Goal: Task Accomplishment & Management: Use online tool/utility

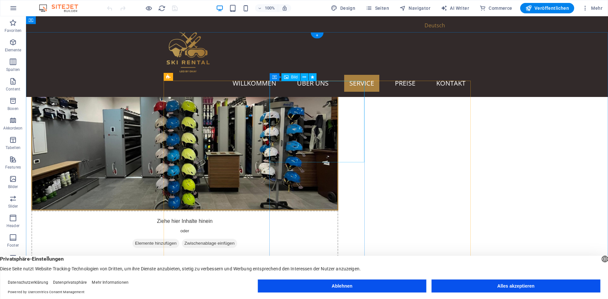
scroll to position [432, 0]
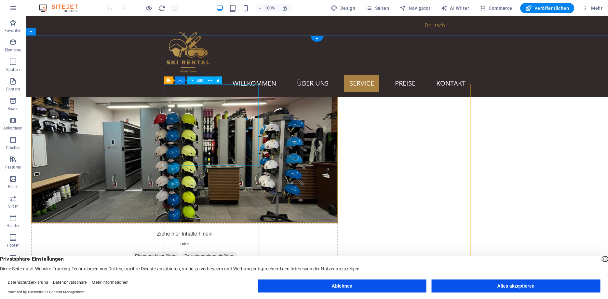
select select "vw"
select select "px"
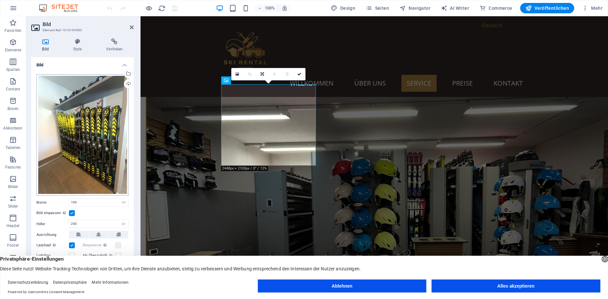
scroll to position [40, 0]
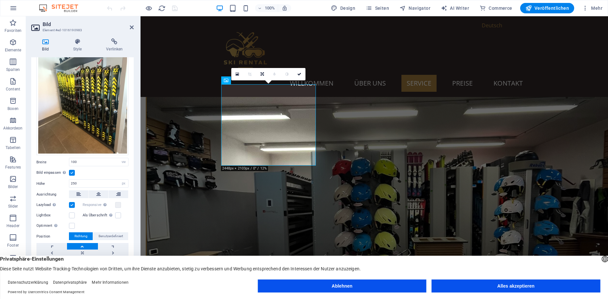
click at [468, 287] on button "Alles akzeptieren" at bounding box center [516, 286] width 169 height 13
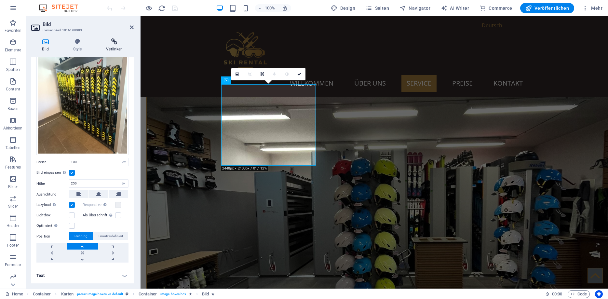
click at [115, 40] on icon at bounding box center [114, 41] width 38 height 7
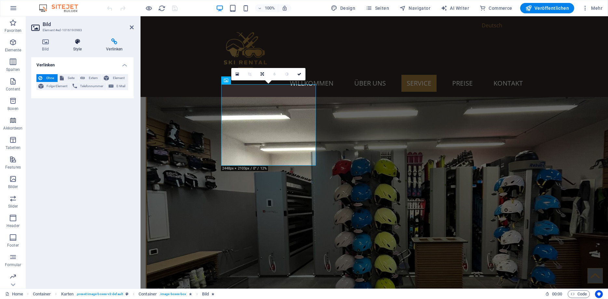
click at [76, 42] on icon at bounding box center [77, 41] width 31 height 7
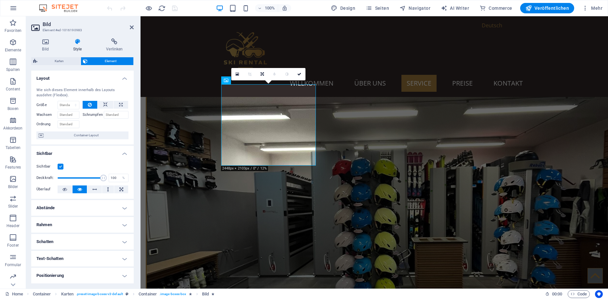
scroll to position [68, 0]
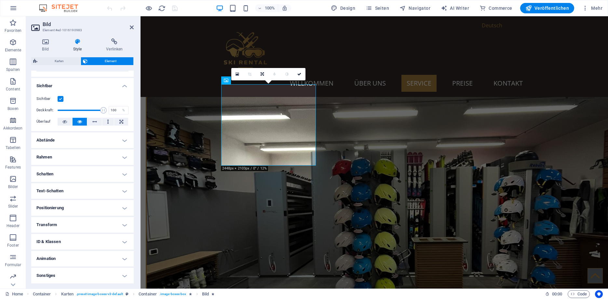
click at [62, 256] on h4 "Animation" at bounding box center [82, 259] width 103 height 16
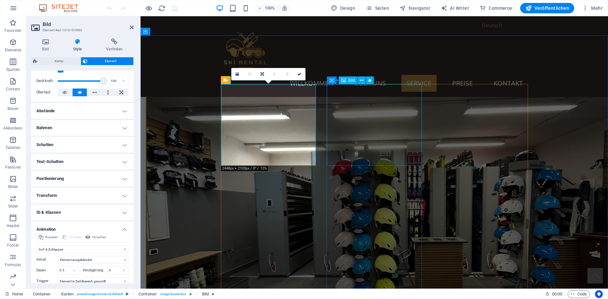
select select "vw"
select select "px"
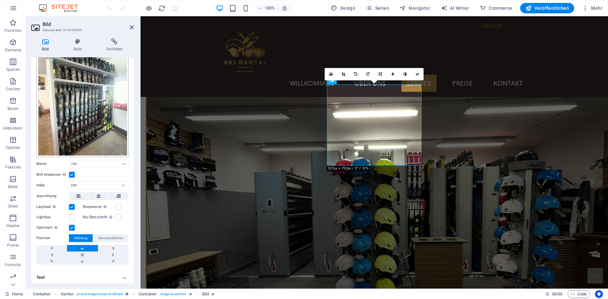
scroll to position [38, 0]
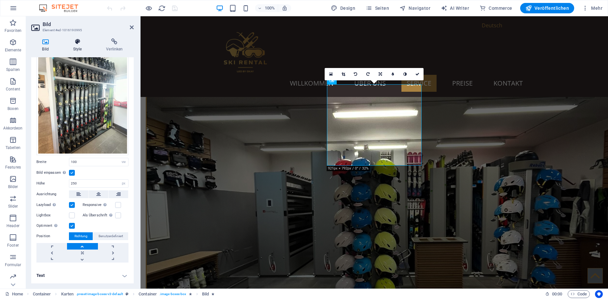
click at [77, 41] on icon at bounding box center [77, 41] width 31 height 7
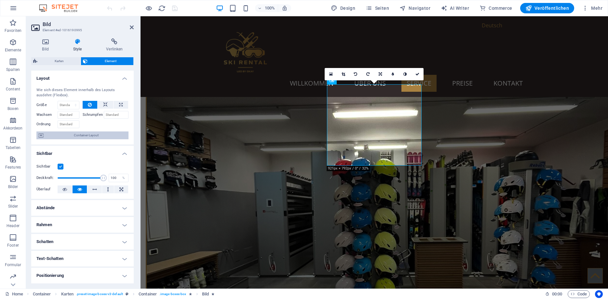
scroll to position [68, 0]
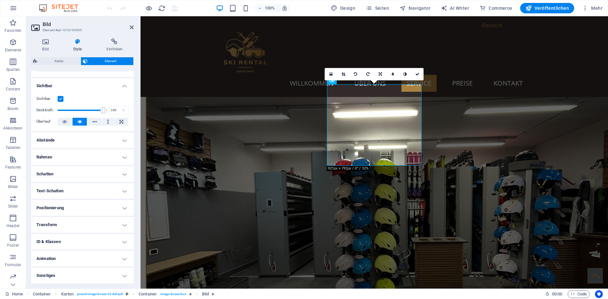
click at [57, 254] on h4 "Animation" at bounding box center [82, 259] width 103 height 16
select select "vw"
select select "px"
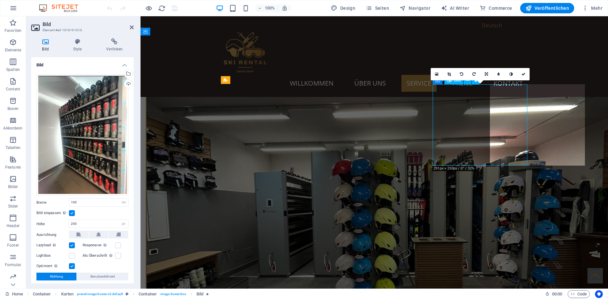
select select "slide"
select select "s"
select select "scroll"
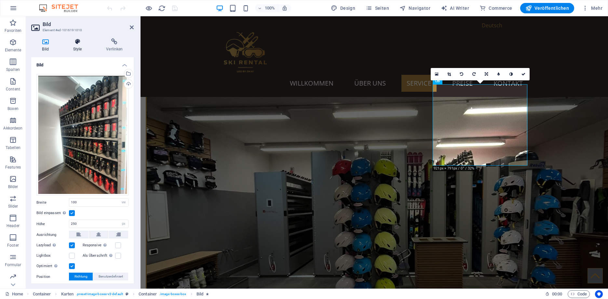
click at [82, 43] on icon at bounding box center [77, 41] width 31 height 7
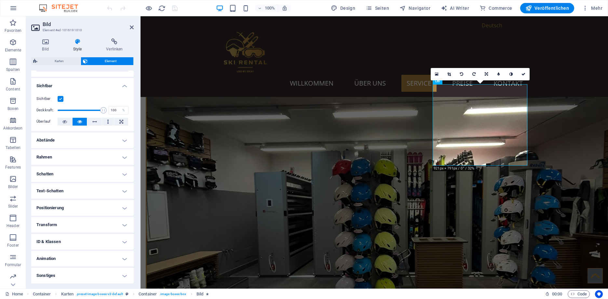
click at [52, 256] on h4 "Animation" at bounding box center [82, 259] width 103 height 16
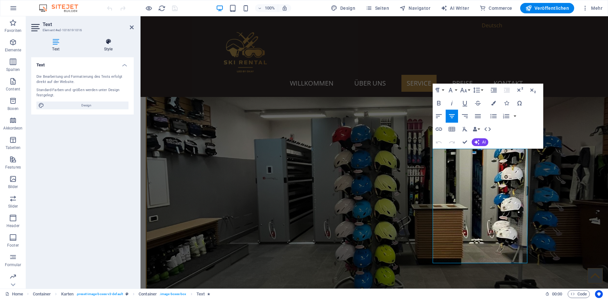
click at [109, 43] on icon at bounding box center [108, 41] width 51 height 7
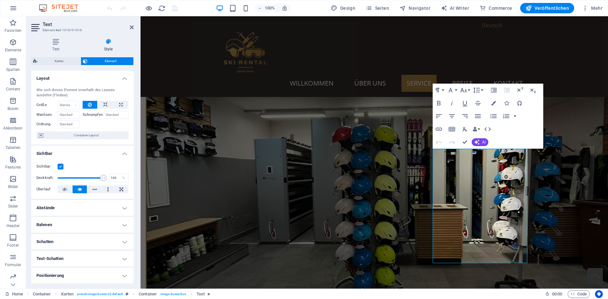
scroll to position [68, 0]
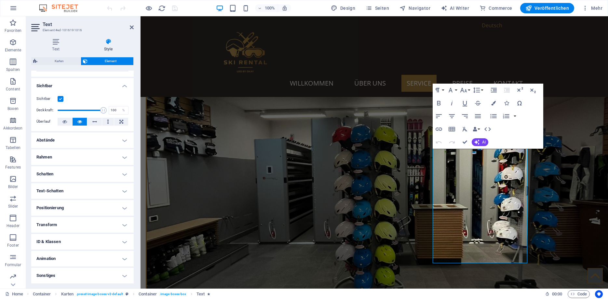
click at [62, 258] on h4 "Animation" at bounding box center [82, 259] width 103 height 16
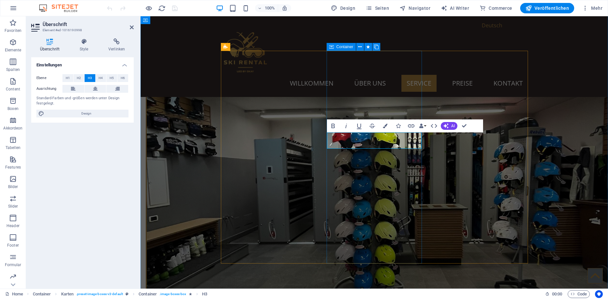
select select "triangle"
select select "pulse"
select select "s"
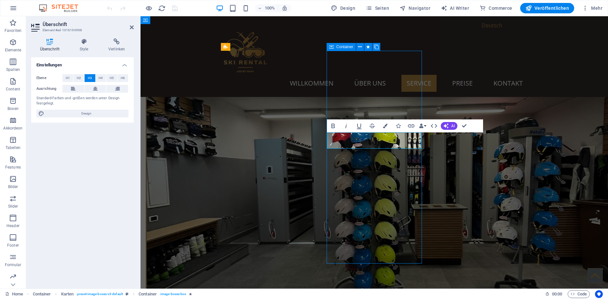
select select "s"
select select "scroll"
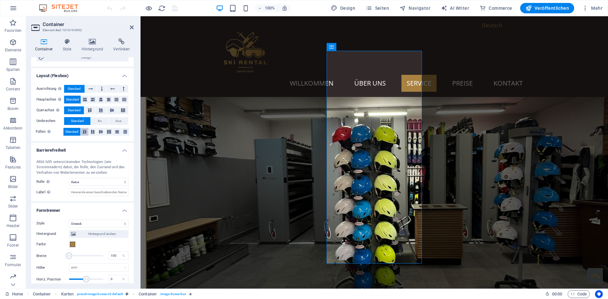
scroll to position [115, 0]
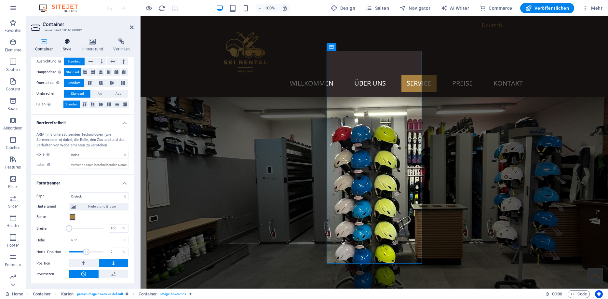
click at [69, 45] on icon at bounding box center [67, 41] width 16 height 7
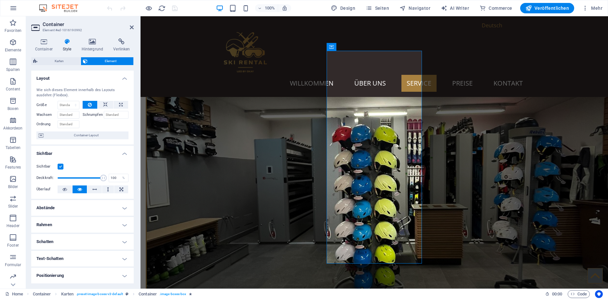
scroll to position [68, 0]
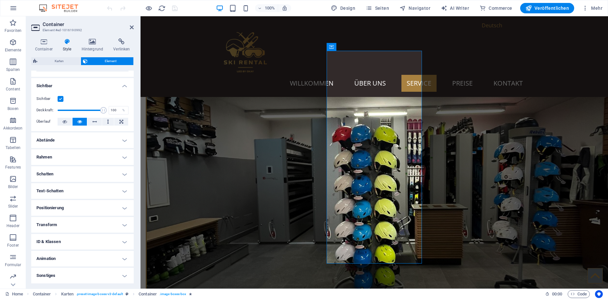
click at [67, 258] on h4 "Animation" at bounding box center [82, 259] width 103 height 16
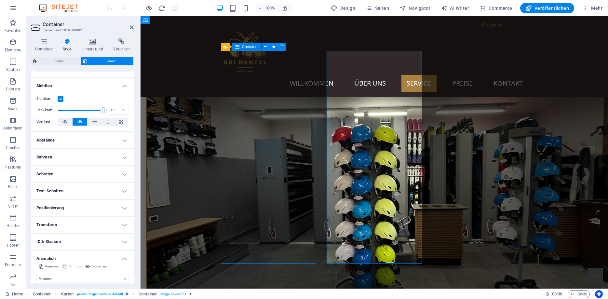
select select "triangle"
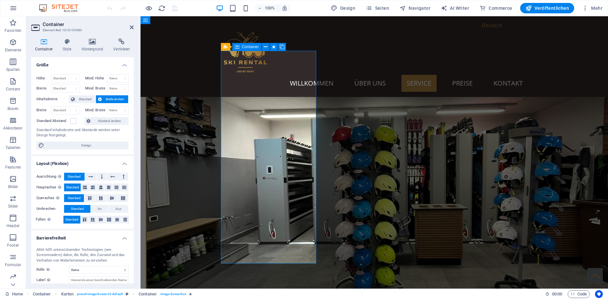
scroll to position [115, 0]
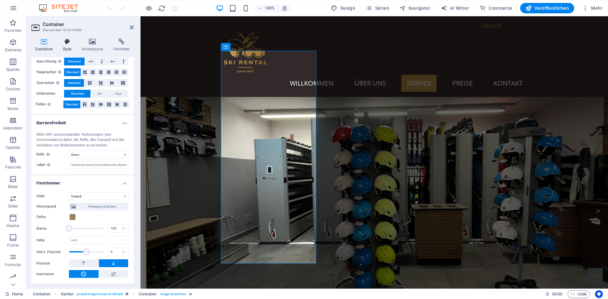
click at [75, 43] on icon at bounding box center [67, 41] width 16 height 7
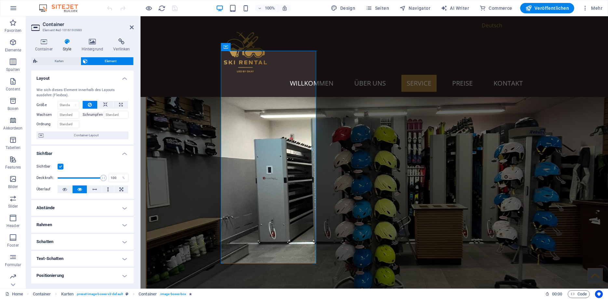
scroll to position [68, 0]
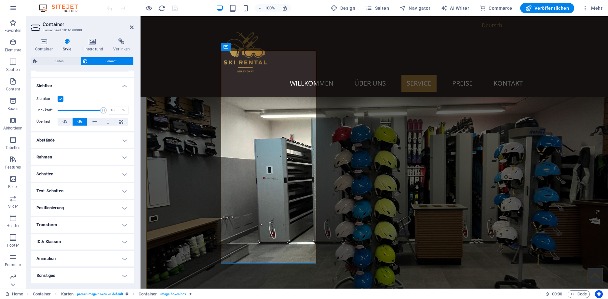
click at [57, 253] on h4 "Animation" at bounding box center [82, 259] width 103 height 16
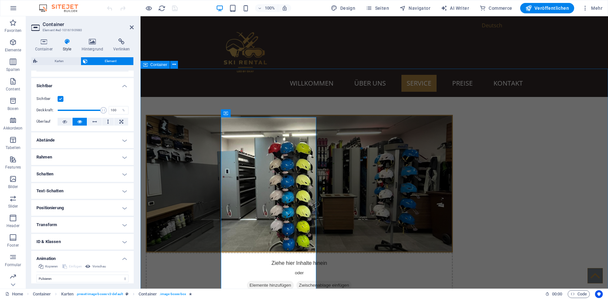
scroll to position [398, 0]
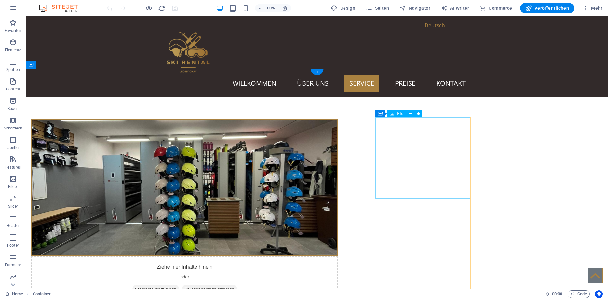
select select "slide"
select select "s"
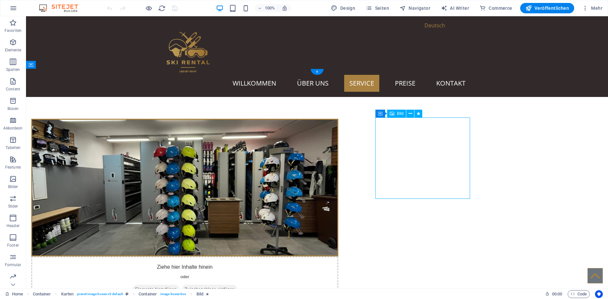
select select "scroll"
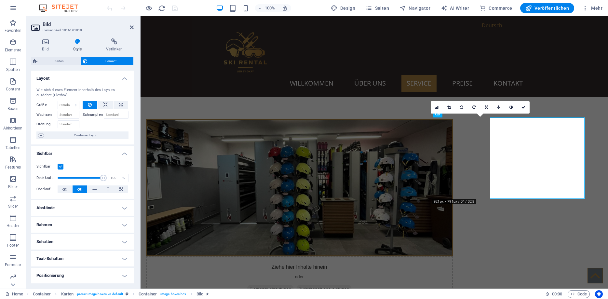
click at [451, 114] on div "16:10 16:9 4:3 1:1 1:2 0" at bounding box center [480, 107] width 99 height 12
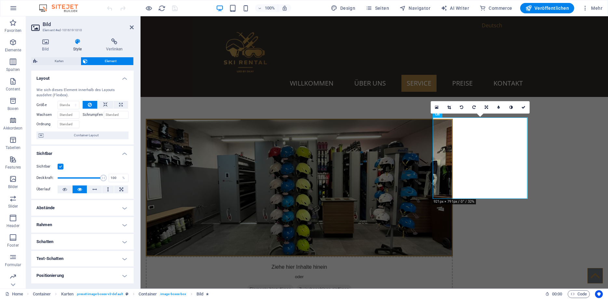
click at [451, 114] on div "16:10 16:9 4:3 1:1 1:2 0" at bounding box center [480, 107] width 99 height 12
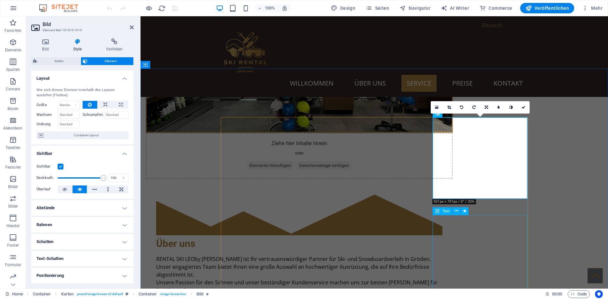
scroll to position [531, 0]
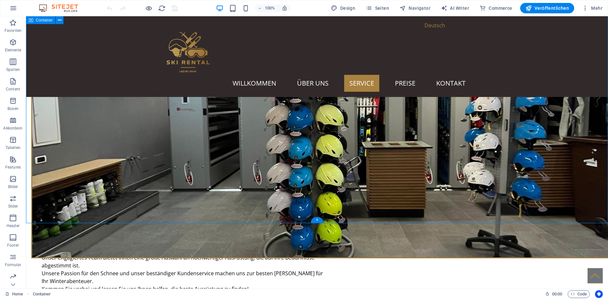
select select "triangle"
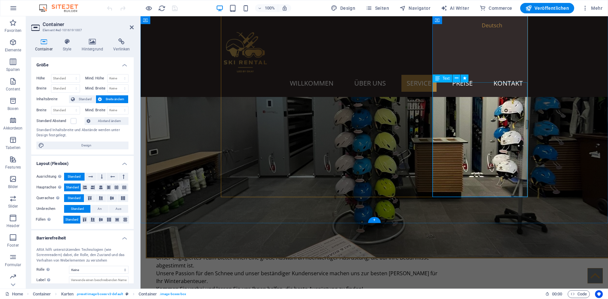
scroll to position [115, 0]
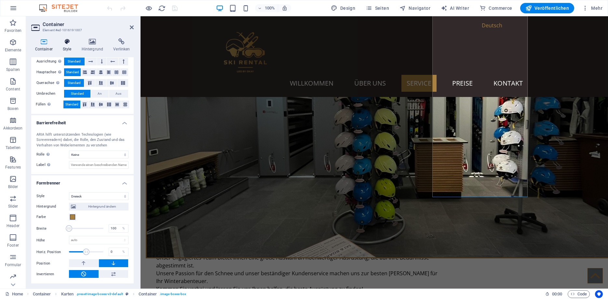
click at [70, 44] on icon at bounding box center [67, 41] width 16 height 7
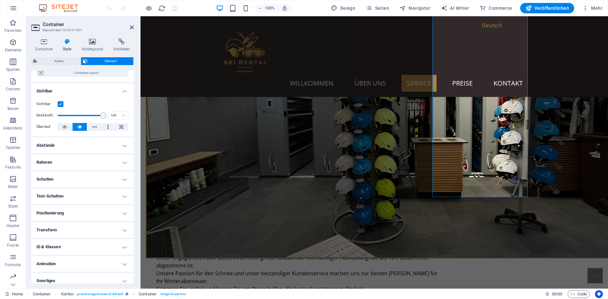
scroll to position [68, 0]
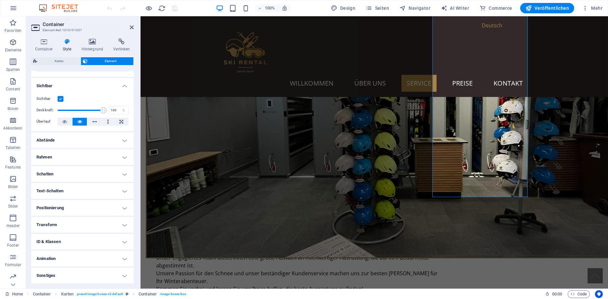
click at [60, 262] on h4 "Animation" at bounding box center [82, 259] width 103 height 16
click at [36, 275] on select "Nicht animieren Ein- & Ausblenden Auf- & Zuklappen Rein- & Rauszoomen Von links…" at bounding box center [82, 279] width 92 height 8
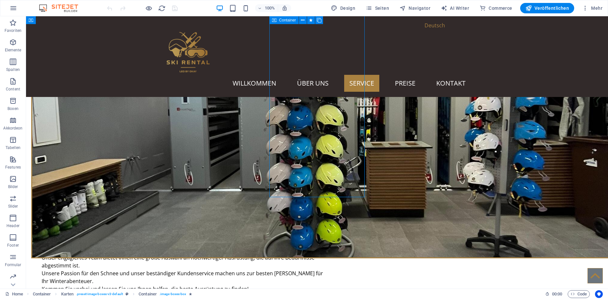
select select "pulse"
select select "s"
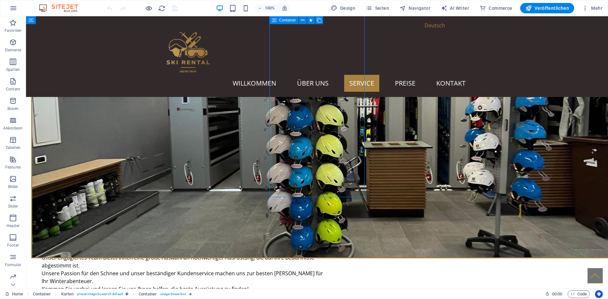
select select "scroll"
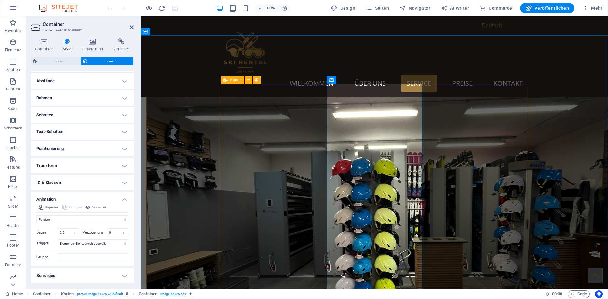
scroll to position [564, 0]
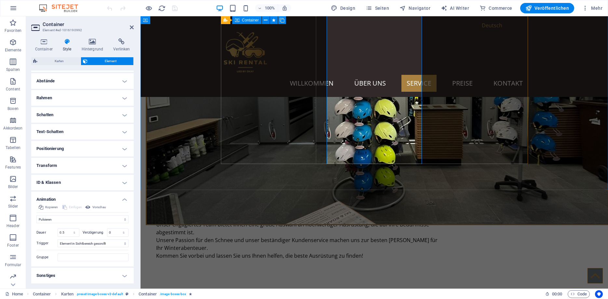
select select "pulse"
select select "s"
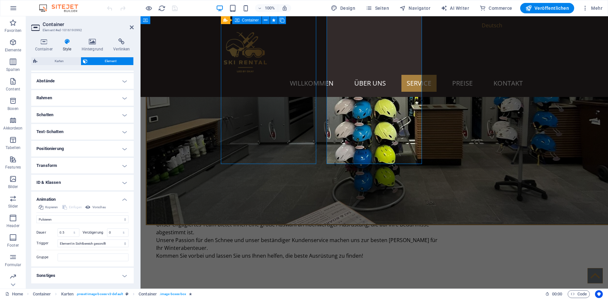
select select "scroll"
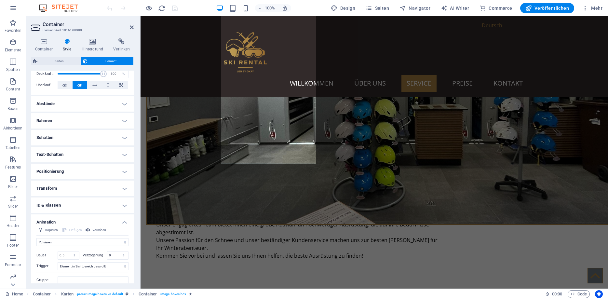
scroll to position [117, 0]
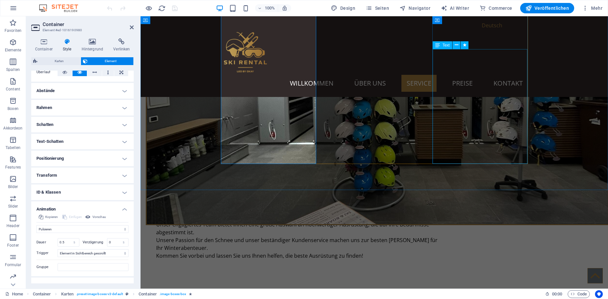
select select "pulse"
select select "s"
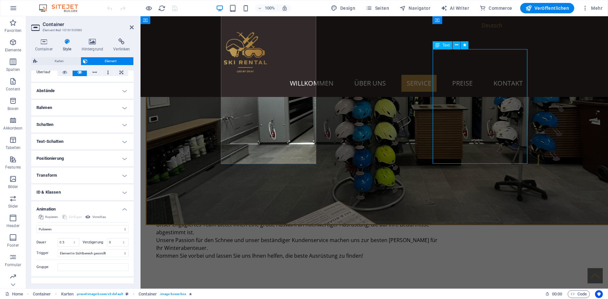
select select "scroll"
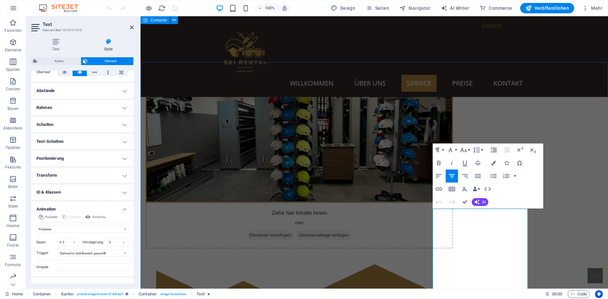
scroll to position [398, 0]
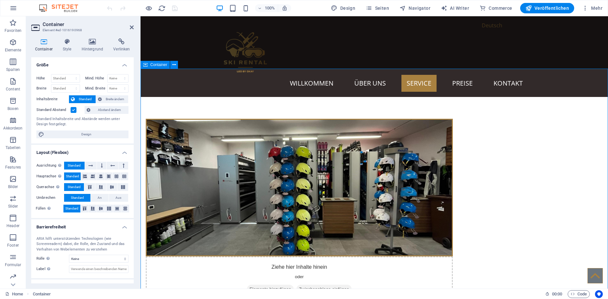
scroll to position [26, 0]
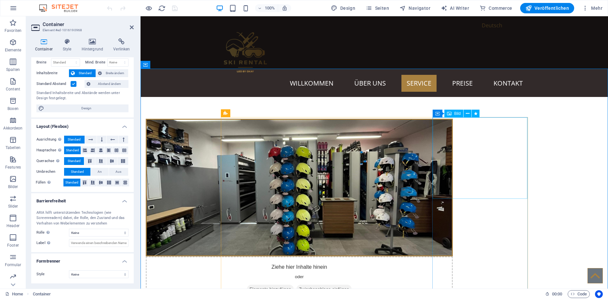
select select "slide"
select select "s"
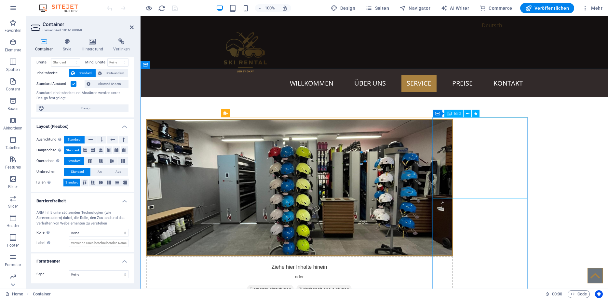
select select "scroll"
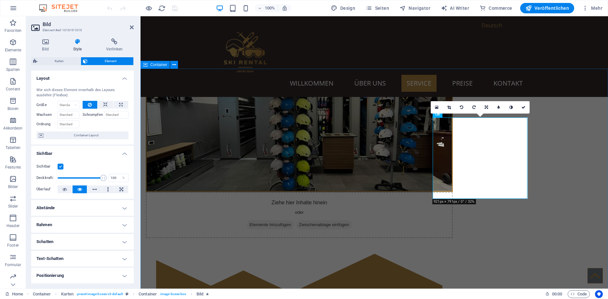
scroll to position [498, 0]
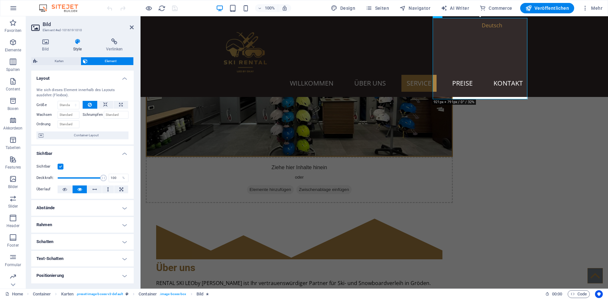
click at [64, 275] on h4 "Positionierung" at bounding box center [82, 276] width 103 height 16
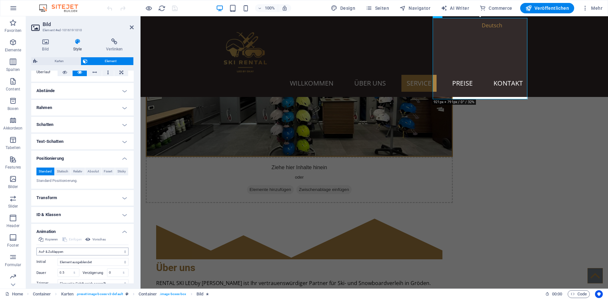
scroll to position [157, 0]
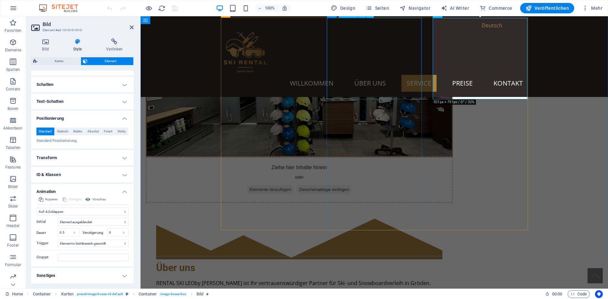
select select "slide"
select select "s"
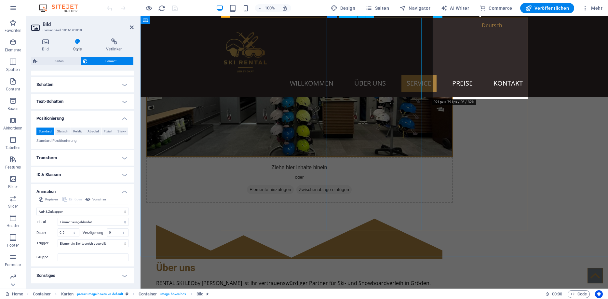
select select "scroll"
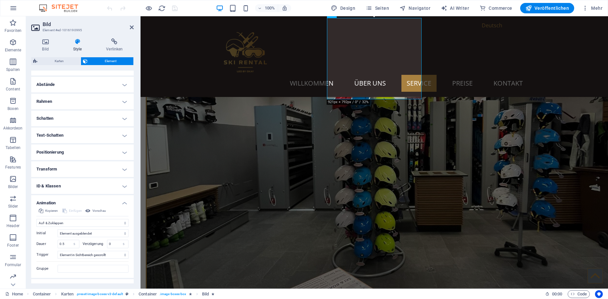
scroll to position [135, 0]
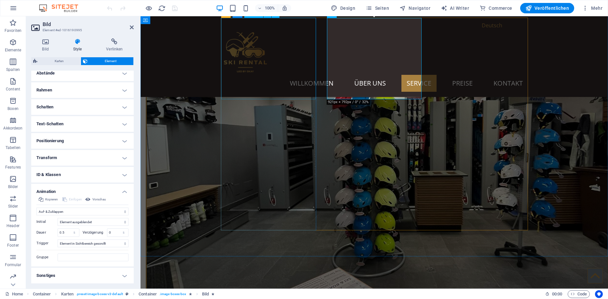
select select "slide"
select select "s"
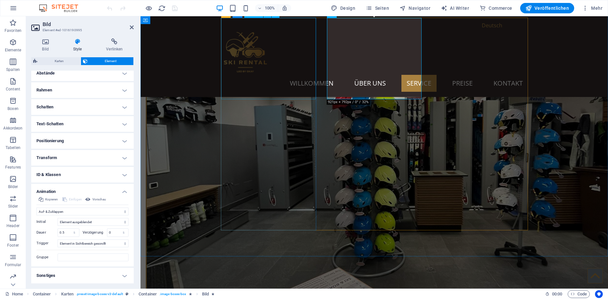
select select "scroll"
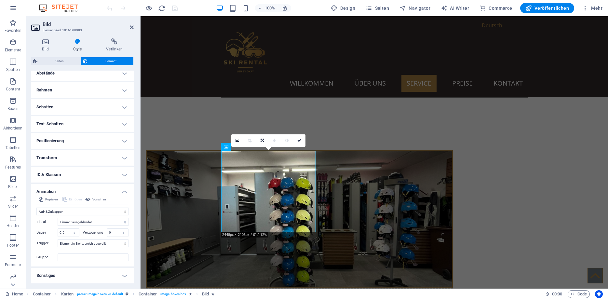
scroll to position [365, 0]
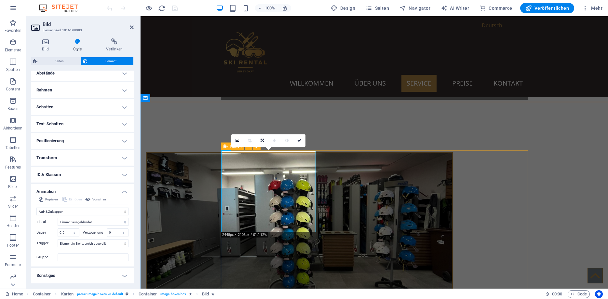
click at [225, 145] on icon at bounding box center [226, 147] width 4 height 8
select select "rem"
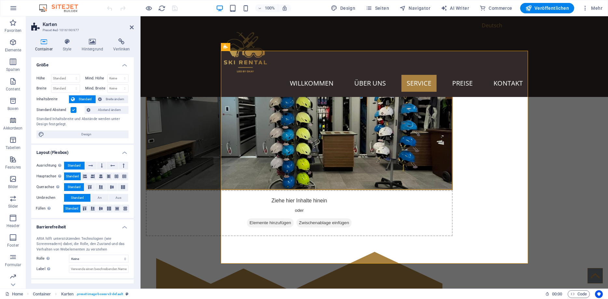
scroll to position [26, 0]
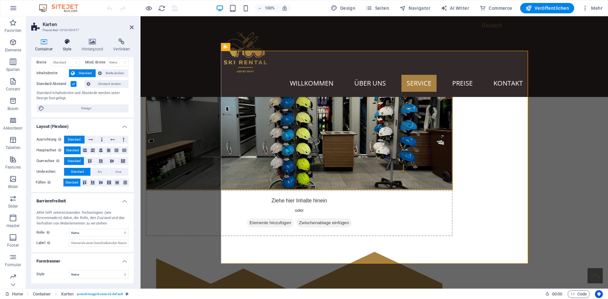
click at [71, 45] on h4 "Style" at bounding box center [68, 45] width 19 height 14
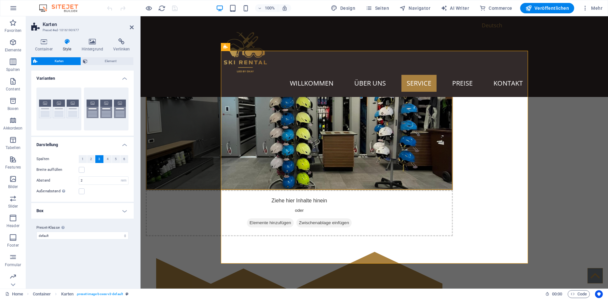
click at [66, 216] on h4 "Box" at bounding box center [82, 211] width 103 height 16
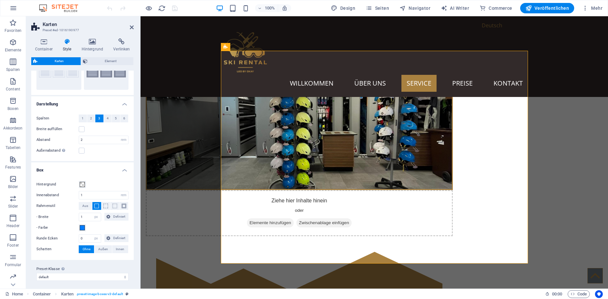
scroll to position [43, 0]
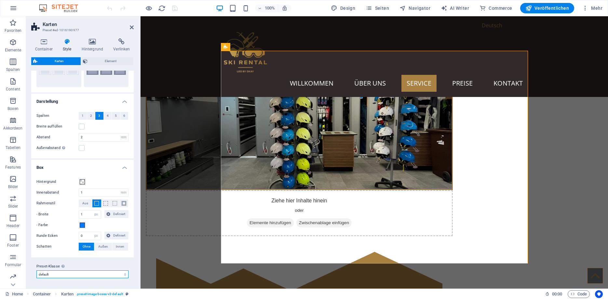
click at [36, 271] on select "default values-2 testimonial-3 Preset-Klasse hinzufügen" at bounding box center [82, 275] width 92 height 8
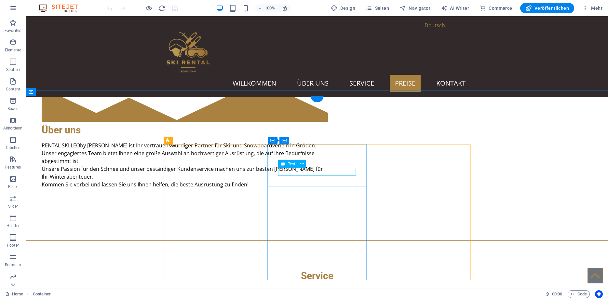
scroll to position [664, 0]
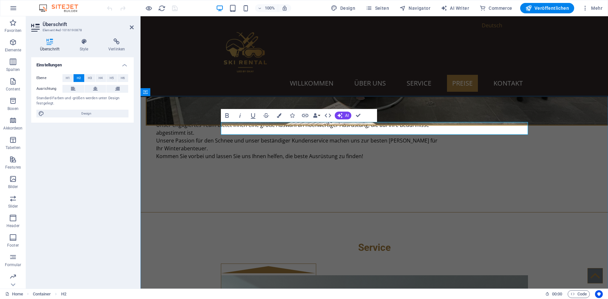
drag, startPoint x: 430, startPoint y: 128, endPoint x: 358, endPoint y: 131, distance: 72.6
drag, startPoint x: 342, startPoint y: 128, endPoint x: 457, endPoint y: 123, distance: 115.7
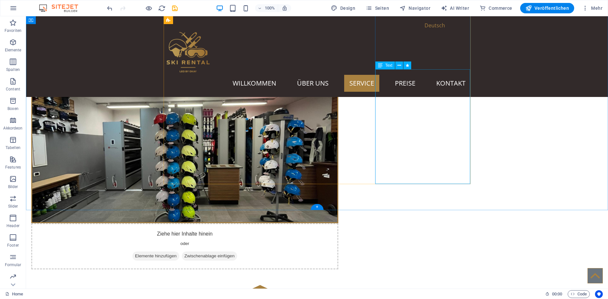
scroll to position [564, 0]
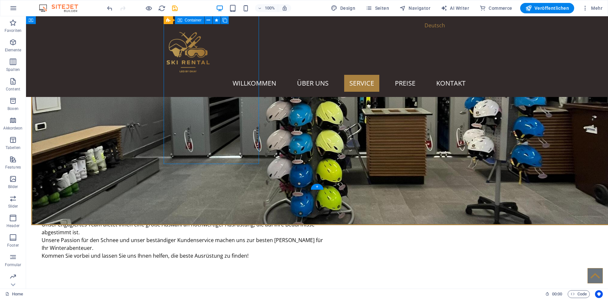
select select "pulse"
select select "s"
select select "scroll"
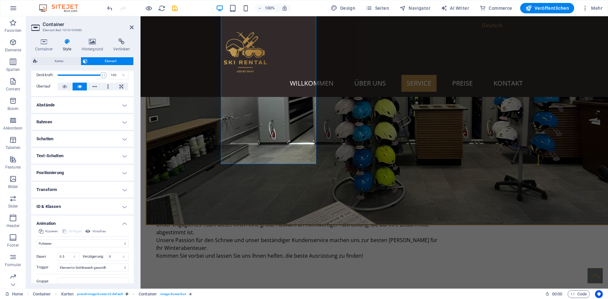
scroll to position [117, 0]
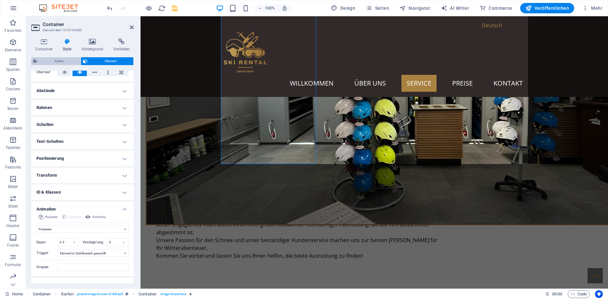
click at [58, 62] on span "Karten" at bounding box center [58, 61] width 39 height 8
select select "rem"
select select "px"
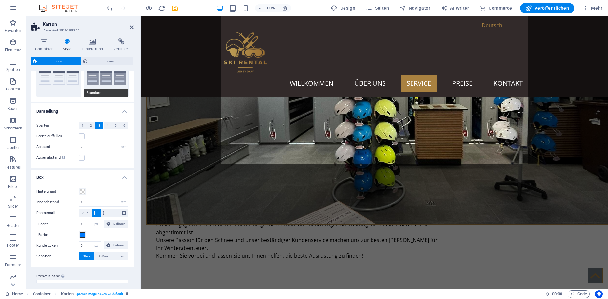
scroll to position [43, 0]
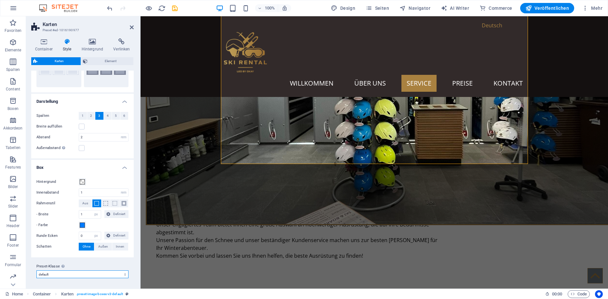
click at [36, 271] on select "default values-2 testimonial-3 Preset-Klasse hinzufügen" at bounding box center [82, 275] width 92 height 8
click at [75, 277] on select "default values-2 testimonial-3 Preset-Klasse hinzufügen" at bounding box center [82, 275] width 92 height 8
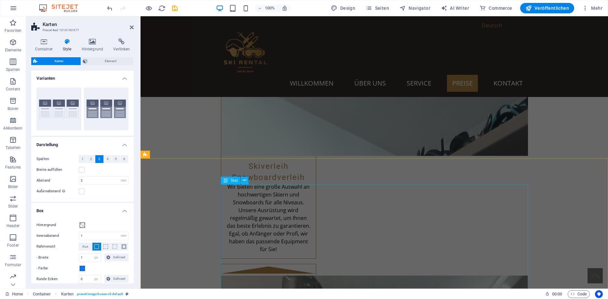
scroll to position [897, 0]
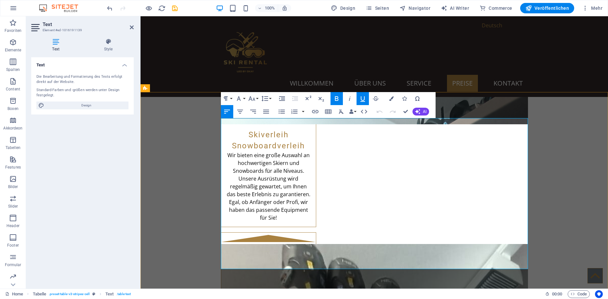
drag, startPoint x: 353, startPoint y: 150, endPoint x: 338, endPoint y: 150, distance: 15.0
click at [393, 97] on icon "button" at bounding box center [391, 98] width 5 height 5
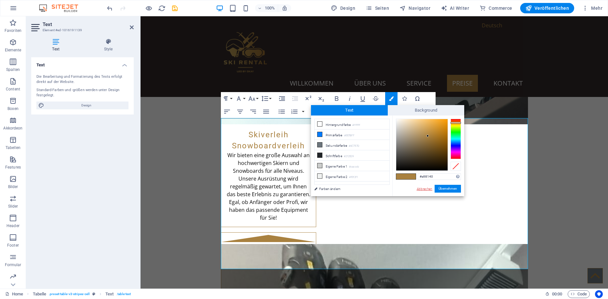
click at [430, 188] on link "Abbrechen" at bounding box center [424, 189] width 17 height 5
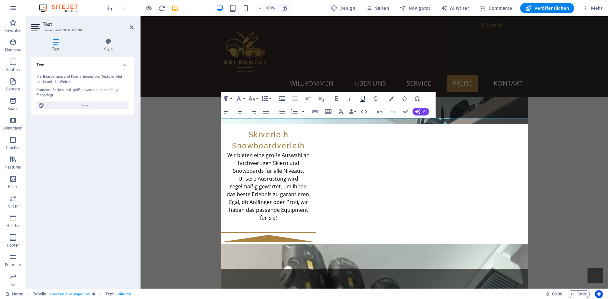
click at [362, 98] on icon "button" at bounding box center [363, 99] width 8 height 8
drag, startPoint x: 355, startPoint y: 152, endPoint x: 338, endPoint y: 152, distance: 16.9
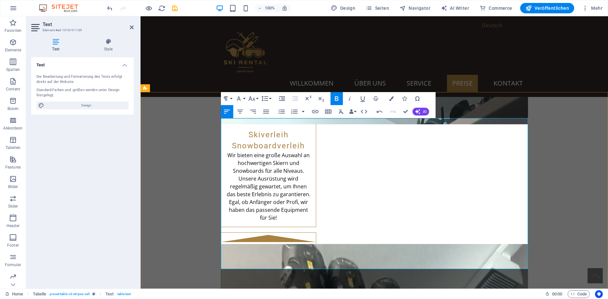
drag, startPoint x: 359, startPoint y: 151, endPoint x: 329, endPoint y: 152, distance: 29.6
copy strong "SKI"
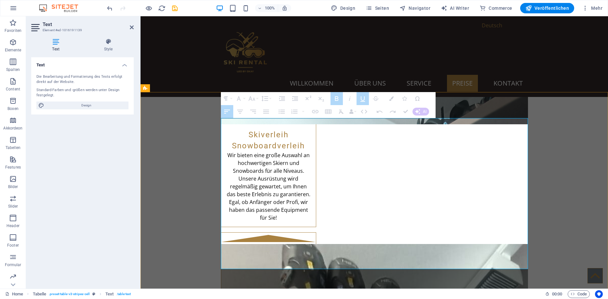
drag, startPoint x: 411, startPoint y: 148, endPoint x: 403, endPoint y: 148, distance: 7.8
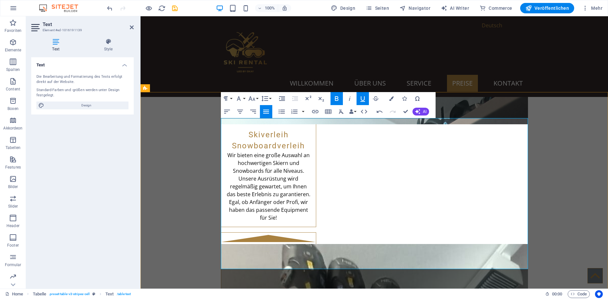
drag, startPoint x: 436, startPoint y: 148, endPoint x: 402, endPoint y: 151, distance: 34.0
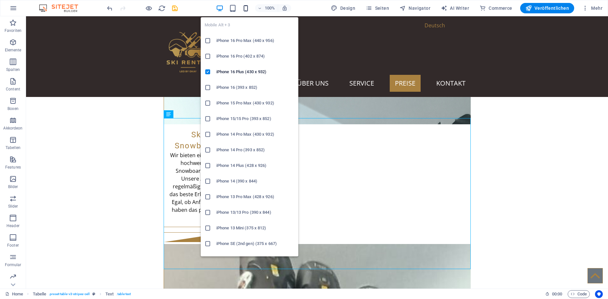
click at [246, 7] on icon "button" at bounding box center [245, 8] width 7 height 7
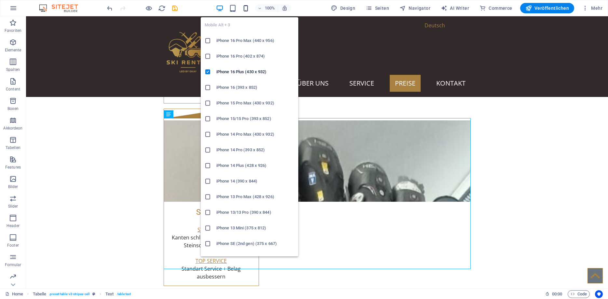
scroll to position [1448, 0]
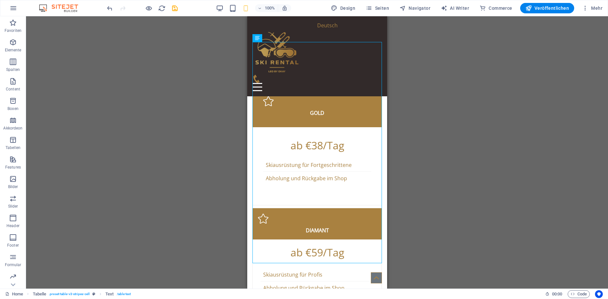
click at [426, 125] on div "Ziehe hier rein, um den vorhandenen Inhalt zu ersetzen. Drücke "Strg", wenn du …" at bounding box center [317, 152] width 582 height 272
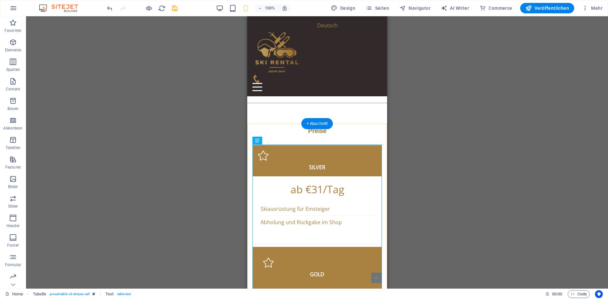
scroll to position [1282, 0]
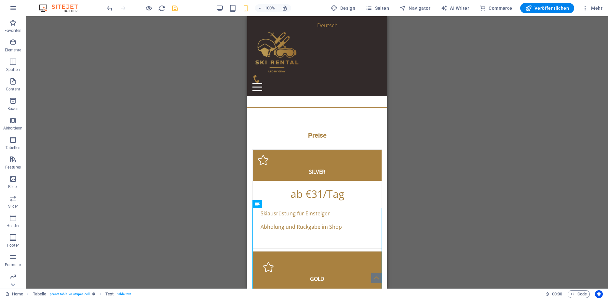
click at [173, 8] on icon "save" at bounding box center [174, 8] width 7 height 7
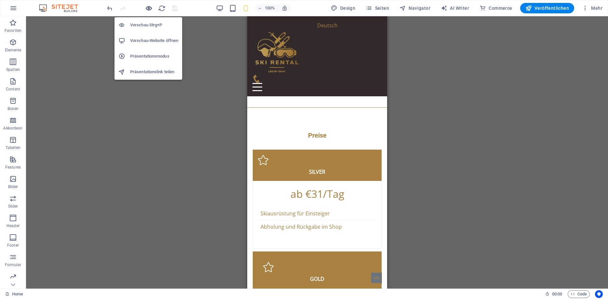
click at [150, 7] on icon "button" at bounding box center [148, 8] width 7 height 7
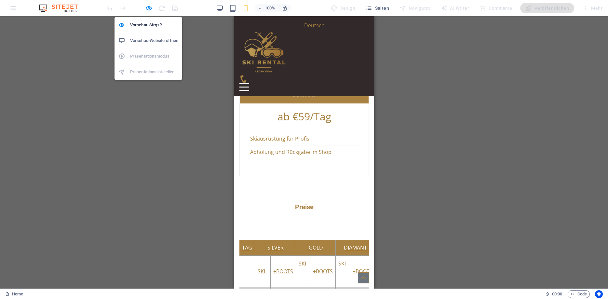
scroll to position [1283, 0]
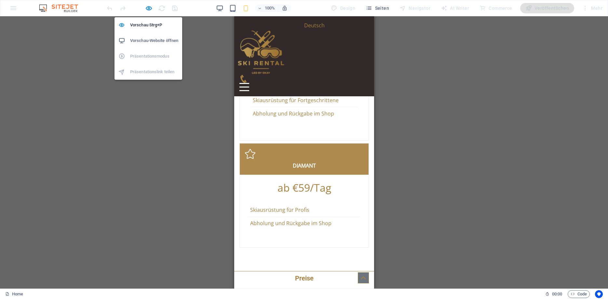
click at [148, 41] on h6 "Vorschau-Website öffnen" at bounding box center [154, 41] width 48 height 8
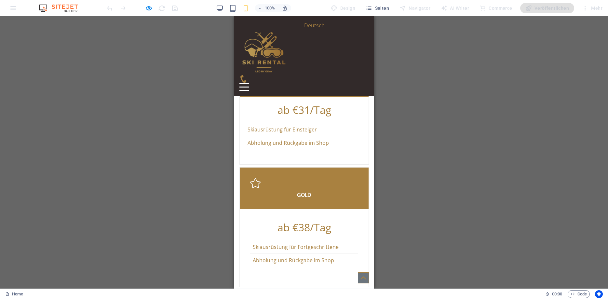
click at [226, 11] on div "100%" at bounding box center [253, 8] width 75 height 10
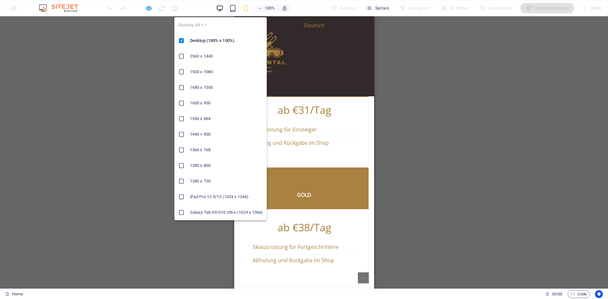
click at [223, 9] on icon "button" at bounding box center [219, 8] width 7 height 7
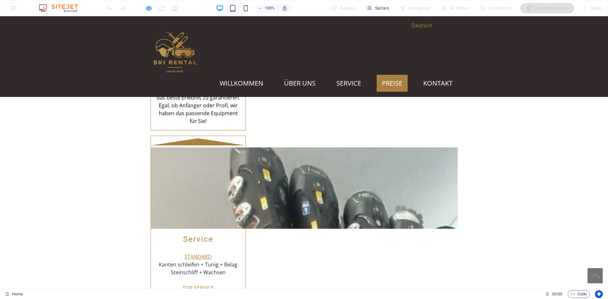
scroll to position [917, 0]
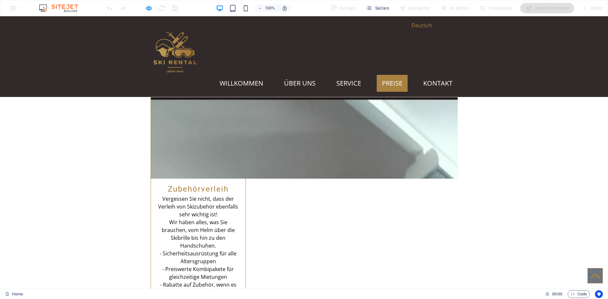
scroll to position [1047, 0]
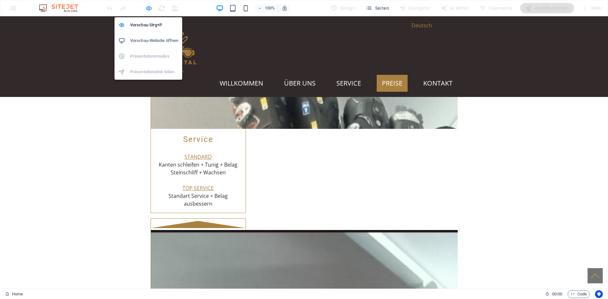
click at [151, 10] on icon "button" at bounding box center [148, 8] width 7 height 7
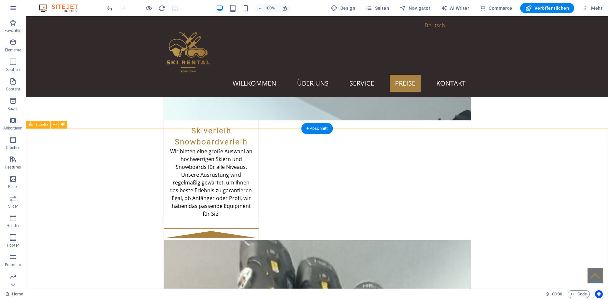
scroll to position [848, 0]
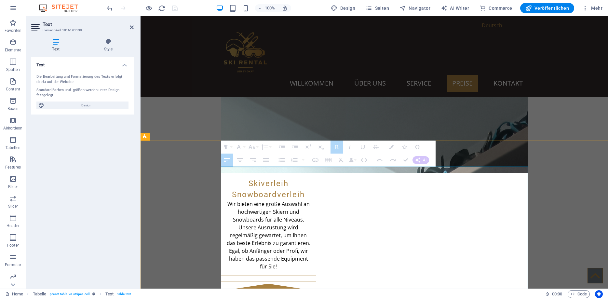
drag, startPoint x: 350, startPoint y: 198, endPoint x: 329, endPoint y: 198, distance: 21.2
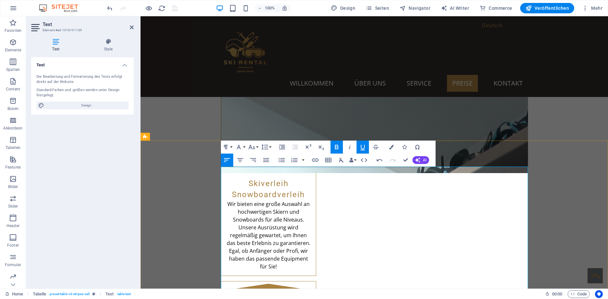
drag, startPoint x: 342, startPoint y: 199, endPoint x: 327, endPoint y: 199, distance: 14.7
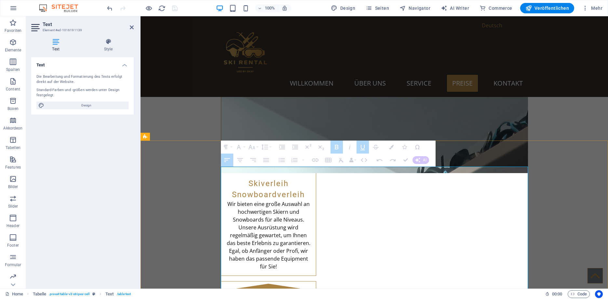
drag, startPoint x: 341, startPoint y: 198, endPoint x: 332, endPoint y: 199, distance: 9.2
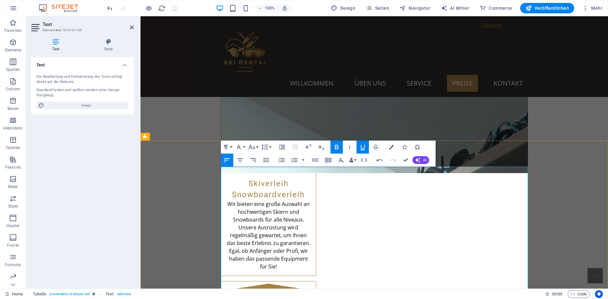
click at [360, 146] on icon "button" at bounding box center [363, 147] width 8 height 8
drag, startPoint x: 350, startPoint y: 196, endPoint x: 339, endPoint y: 198, distance: 10.9
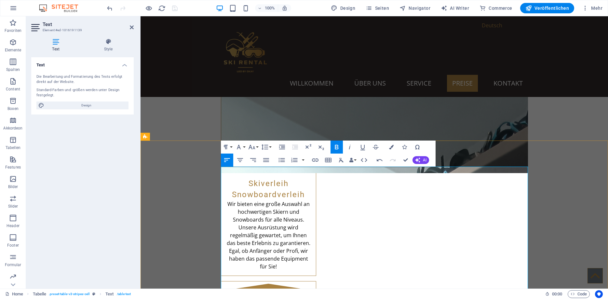
copy strong "SKI"
drag, startPoint x: 412, startPoint y: 198, endPoint x: 404, endPoint y: 199, distance: 8.2
drag, startPoint x: 352, startPoint y: 197, endPoint x: 333, endPoint y: 197, distance: 19.2
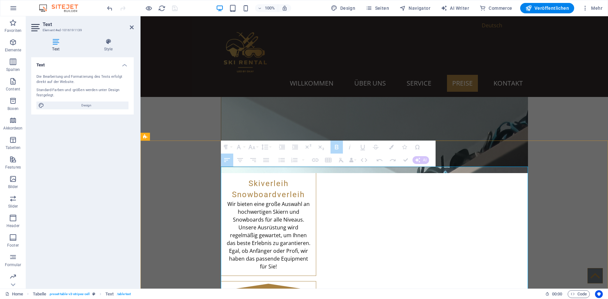
drag, startPoint x: 356, startPoint y: 198, endPoint x: 328, endPoint y: 198, distance: 28.0
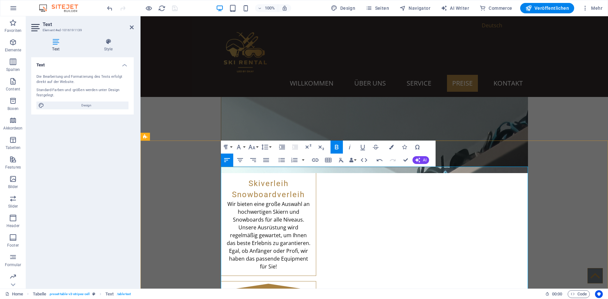
drag, startPoint x: 412, startPoint y: 198, endPoint x: 403, endPoint y: 199, distance: 9.4
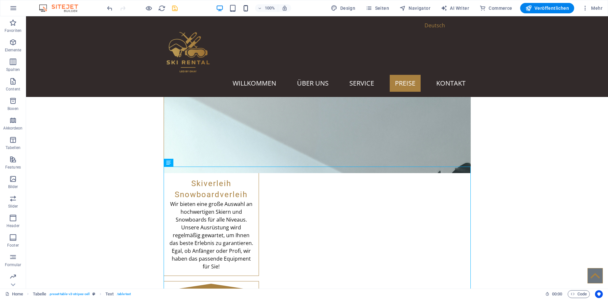
click at [247, 10] on icon "button" at bounding box center [245, 8] width 7 height 7
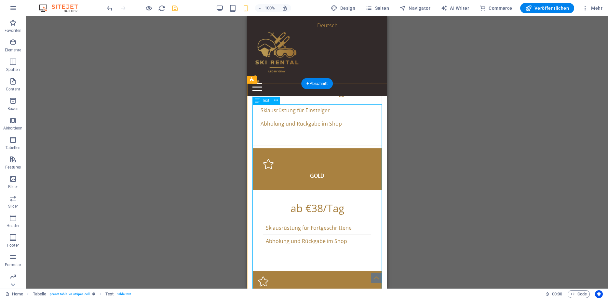
scroll to position [1386, 0]
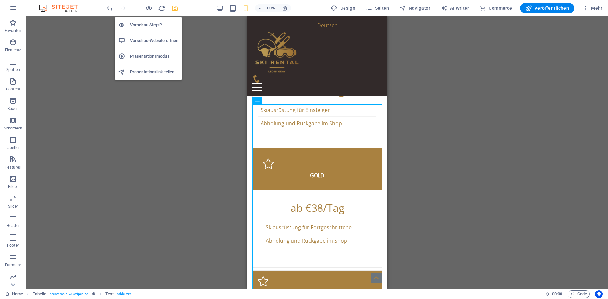
click at [140, 25] on h6 "Vorschau Strg+P" at bounding box center [154, 25] width 48 height 8
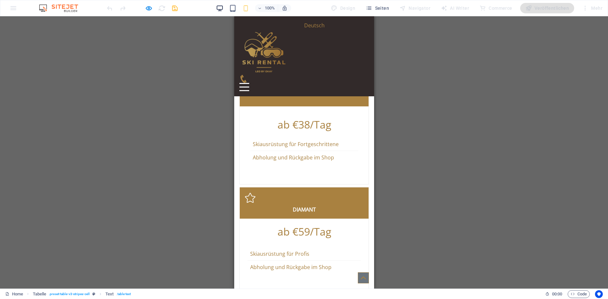
click at [219, 9] on icon "button" at bounding box center [219, 8] width 7 height 7
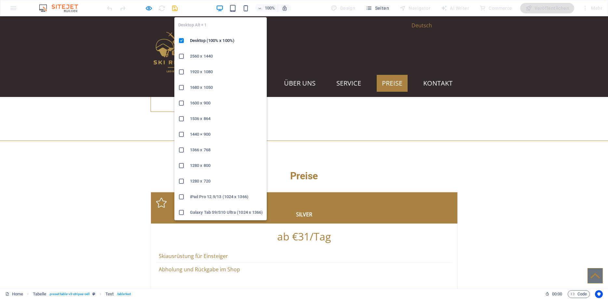
scroll to position [938, 0]
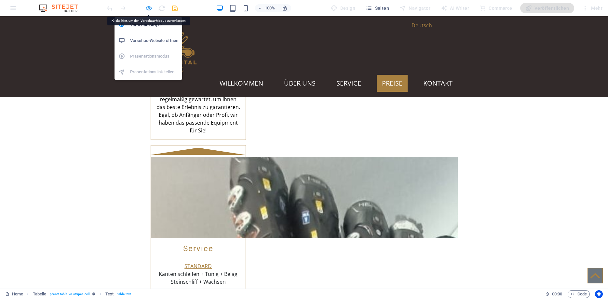
click at [146, 9] on icon "button" at bounding box center [148, 8] width 7 height 7
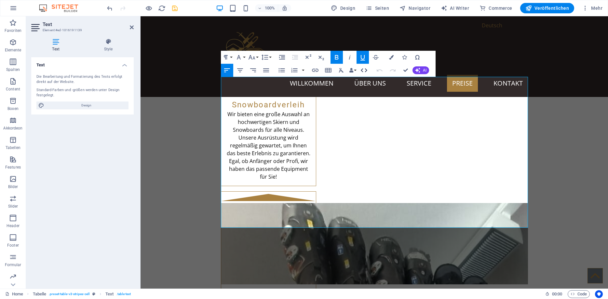
click at [367, 69] on icon "button" at bounding box center [364, 70] width 8 height 8
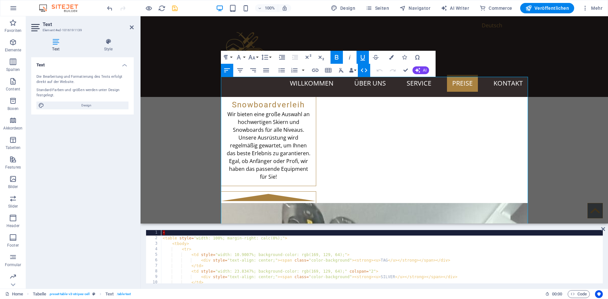
click at [245, 256] on div "· < table style = "width: 100%; margin-right: calc(0%);" > < tbody > < tr > < t…" at bounding box center [422, 262] width 523 height 64
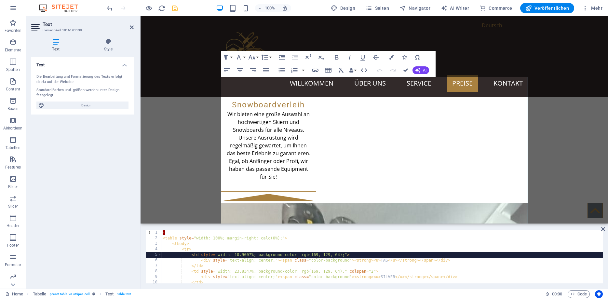
click at [244, 256] on div "· < table style = "width: 100%; margin-right: calc(0%);" > < tbody > < tr > < t…" at bounding box center [422, 262] width 523 height 64
click at [243, 261] on div "· < table style = "width: 100%; margin-right: calc(0%);" > < tbody > < tr > < t…" at bounding box center [422, 262] width 523 height 64
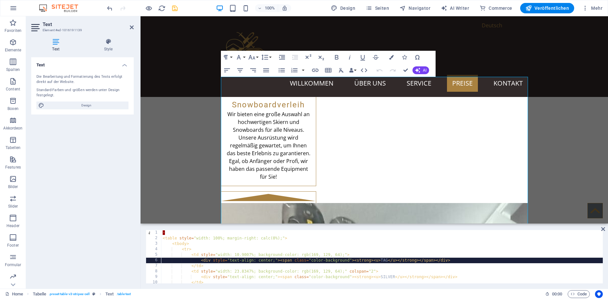
click at [241, 257] on div "· < table style = "width: 100%; margin-right: calc(0%);" > < tbody > < tr > < t…" at bounding box center [422, 262] width 523 height 64
type textarea "<td style="width: 10.9007%; background-color: rgb(169, 129, 64);">"
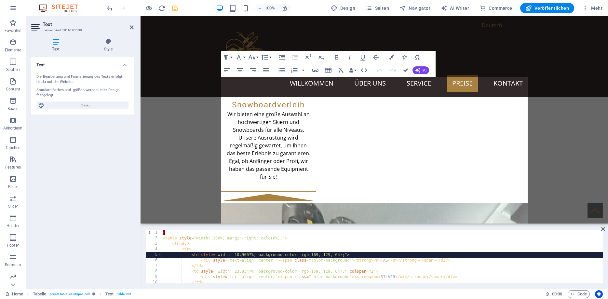
scroll to position [39, 0]
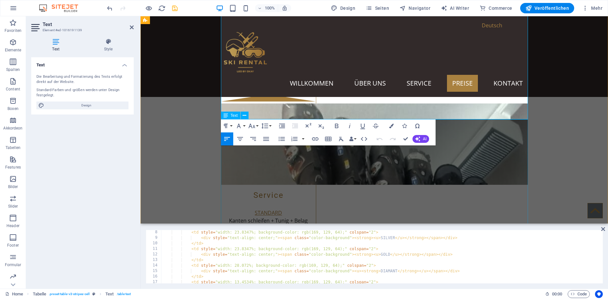
scroll to position [1070, 0]
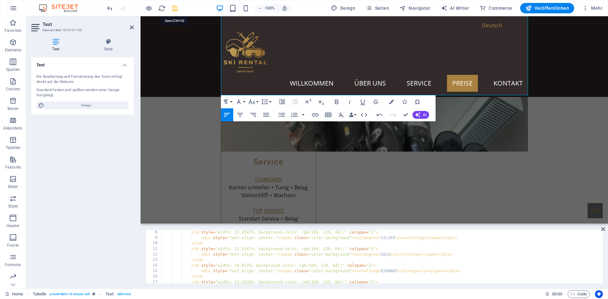
click at [174, 6] on icon "save" at bounding box center [174, 8] width 7 height 7
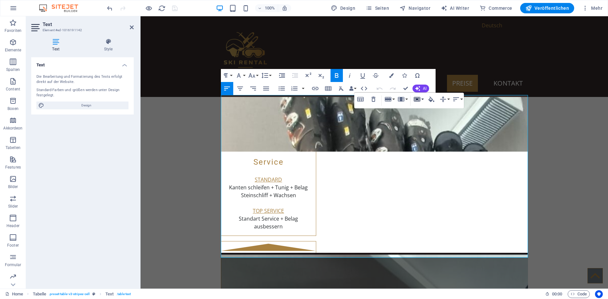
click at [420, 101] on icon "button" at bounding box center [417, 99] width 8 height 8
click at [431, 131] on link "Horizontal split" at bounding box center [435, 132] width 47 height 10
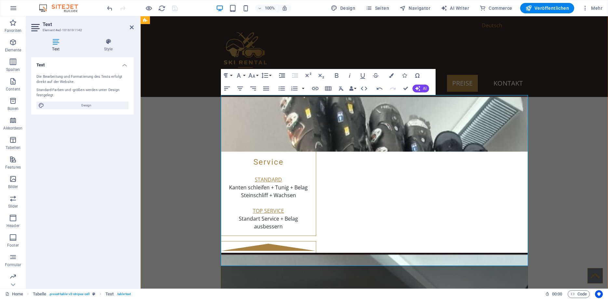
drag, startPoint x: 383, startPoint y: 132, endPoint x: 375, endPoint y: 131, distance: 8.2
copy strong "SKI"
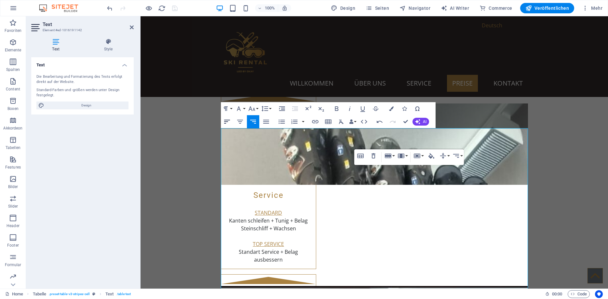
click at [230, 121] on icon "button" at bounding box center [227, 122] width 8 height 8
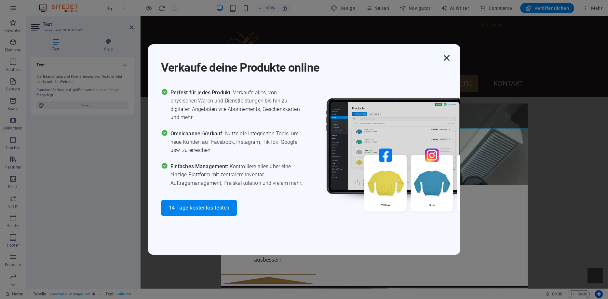
click at [444, 62] on icon "button" at bounding box center [447, 58] width 12 height 12
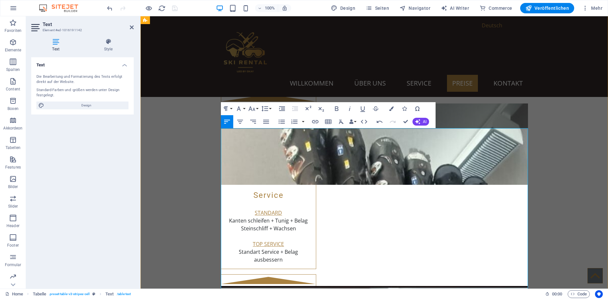
drag, startPoint x: 446, startPoint y: 164, endPoint x: 425, endPoint y: 163, distance: 20.8
copy strong "+BOOTS"
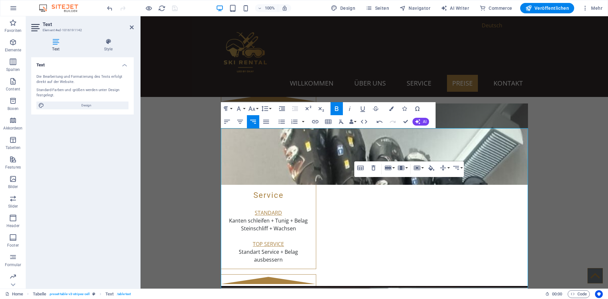
click at [256, 122] on icon "button" at bounding box center [253, 122] width 6 height 4
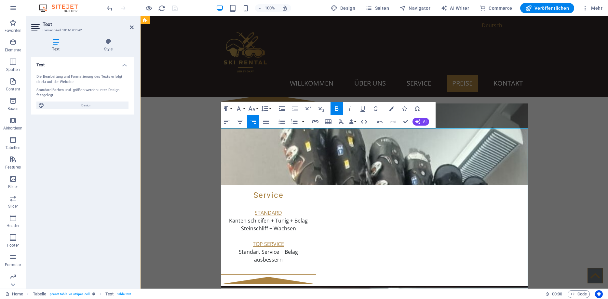
drag, startPoint x: 453, startPoint y: 192, endPoint x: 435, endPoint y: 192, distance: 17.9
copy strong "+BOOTS"
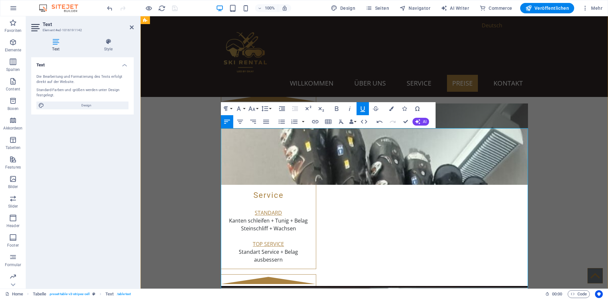
drag, startPoint x: 375, startPoint y: 190, endPoint x: 353, endPoint y: 192, distance: 22.3
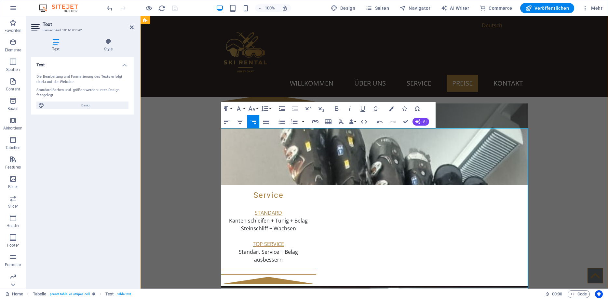
drag, startPoint x: 377, startPoint y: 187, endPoint x: 361, endPoint y: 188, distance: 15.6
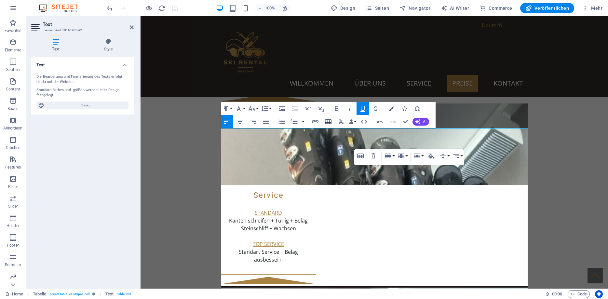
click at [331, 121] on icon "button" at bounding box center [328, 121] width 7 height 5
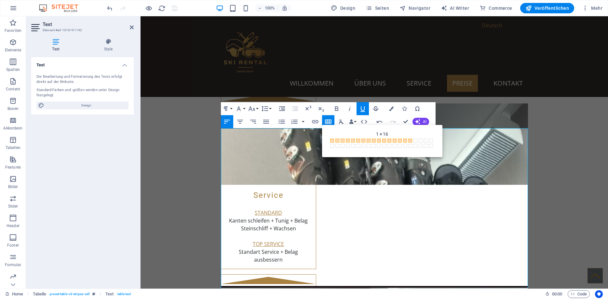
click at [382, 103] on button "Strikethrough" at bounding box center [376, 108] width 12 height 13
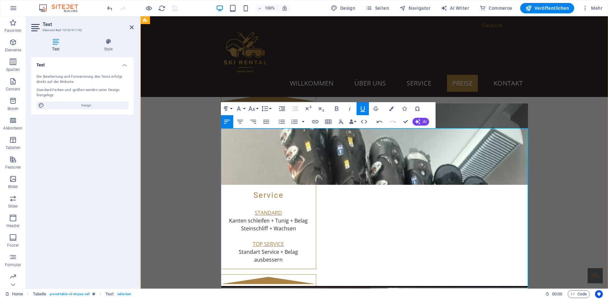
copy u "SKI"
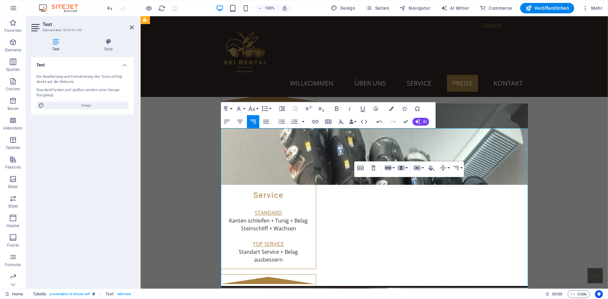
drag, startPoint x: 383, startPoint y: 186, endPoint x: 365, endPoint y: 181, distance: 19.0
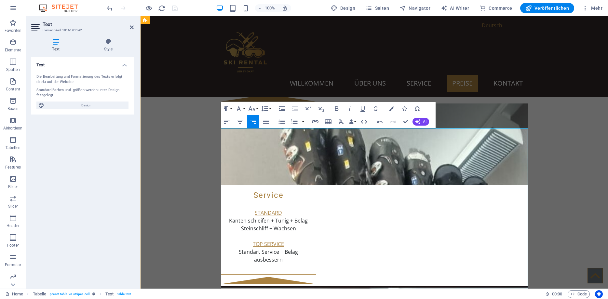
click at [330, 122] on icon "button" at bounding box center [328, 121] width 7 height 5
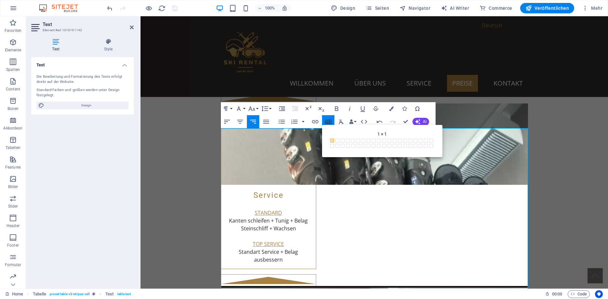
click at [330, 122] on icon "button" at bounding box center [328, 121] width 7 height 5
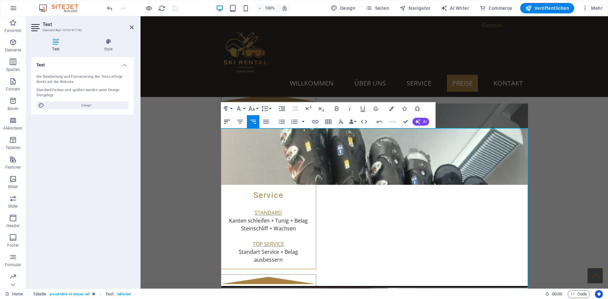
click at [225, 120] on icon "button" at bounding box center [227, 122] width 6 height 4
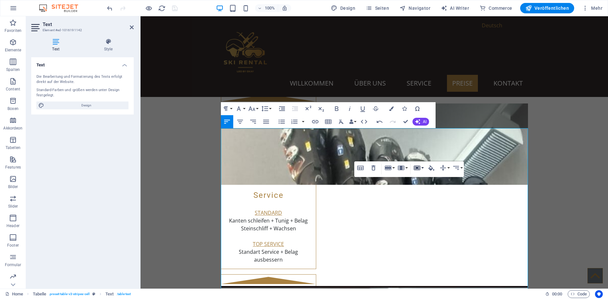
click at [422, 169] on button "Cell" at bounding box center [418, 167] width 12 height 13
click at [430, 182] on link "Merge cells" at bounding box center [435, 181] width 47 height 10
click at [402, 168] on icon "button" at bounding box center [401, 168] width 7 height 5
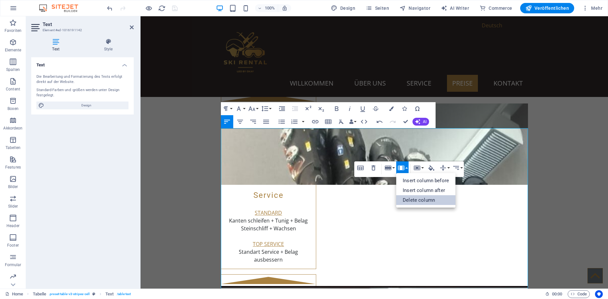
click at [412, 199] on link "Delete column" at bounding box center [426, 200] width 59 height 10
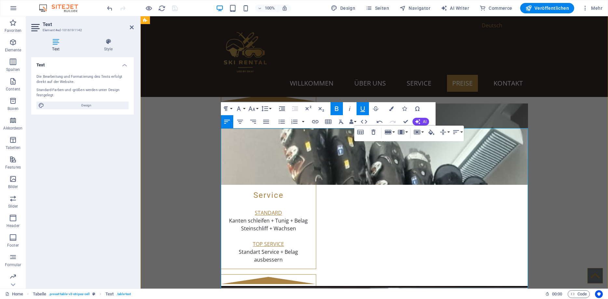
drag, startPoint x: 376, startPoint y: 164, endPoint x: 382, endPoint y: 163, distance: 5.2
drag, startPoint x: 382, startPoint y: 163, endPoint x: 375, endPoint y: 164, distance: 7.2
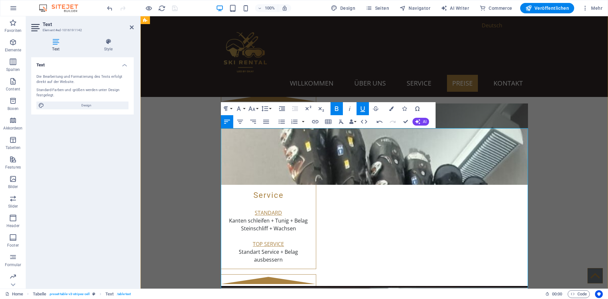
drag, startPoint x: 436, startPoint y: 163, endPoint x: 365, endPoint y: 166, distance: 71.3
copy span "SKI +BOOTS"
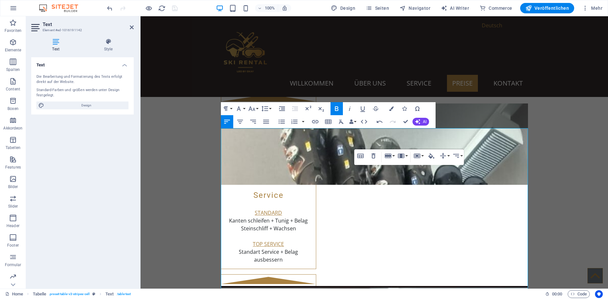
click at [402, 165] on div "Table Header Remove Table Row Insert row above Insert row below Delete row Colu…" at bounding box center [410, 157] width 110 height 16
click at [383, 165] on div "Table Header Remove Table Row Insert row above Insert row below Delete row Colu…" at bounding box center [410, 157] width 110 height 16
click at [384, 165] on div "Table Header Remove Table Row Insert row above Insert row below Delete row Colu…" at bounding box center [410, 157] width 110 height 16
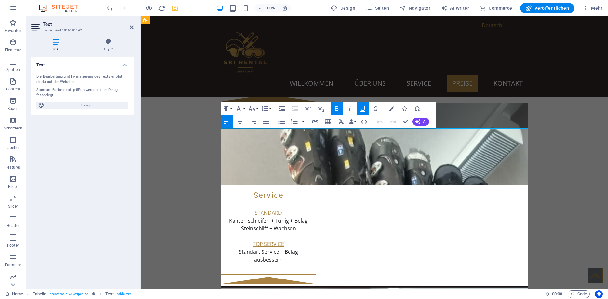
drag, startPoint x: 448, startPoint y: 162, endPoint x: 367, endPoint y: 165, distance: 81.5
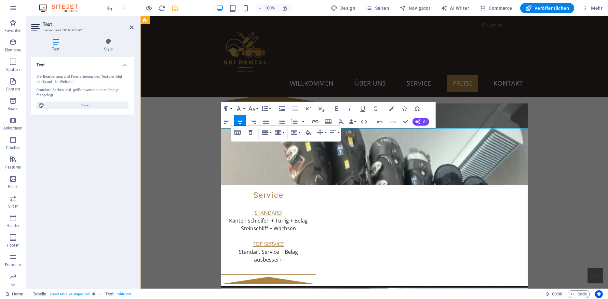
click at [299, 133] on button "Cell" at bounding box center [295, 132] width 12 height 13
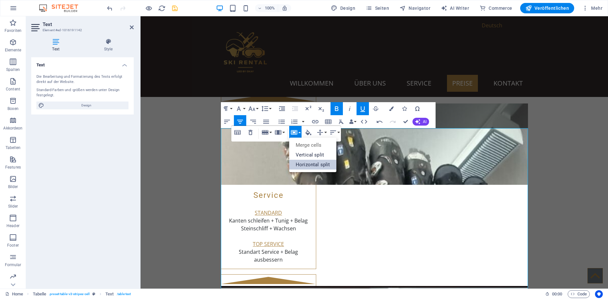
click at [313, 164] on link "Horizontal split" at bounding box center [312, 165] width 47 height 10
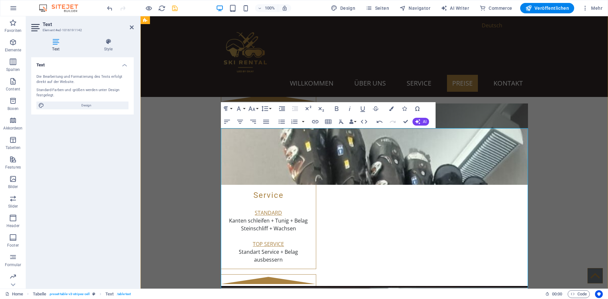
drag, startPoint x: 304, startPoint y: 161, endPoint x: 269, endPoint y: 166, distance: 36.2
copy div "SKI 70 -110 CM"
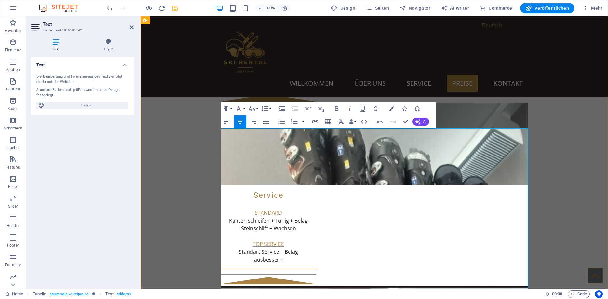
drag, startPoint x: 291, startPoint y: 198, endPoint x: 273, endPoint y: 192, distance: 19.1
click at [253, 108] on icon "button" at bounding box center [252, 109] width 8 height 8
click at [260, 149] on link "11" at bounding box center [258, 151] width 23 height 10
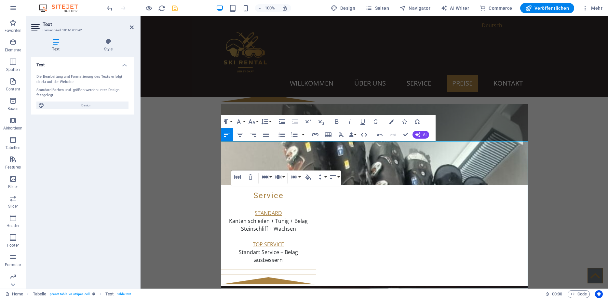
scroll to position [1004, 0]
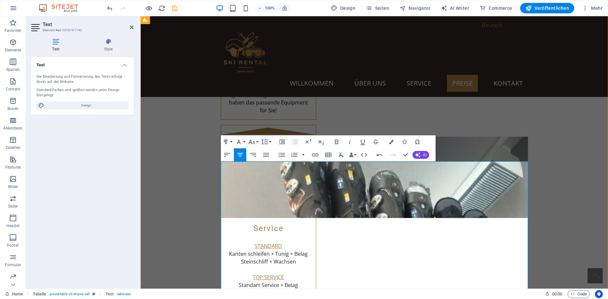
drag, startPoint x: 302, startPoint y: 205, endPoint x: 267, endPoint y: 204, distance: 34.8
copy div "BOOTS 24 -33"
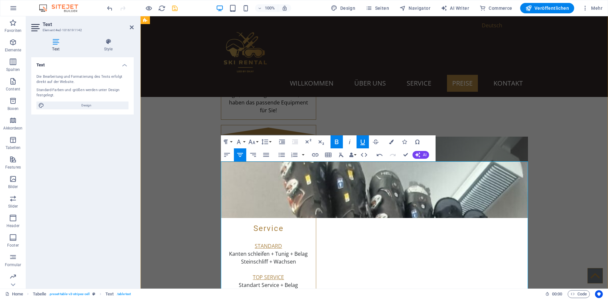
click at [329, 155] on icon "button" at bounding box center [329, 155] width 8 height 8
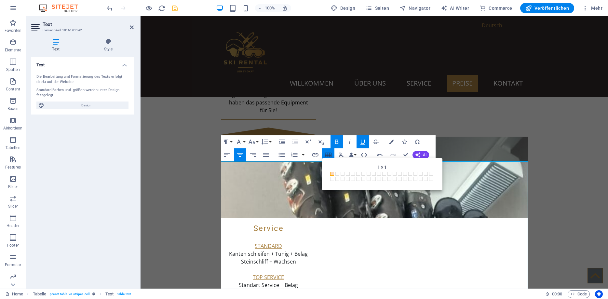
click at [331, 154] on icon "button" at bounding box center [328, 155] width 7 height 5
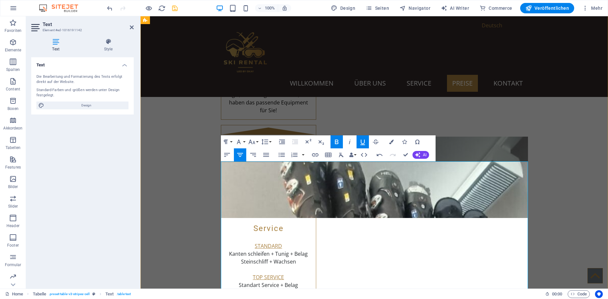
click at [330, 154] on icon "button" at bounding box center [328, 155] width 7 height 5
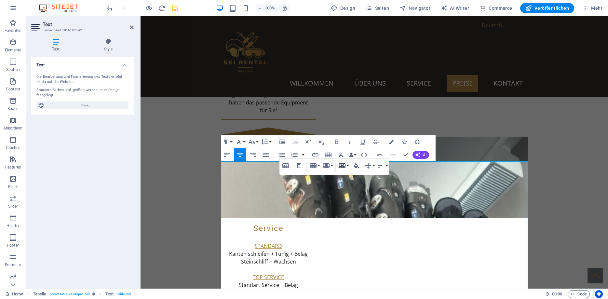
click at [347, 165] on button "Cell" at bounding box center [344, 165] width 12 height 13
click at [358, 196] on link "Horizontal split" at bounding box center [361, 198] width 47 height 10
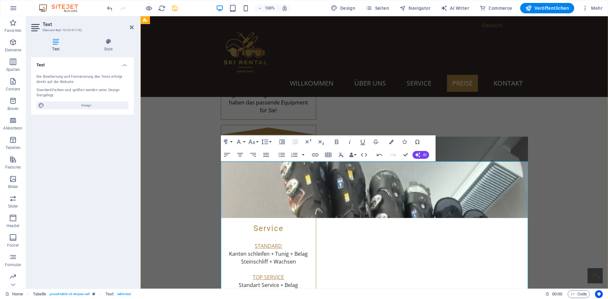
drag, startPoint x: 354, startPoint y: 196, endPoint x: 314, endPoint y: 197, distance: 39.4
copy div "SKI 120 - 150 CM"
drag, startPoint x: 339, startPoint y: 233, endPoint x: 318, endPoint y: 222, distance: 22.9
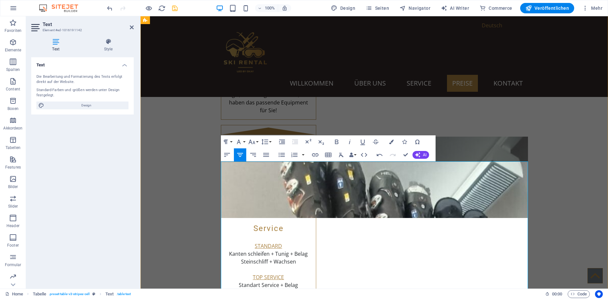
click at [257, 141] on button "Font Size" at bounding box center [253, 141] width 12 height 13
click at [259, 175] on link "10" at bounding box center [258, 174] width 23 height 10
click at [255, 141] on icon "button" at bounding box center [252, 142] width 8 height 8
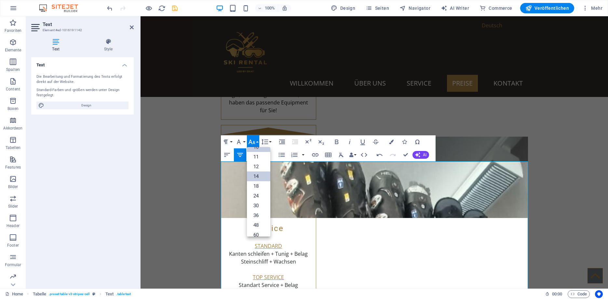
click at [259, 175] on link "14" at bounding box center [258, 177] width 23 height 10
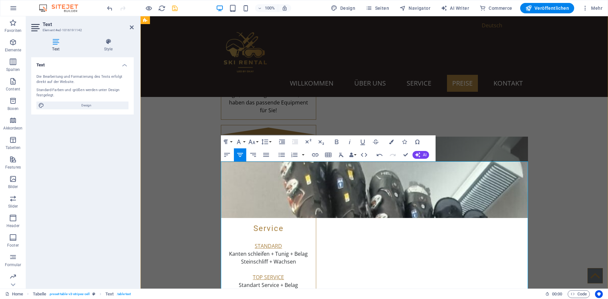
drag, startPoint x: 299, startPoint y: 226, endPoint x: 273, endPoint y: 226, distance: 25.7
click at [258, 141] on button "Font Size" at bounding box center [253, 141] width 12 height 13
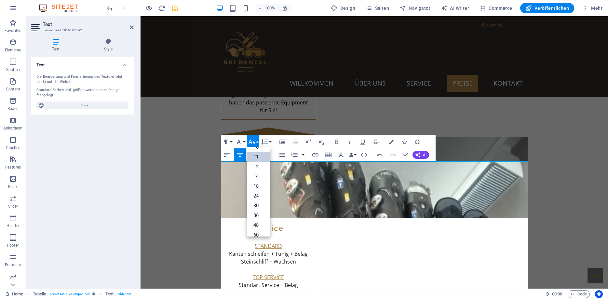
scroll to position [37, 0]
click at [260, 168] on link "14" at bounding box center [258, 167] width 23 height 10
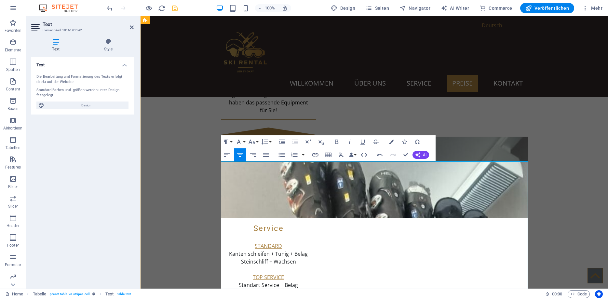
drag, startPoint x: 351, startPoint y: 206, endPoint x: 315, endPoint y: 206, distance: 35.8
drag, startPoint x: 305, startPoint y: 197, endPoint x: 267, endPoint y: 199, distance: 37.8
drag, startPoint x: 355, startPoint y: 196, endPoint x: 312, endPoint y: 198, distance: 43.4
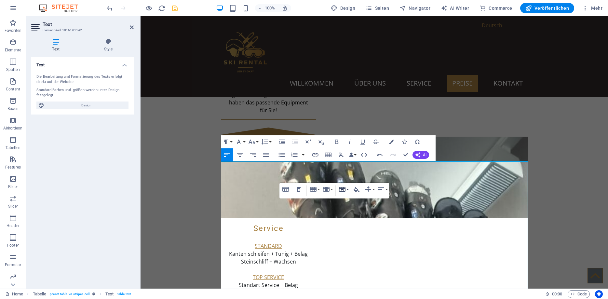
click at [343, 188] on icon "button" at bounding box center [342, 189] width 7 height 5
click at [357, 223] on link "Horizontal split" at bounding box center [361, 222] width 47 height 10
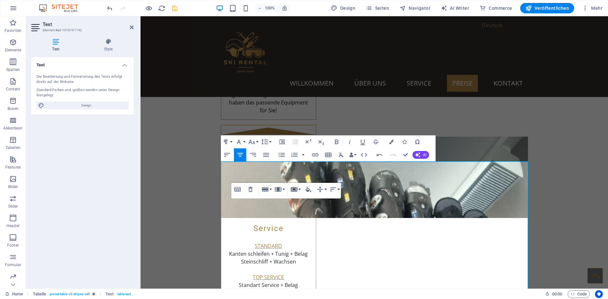
click at [300, 189] on button "Cell" at bounding box center [295, 189] width 12 height 13
click at [312, 219] on link "Horizontal split" at bounding box center [312, 222] width 47 height 10
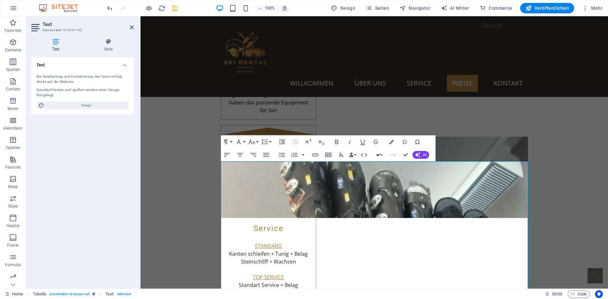
click at [379, 153] on icon "button" at bounding box center [380, 155] width 8 height 8
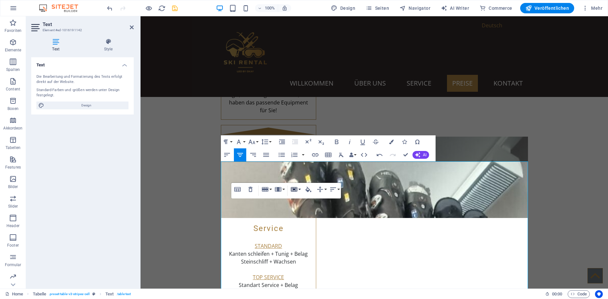
click at [300, 189] on button "Cell" at bounding box center [295, 189] width 12 height 13
click at [313, 212] on link "Vertical split" at bounding box center [312, 212] width 47 height 10
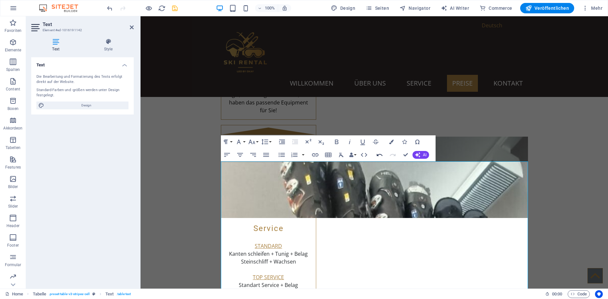
click at [382, 156] on icon "button" at bounding box center [380, 155] width 8 height 8
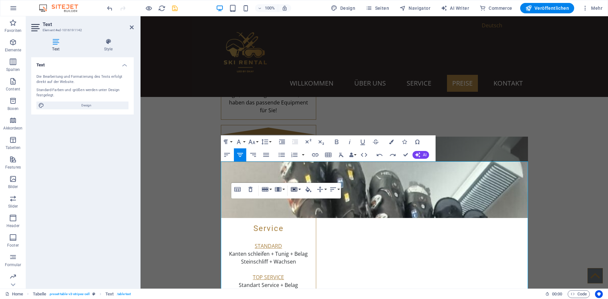
click at [299, 191] on button "Cell" at bounding box center [295, 189] width 12 height 13
click at [316, 221] on link "Horizontal split" at bounding box center [312, 222] width 47 height 10
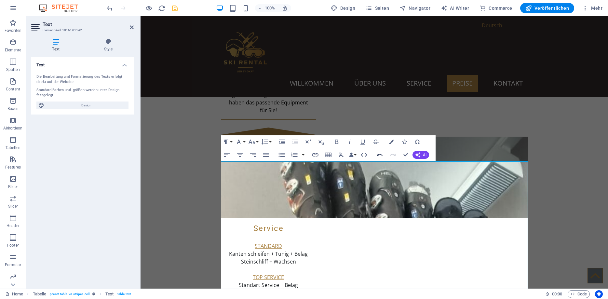
click at [380, 154] on icon "button" at bounding box center [380, 155] width 6 height 2
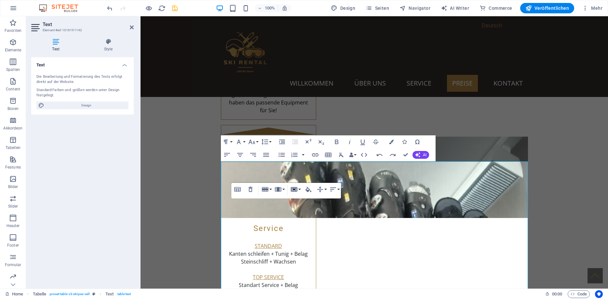
click at [301, 189] on button "Cell" at bounding box center [295, 189] width 12 height 13
click at [310, 211] on link "Vertical split" at bounding box center [312, 212] width 47 height 10
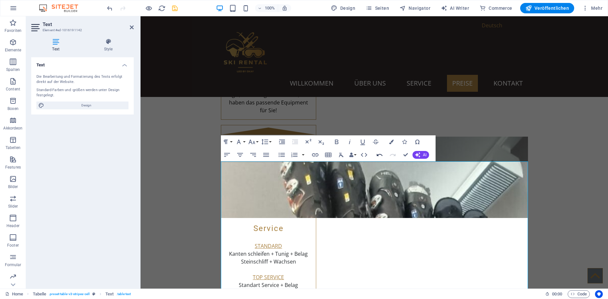
click at [382, 155] on icon "button" at bounding box center [380, 155] width 6 height 2
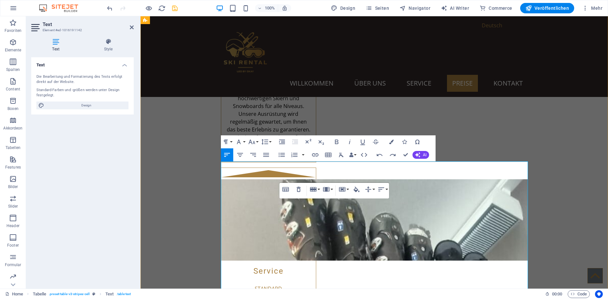
scroll to position [938, 0]
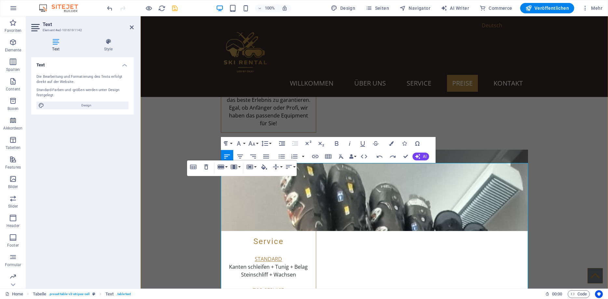
scroll to position [1004, 0]
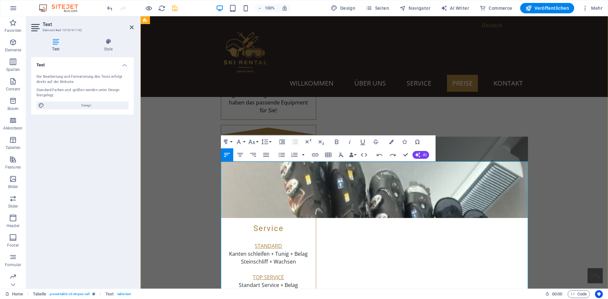
drag, startPoint x: 445, startPoint y: 228, endPoint x: 361, endPoint y: 233, distance: 83.5
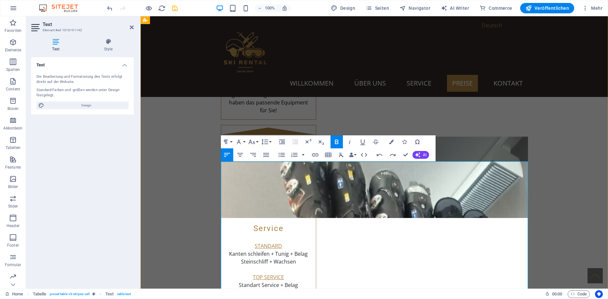
drag, startPoint x: 348, startPoint y: 198, endPoint x: 318, endPoint y: 201, distance: 30.1
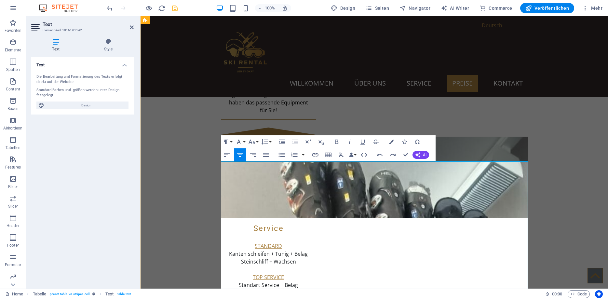
drag, startPoint x: 351, startPoint y: 217, endPoint x: 317, endPoint y: 216, distance: 34.2
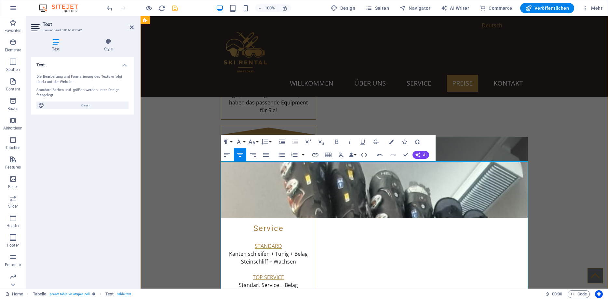
click at [253, 139] on icon "button" at bounding box center [252, 142] width 8 height 8
click at [259, 166] on link "14" at bounding box center [258, 167] width 23 height 10
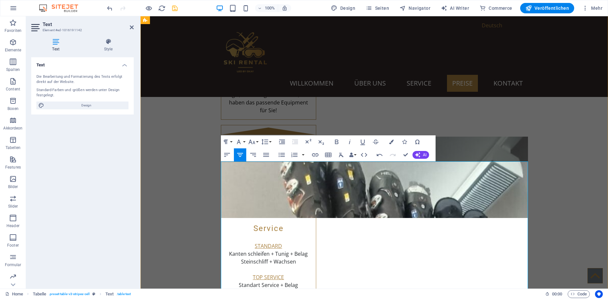
drag, startPoint x: 302, startPoint y: 196, endPoint x: 270, endPoint y: 199, distance: 32.6
drag, startPoint x: 296, startPoint y: 247, endPoint x: 269, endPoint y: 241, distance: 27.5
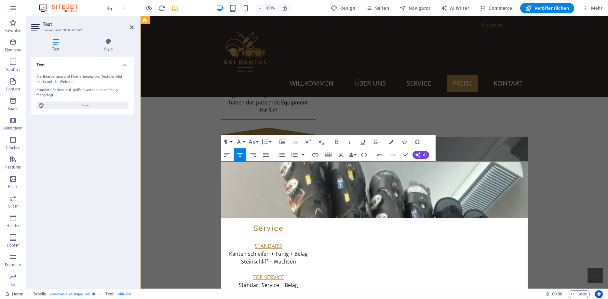
click at [246, 142] on button "Font Family" at bounding box center [240, 141] width 12 height 13
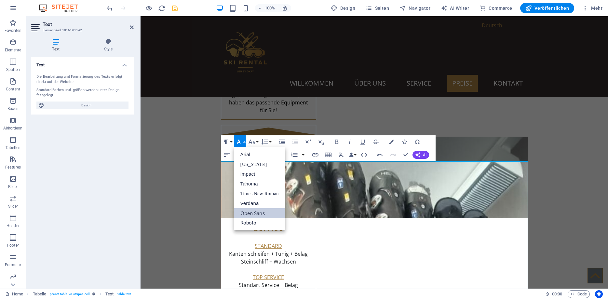
scroll to position [0, 0]
click at [252, 142] on icon "button" at bounding box center [252, 142] width 8 height 8
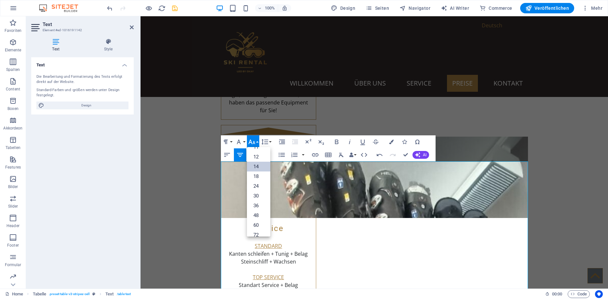
click at [256, 164] on link "14" at bounding box center [258, 167] width 23 height 10
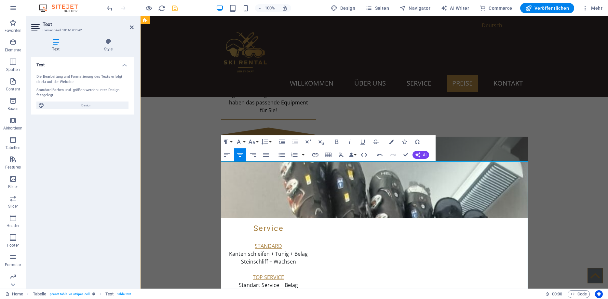
drag, startPoint x: 348, startPoint y: 228, endPoint x: 319, endPoint y: 229, distance: 29.3
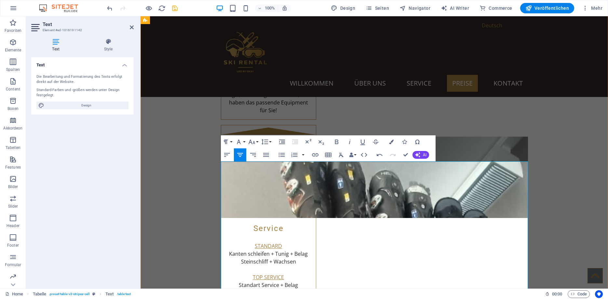
click at [110, 8] on icon "undo" at bounding box center [109, 8] width 7 height 7
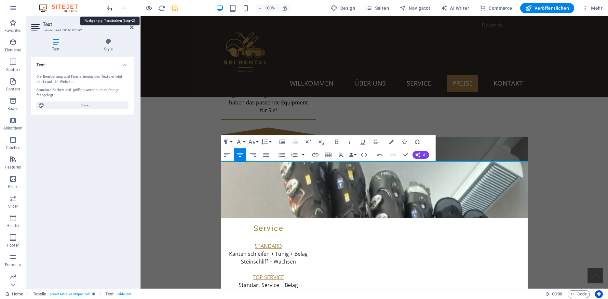
click at [110, 8] on icon "undo" at bounding box center [109, 8] width 7 height 7
click at [111, 9] on icon "undo" at bounding box center [109, 8] width 7 height 7
click at [113, 11] on icon "undo" at bounding box center [109, 8] width 7 height 7
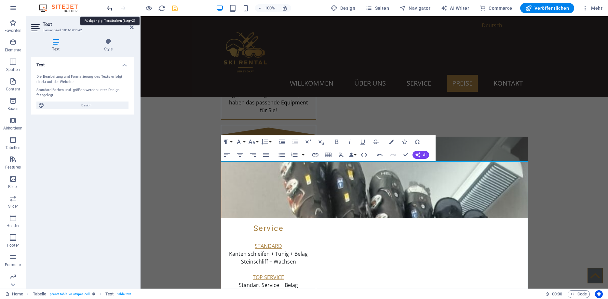
click at [113, 11] on icon "undo" at bounding box center [109, 8] width 7 height 7
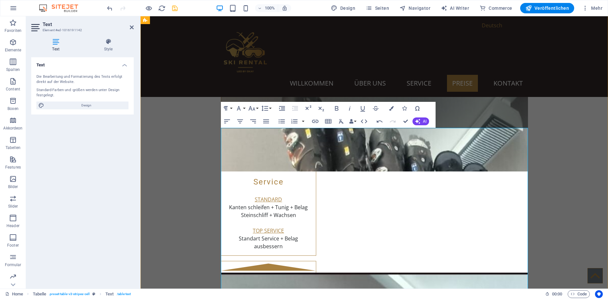
scroll to position [1037, 0]
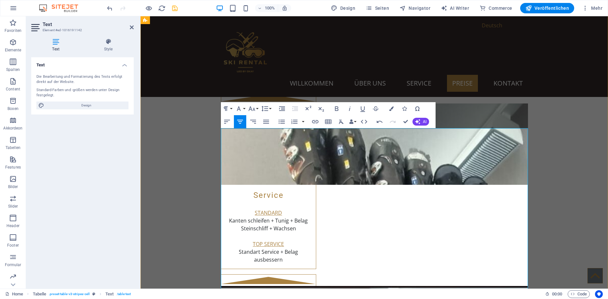
drag, startPoint x: 303, startPoint y: 235, endPoint x: 269, endPoint y: 214, distance: 40.4
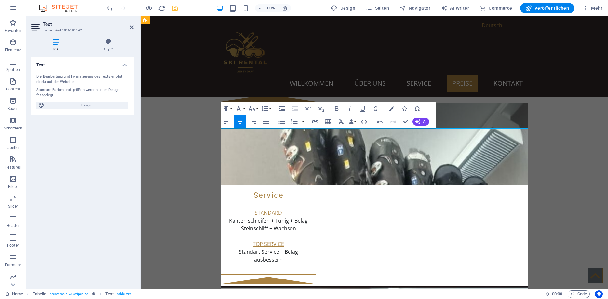
drag, startPoint x: 302, startPoint y: 234, endPoint x: 272, endPoint y: 235, distance: 29.3
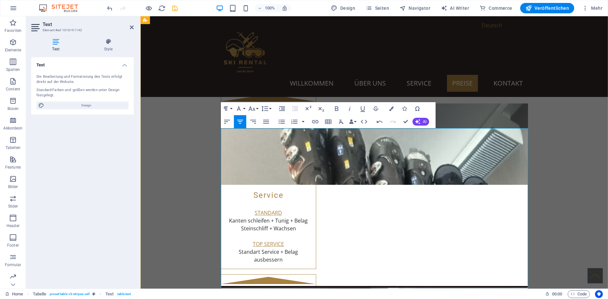
drag, startPoint x: 301, startPoint y: 234, endPoint x: 272, endPoint y: 207, distance: 39.2
drag, startPoint x: 301, startPoint y: 215, endPoint x: 249, endPoint y: 214, distance: 52.4
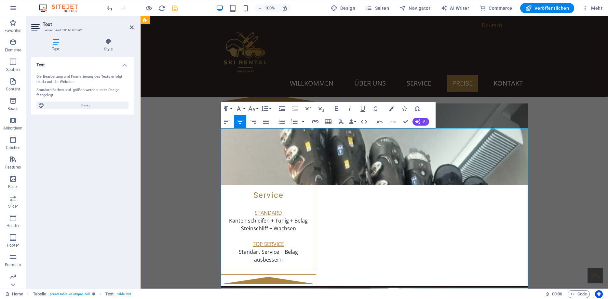
drag, startPoint x: 348, startPoint y: 245, endPoint x: 310, endPoint y: 228, distance: 41.7
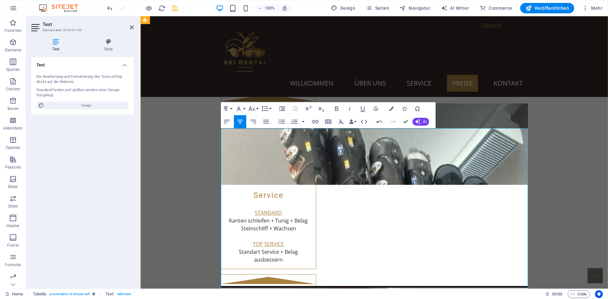
drag, startPoint x: 339, startPoint y: 219, endPoint x: 329, endPoint y: 218, distance: 9.1
drag, startPoint x: 348, startPoint y: 242, endPoint x: 318, endPoint y: 242, distance: 29.6
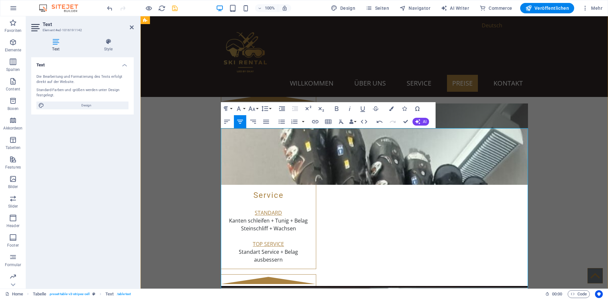
drag, startPoint x: 354, startPoint y: 184, endPoint x: 314, endPoint y: 184, distance: 39.4
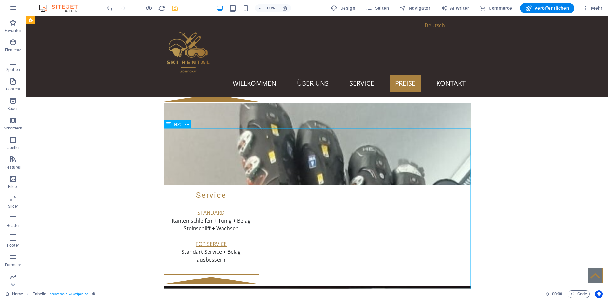
scroll to position [1070, 0]
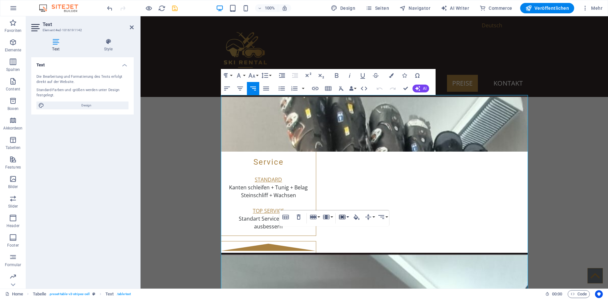
click at [349, 218] on button "Cell" at bounding box center [344, 217] width 12 height 13
click at [355, 232] on link "Merge cells" at bounding box center [361, 230] width 47 height 10
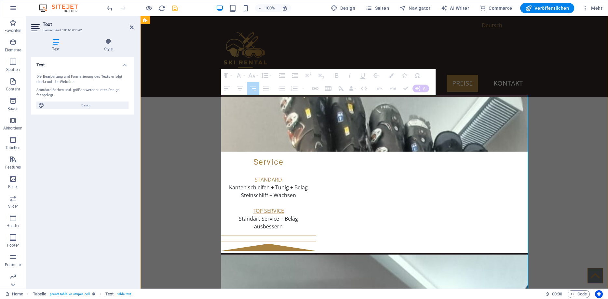
drag, startPoint x: 326, startPoint y: 241, endPoint x: 324, endPoint y: 216, distance: 24.1
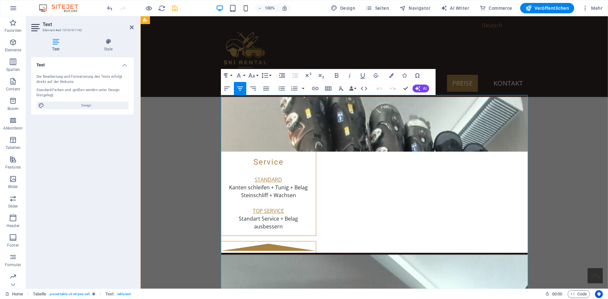
drag, startPoint x: 348, startPoint y: 211, endPoint x: 309, endPoint y: 159, distance: 64.8
drag, startPoint x: 341, startPoint y: 192, endPoint x: 319, endPoint y: 167, distance: 33.9
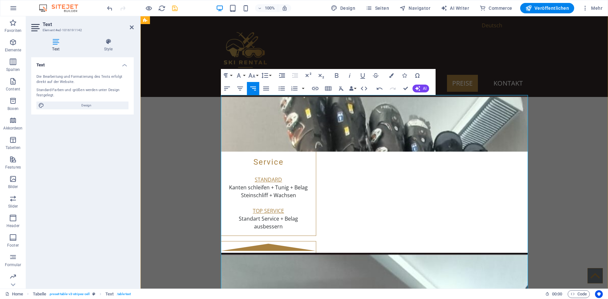
drag, startPoint x: 343, startPoint y: 164, endPoint x: 338, endPoint y: 160, distance: 5.8
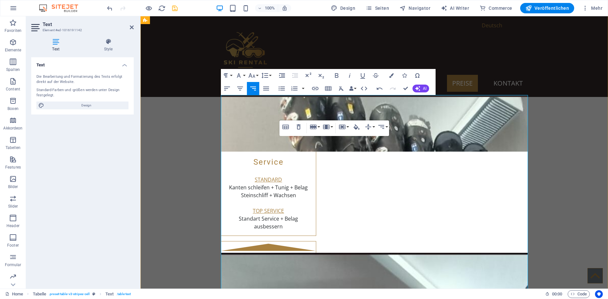
drag, startPoint x: 340, startPoint y: 195, endPoint x: 323, endPoint y: 167, distance: 32.4
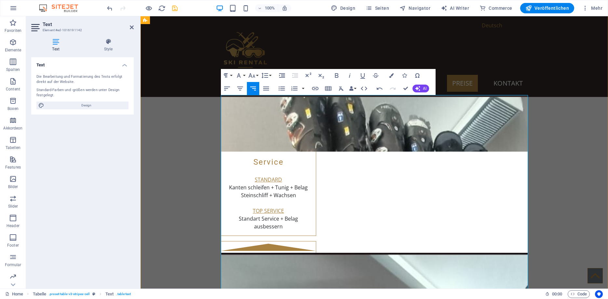
drag, startPoint x: 327, startPoint y: 187, endPoint x: 320, endPoint y: 173, distance: 15.6
drag, startPoint x: 336, startPoint y: 195, endPoint x: 316, endPoint y: 180, distance: 25.6
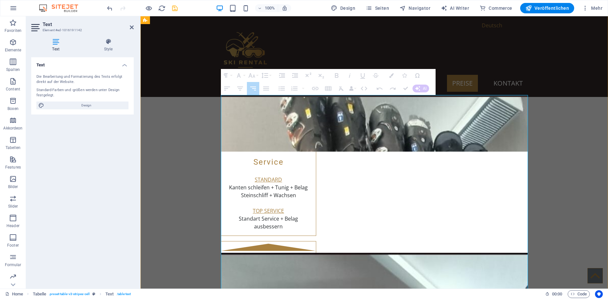
drag, startPoint x: 335, startPoint y: 224, endPoint x: 335, endPoint y: 213, distance: 10.7
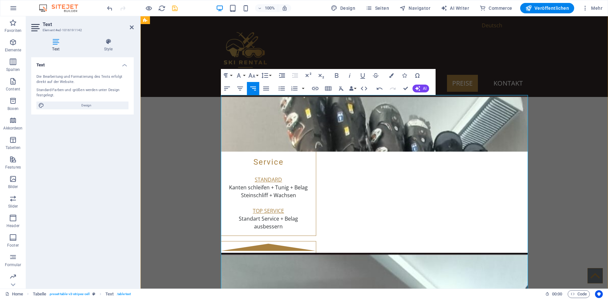
click at [350, 203] on div "Table Header Remove Table Row Insert row above Insert row below Delete row Colu…" at bounding box center [335, 203] width 110 height 16
click at [348, 203] on button "Cell" at bounding box center [344, 201] width 12 height 13
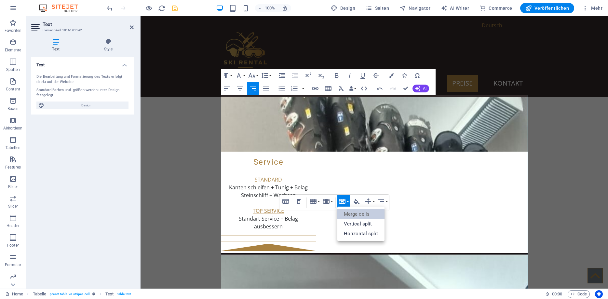
click at [352, 215] on link "Merge cells" at bounding box center [361, 214] width 47 height 10
click at [320, 201] on button "Row" at bounding box center [315, 201] width 12 height 13
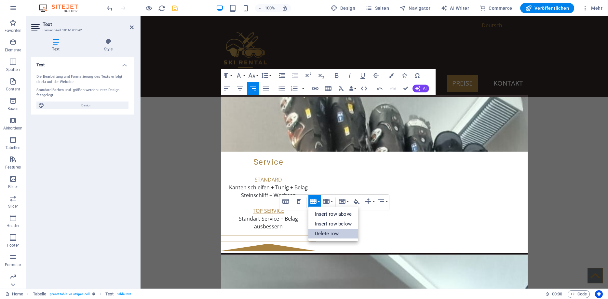
click at [328, 233] on link "Delete row" at bounding box center [334, 234] width 50 height 10
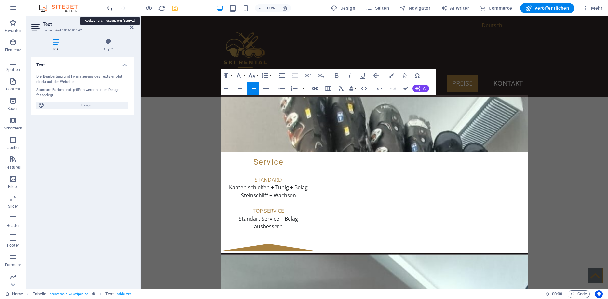
click at [111, 9] on icon "undo" at bounding box center [109, 8] width 7 height 7
click at [110, 8] on icon "undo" at bounding box center [109, 8] width 7 height 7
click at [381, 86] on icon "button" at bounding box center [380, 89] width 8 height 8
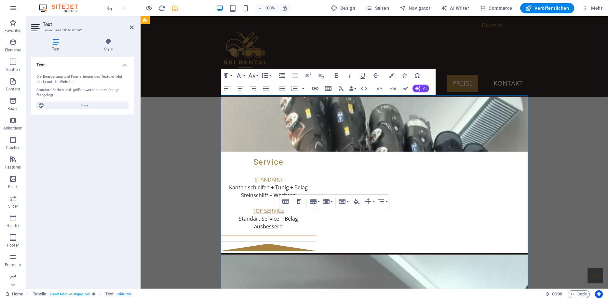
drag, startPoint x: 338, startPoint y: 225, endPoint x: 337, endPoint y: 214, distance: 10.8
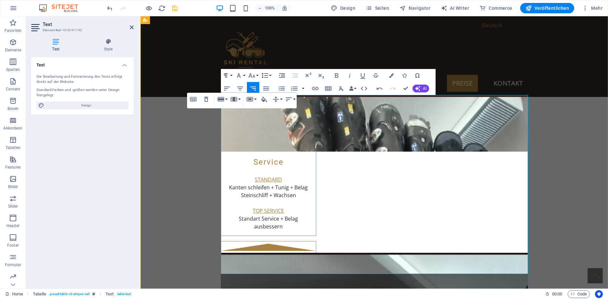
scroll to position [1004, 0]
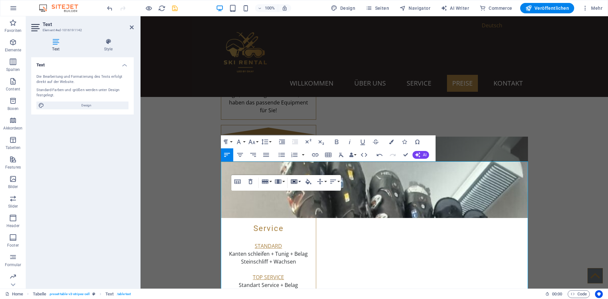
click at [296, 181] on icon "button" at bounding box center [294, 181] width 7 height 5
click at [314, 217] on link "Horizontal split" at bounding box center [312, 214] width 47 height 10
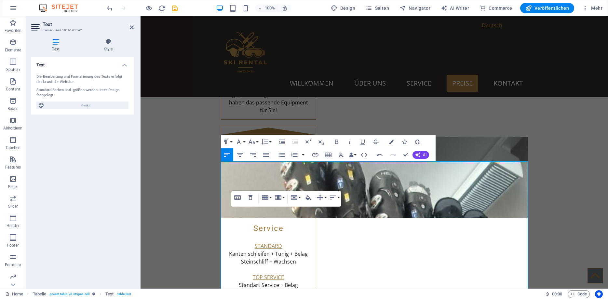
click at [326, 207] on div "Table Header Remove Table Row Insert row above Insert row below Delete row Colu…" at bounding box center [286, 199] width 110 height 16
click at [330, 207] on div "Table Header Remove Table Row Insert row above Insert row below Delete row Colu…" at bounding box center [286, 199] width 110 height 16
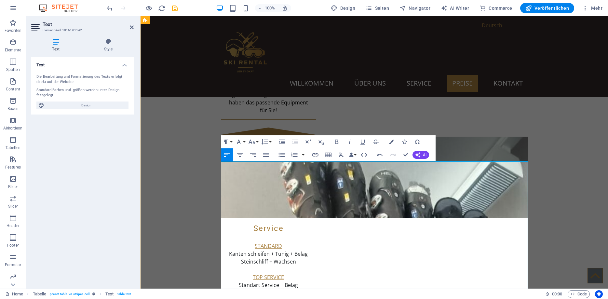
drag, startPoint x: 343, startPoint y: 223, endPoint x: 319, endPoint y: 214, distance: 25.9
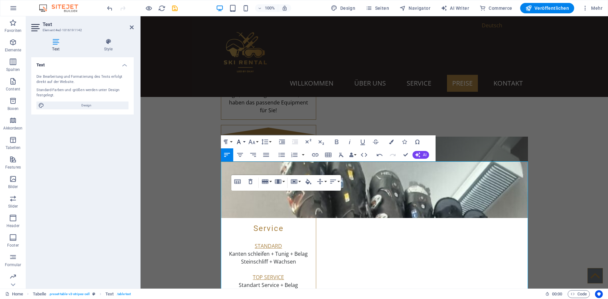
click at [244, 141] on button "Font Family" at bounding box center [240, 141] width 12 height 13
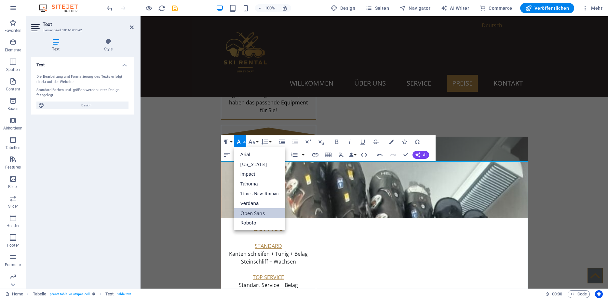
scroll to position [0, 0]
click at [244, 141] on button "Font Family" at bounding box center [240, 141] width 12 height 13
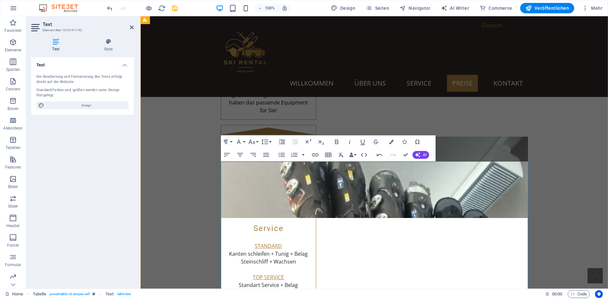
drag, startPoint x: 342, startPoint y: 222, endPoint x: 319, endPoint y: 211, distance: 25.2
click at [253, 143] on icon "button" at bounding box center [252, 142] width 8 height 8
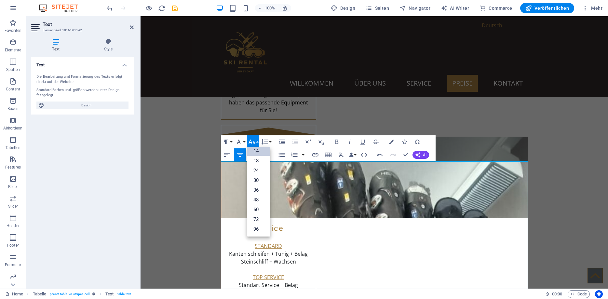
scroll to position [52, 0]
click at [260, 151] on link "14" at bounding box center [258, 151] width 23 height 10
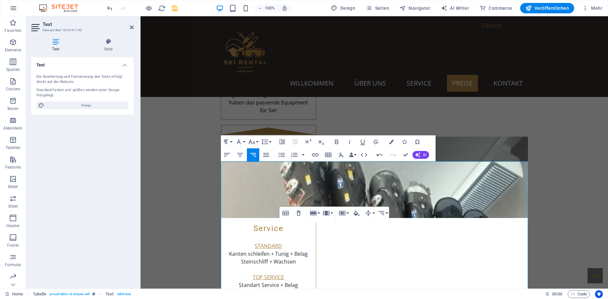
scroll to position [0, 3]
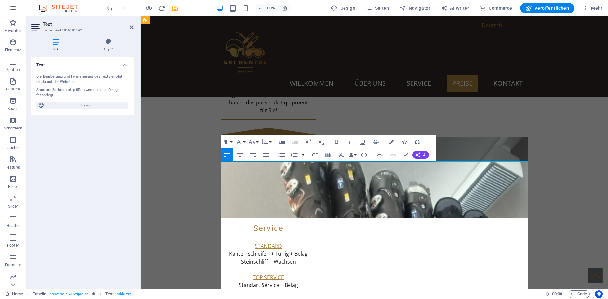
drag, startPoint x: 305, startPoint y: 212, endPoint x: 255, endPoint y: 216, distance: 50.3
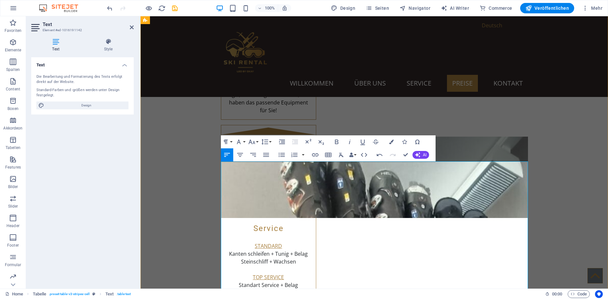
click at [256, 141] on icon "button" at bounding box center [252, 142] width 8 height 8
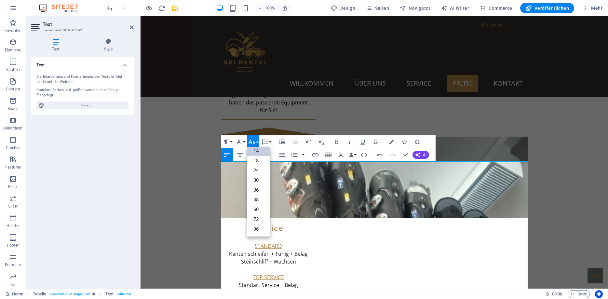
click at [257, 152] on link "14" at bounding box center [258, 151] width 23 height 10
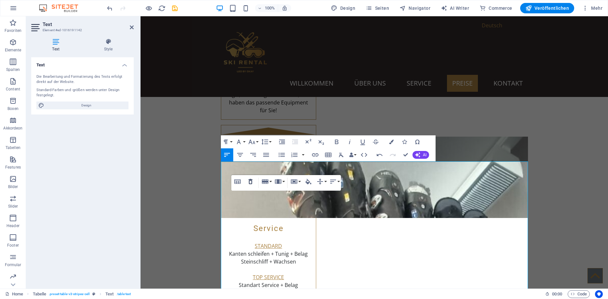
click at [253, 184] on icon "button" at bounding box center [251, 182] width 8 height 8
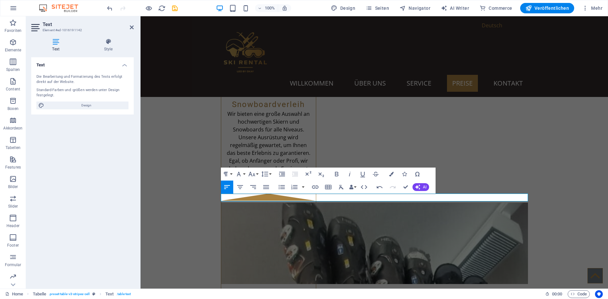
scroll to position [938, 0]
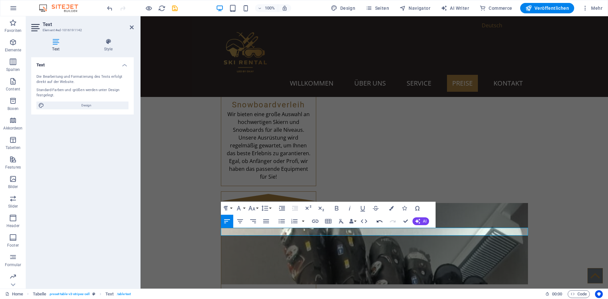
click at [383, 219] on icon "button" at bounding box center [380, 221] width 8 height 8
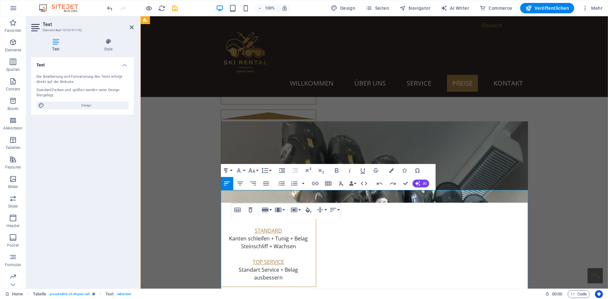
scroll to position [1037, 0]
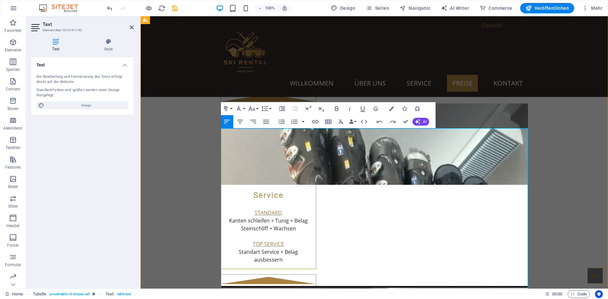
click at [334, 148] on icon "button" at bounding box center [333, 148] width 6 height 4
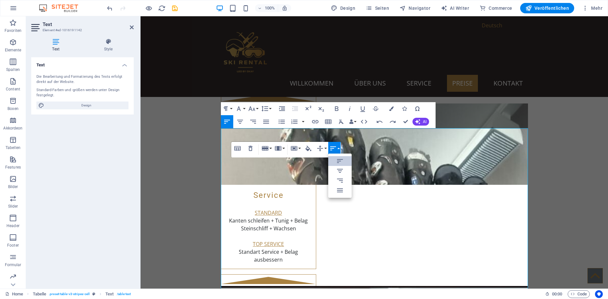
scroll to position [0, 0]
click at [338, 170] on icon at bounding box center [340, 171] width 8 height 8
click at [322, 147] on icon "button" at bounding box center [320, 149] width 8 height 8
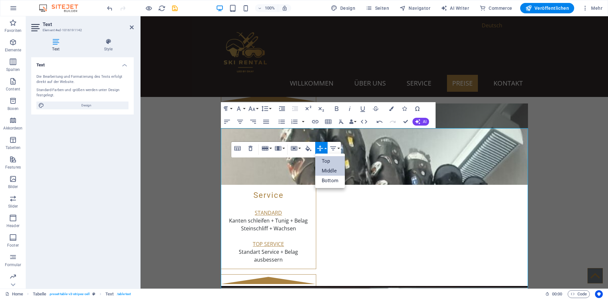
click at [324, 161] on link "Top" at bounding box center [330, 161] width 30 height 10
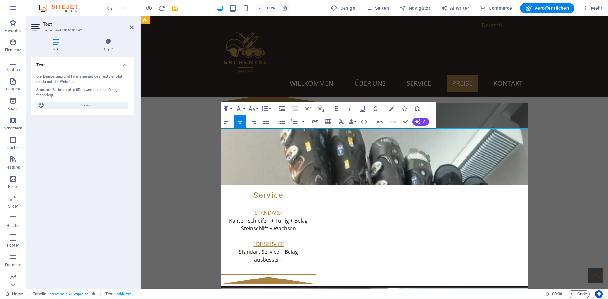
drag, startPoint x: 348, startPoint y: 190, endPoint x: 286, endPoint y: 188, distance: 61.9
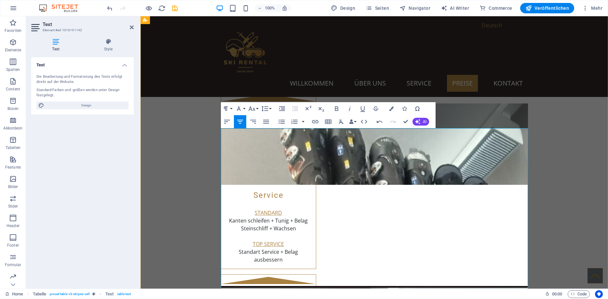
drag, startPoint x: 286, startPoint y: 185, endPoint x: 333, endPoint y: 184, distance: 47.2
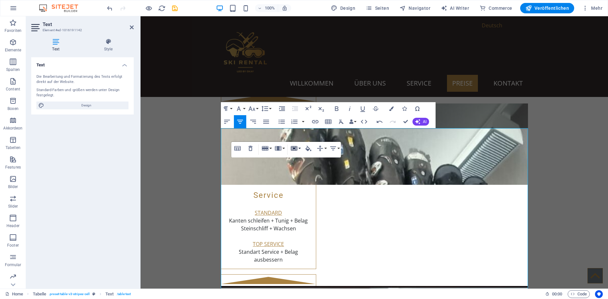
click at [299, 148] on button "Cell" at bounding box center [295, 148] width 12 height 13
click at [308, 179] on link "Horizontal split" at bounding box center [312, 181] width 47 height 10
click at [306, 181] on link "Horizontal split" at bounding box center [312, 181] width 47 height 10
click at [305, 174] on link "Vertical split" at bounding box center [312, 171] width 47 height 10
drag, startPoint x: 290, startPoint y: 185, endPoint x: 148, endPoint y: 168, distance: 142.9
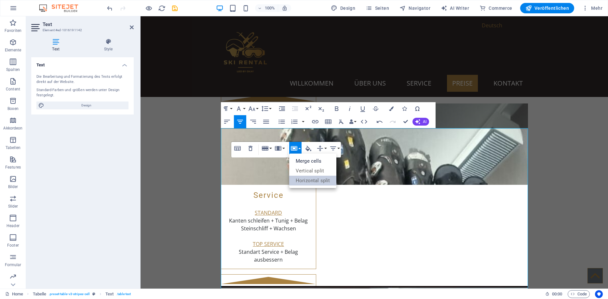
click at [290, 185] on link "Horizontal split" at bounding box center [312, 181] width 47 height 10
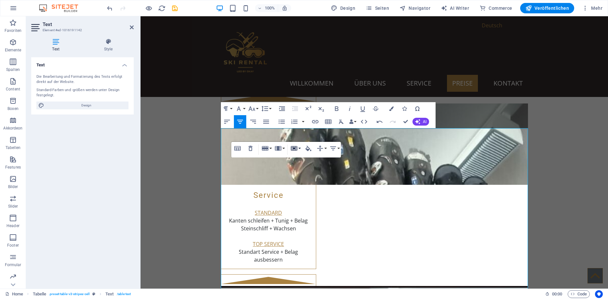
click at [293, 149] on icon "button" at bounding box center [294, 148] width 7 height 5
drag, startPoint x: 304, startPoint y: 171, endPoint x: 163, endPoint y: 155, distance: 141.9
click at [304, 171] on link "Vertical split" at bounding box center [312, 171] width 47 height 10
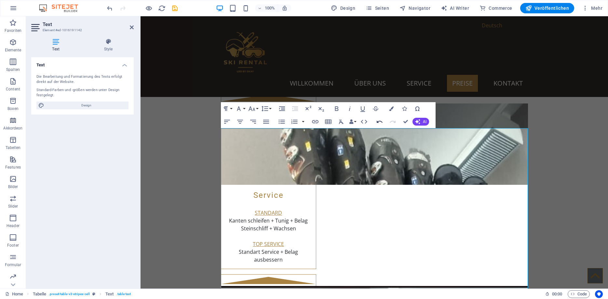
click at [379, 122] on icon "button" at bounding box center [380, 122] width 8 height 8
click at [300, 147] on button "Cell" at bounding box center [295, 148] width 12 height 13
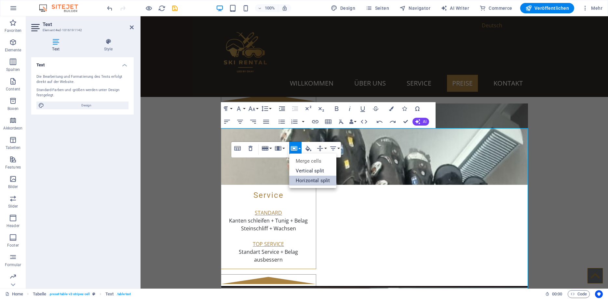
click at [306, 182] on link "Horizontal split" at bounding box center [312, 181] width 47 height 10
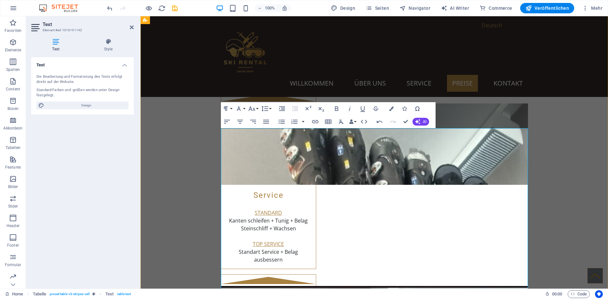
drag, startPoint x: 302, startPoint y: 202, endPoint x: 267, endPoint y: 205, distance: 35.3
drag, startPoint x: 355, startPoint y: 204, endPoint x: 316, endPoint y: 204, distance: 39.1
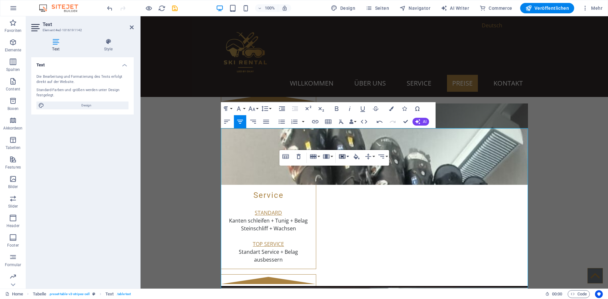
click at [346, 157] on button "Cell" at bounding box center [344, 156] width 12 height 13
click at [353, 180] on link "Vertical split" at bounding box center [361, 179] width 47 height 10
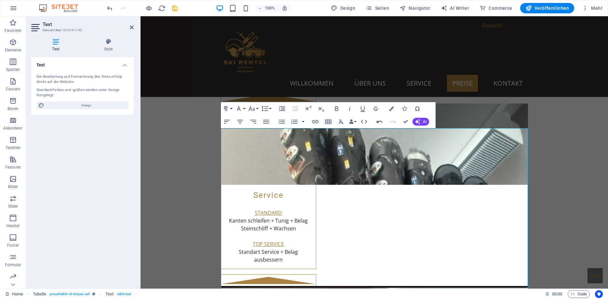
click at [380, 122] on icon "button" at bounding box center [380, 122] width 8 height 8
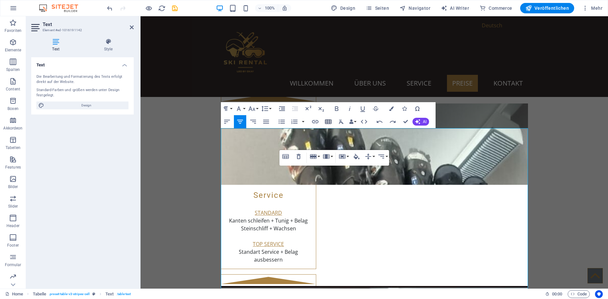
click at [329, 120] on icon "button" at bounding box center [328, 121] width 7 height 5
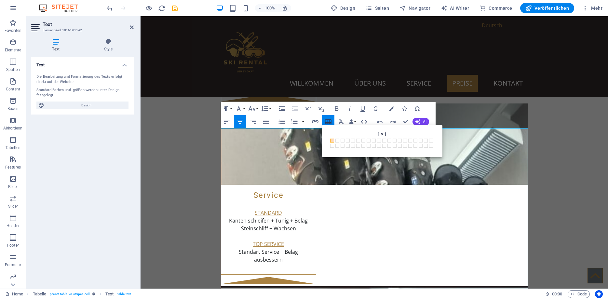
click at [329, 120] on icon "button" at bounding box center [328, 121] width 7 height 5
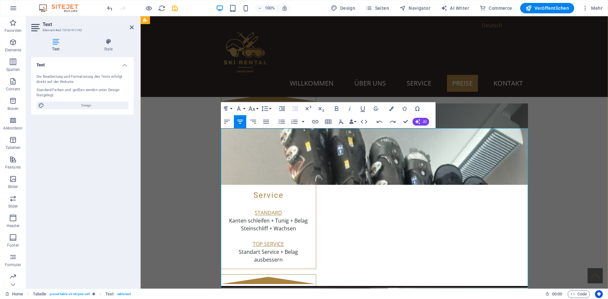
click at [349, 147] on button "Cell" at bounding box center [344, 148] width 12 height 13
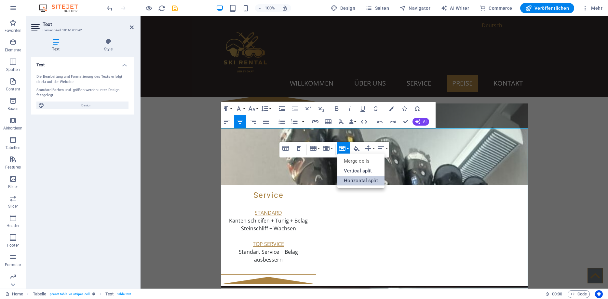
click at [354, 180] on link "Horizontal split" at bounding box center [361, 181] width 47 height 10
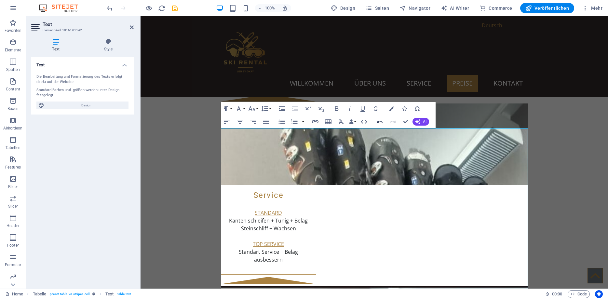
click at [378, 121] on icon "button" at bounding box center [380, 122] width 8 height 8
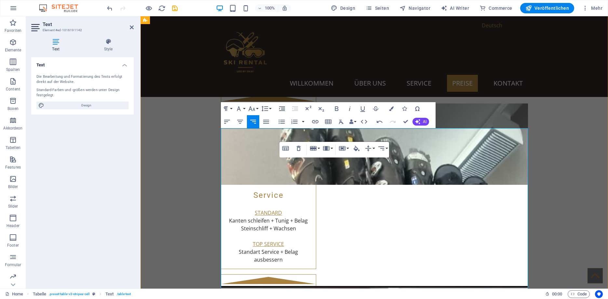
drag, startPoint x: 326, startPoint y: 183, endPoint x: 313, endPoint y: 172, distance: 17.5
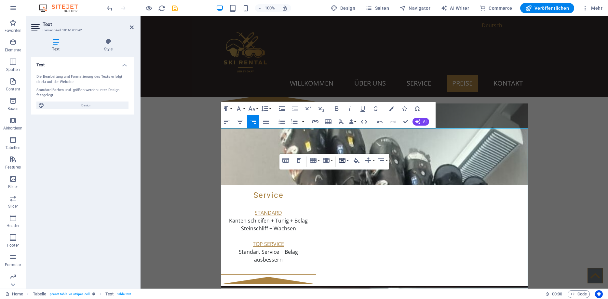
click at [349, 160] on button "Cell" at bounding box center [344, 160] width 12 height 13
click at [358, 191] on link "Horizontal split" at bounding box center [361, 193] width 47 height 10
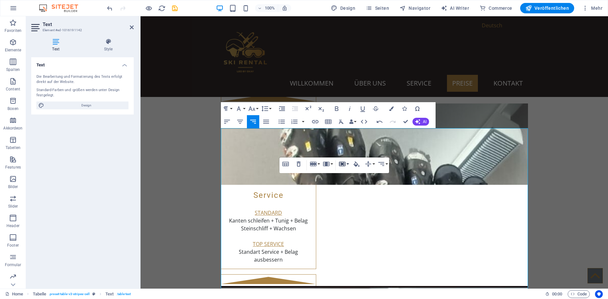
click at [343, 163] on icon "button" at bounding box center [342, 164] width 7 height 5
click at [352, 193] on link "Horizontal split" at bounding box center [361, 196] width 47 height 10
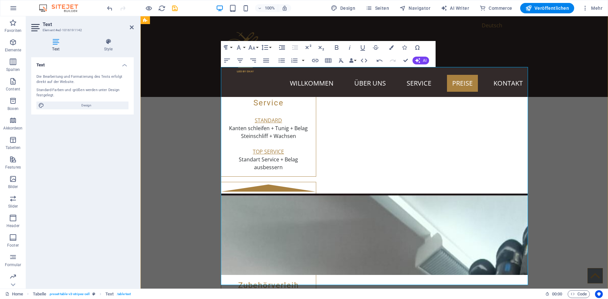
scroll to position [1137, 0]
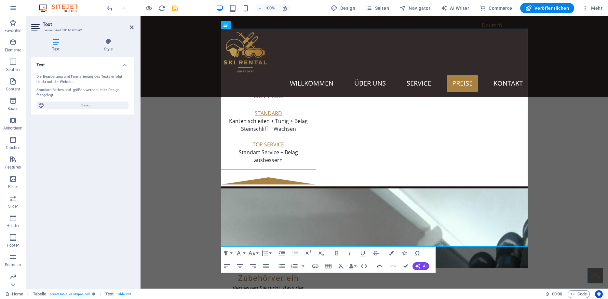
click at [380, 267] on icon "button" at bounding box center [380, 266] width 8 height 8
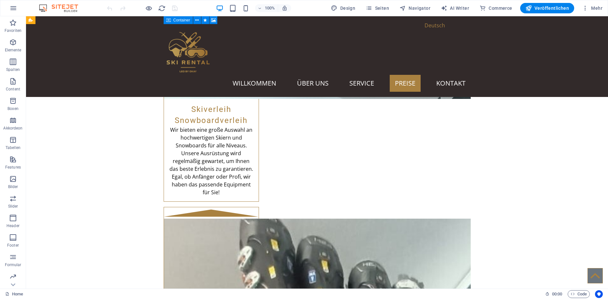
scroll to position [963, 0]
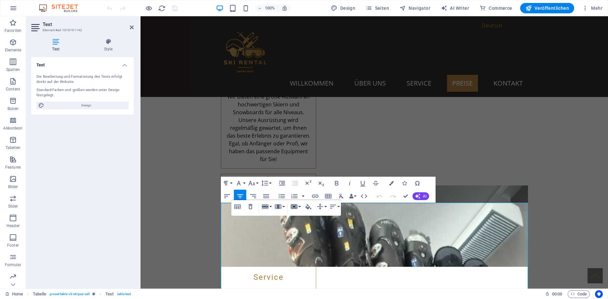
click at [300, 206] on button "Cell" at bounding box center [295, 206] width 12 height 13
click at [308, 229] on link "Vertical split" at bounding box center [312, 229] width 47 height 10
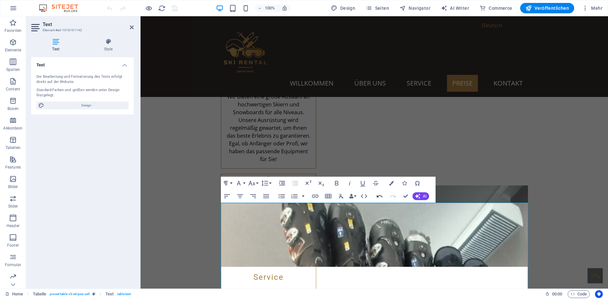
click at [378, 197] on icon "button" at bounding box center [380, 196] width 6 height 2
click at [300, 205] on button "Cell" at bounding box center [295, 206] width 12 height 13
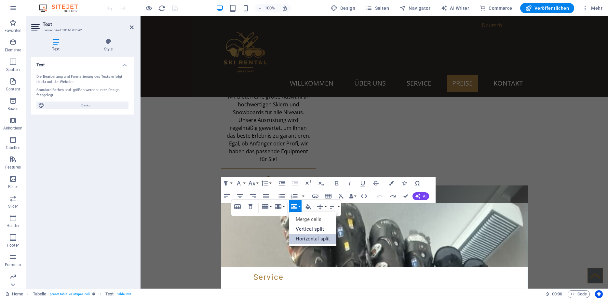
click at [308, 237] on link "Horizontal split" at bounding box center [312, 239] width 47 height 10
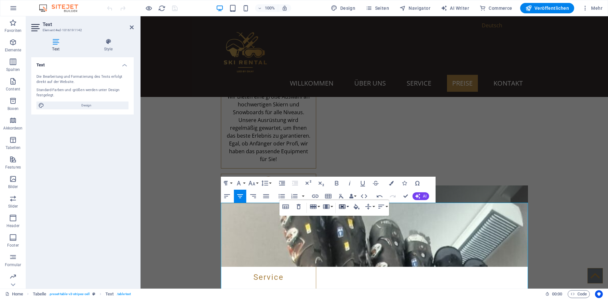
click at [346, 205] on icon "button" at bounding box center [343, 207] width 8 height 8
click at [357, 238] on link "Horizontal split" at bounding box center [361, 239] width 47 height 10
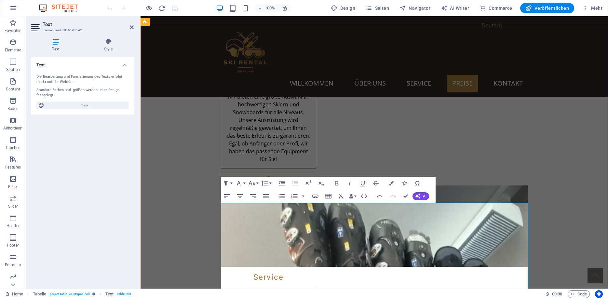
drag, startPoint x: 305, startPoint y: 238, endPoint x: 266, endPoint y: 240, distance: 38.8
copy div "SKI 70 -110 CM"
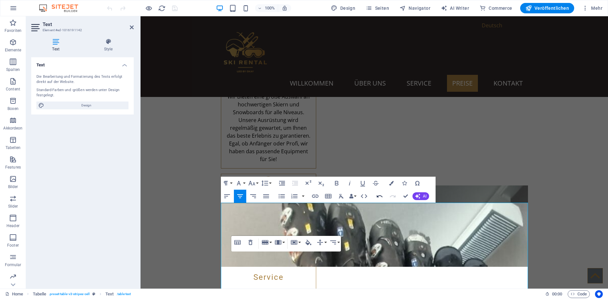
click at [379, 194] on icon "button" at bounding box center [380, 196] width 8 height 8
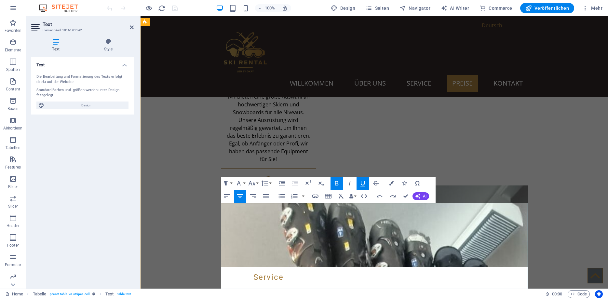
drag, startPoint x: 304, startPoint y: 236, endPoint x: 266, endPoint y: 239, distance: 37.9
copy div "SKI 70 -110 CM"
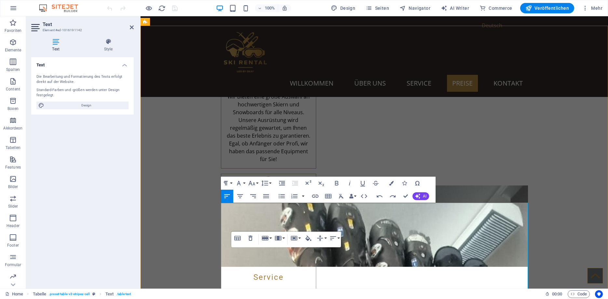
scroll to position [0, 5]
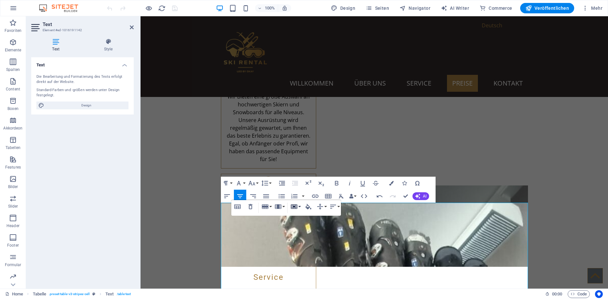
click at [300, 205] on button "Cell" at bounding box center [295, 206] width 12 height 13
click at [308, 230] on link "Vertical split" at bounding box center [312, 229] width 47 height 10
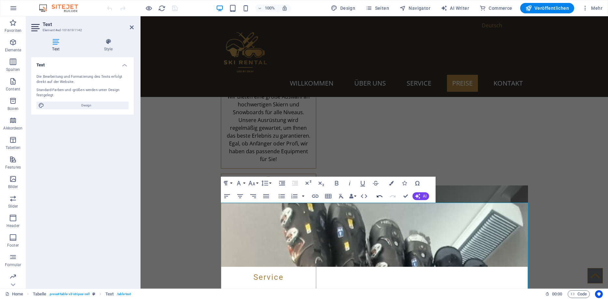
click at [382, 196] on icon "button" at bounding box center [380, 196] width 8 height 8
click at [300, 205] on button "Cell" at bounding box center [295, 206] width 12 height 13
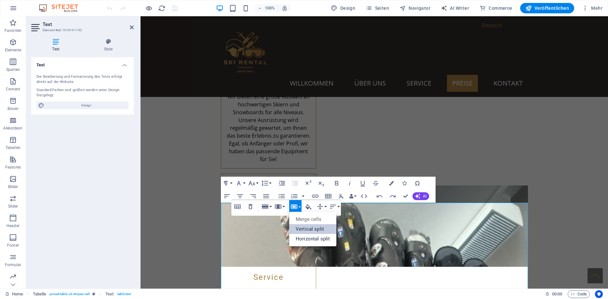
click at [307, 228] on link "Vertical split" at bounding box center [312, 229] width 47 height 10
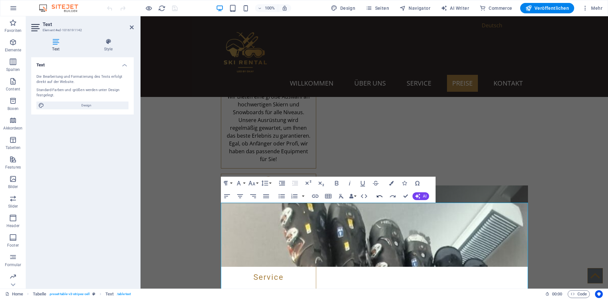
click at [380, 195] on icon "button" at bounding box center [380, 196] width 8 height 8
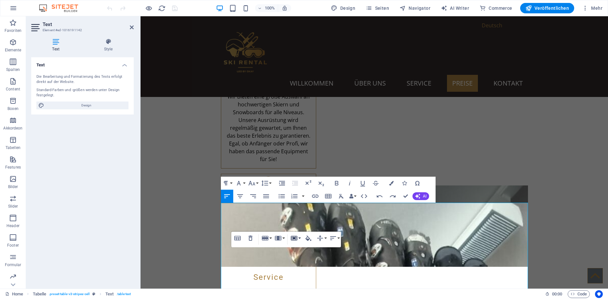
click at [294, 237] on icon "button" at bounding box center [294, 238] width 8 height 8
click at [308, 223] on link "Horizontal split" at bounding box center [312, 224] width 47 height 10
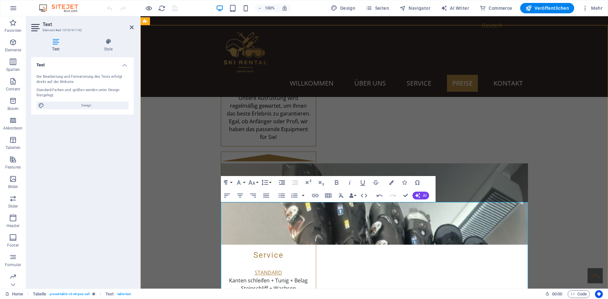
scroll to position [996, 0]
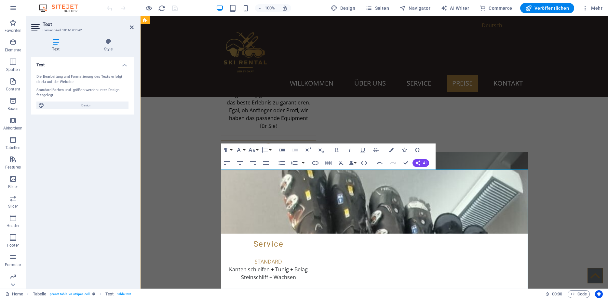
drag, startPoint x: 303, startPoint y: 212, endPoint x: 198, endPoint y: 210, distance: 105.2
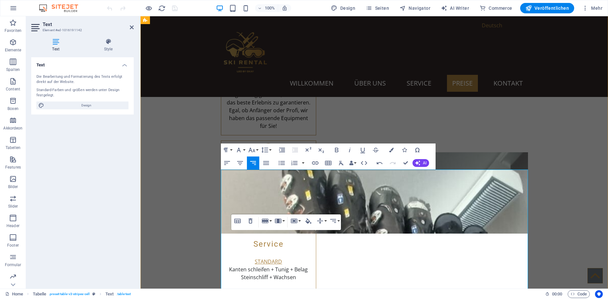
scroll to position [0, 3]
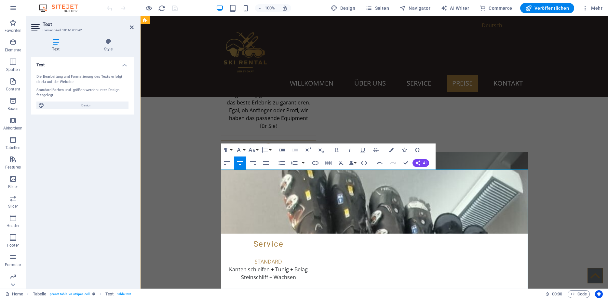
drag, startPoint x: 302, startPoint y: 214, endPoint x: 265, endPoint y: 206, distance: 38.0
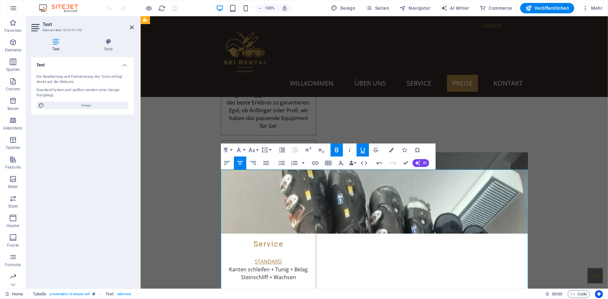
click at [379, 162] on icon "button" at bounding box center [380, 163] width 8 height 8
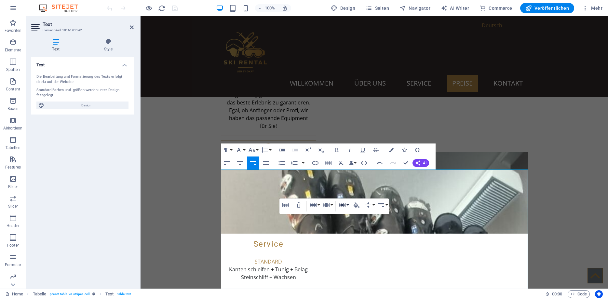
click at [345, 205] on icon "button" at bounding box center [343, 205] width 8 height 8
click at [350, 225] on link "Vertical split" at bounding box center [361, 228] width 47 height 10
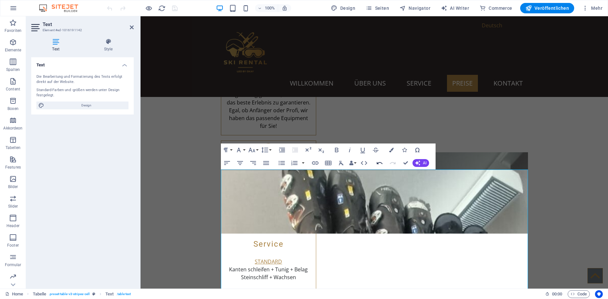
click at [379, 161] on icon "button" at bounding box center [380, 163] width 8 height 8
click at [347, 203] on button "Cell" at bounding box center [344, 205] width 12 height 13
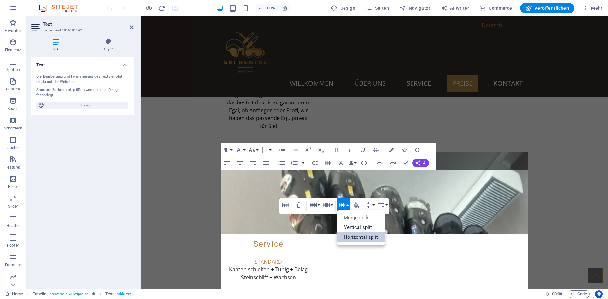
click at [349, 238] on link "Horizontal split" at bounding box center [361, 237] width 47 height 10
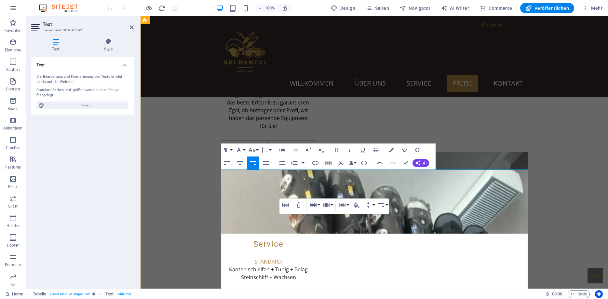
scroll to position [0, 5]
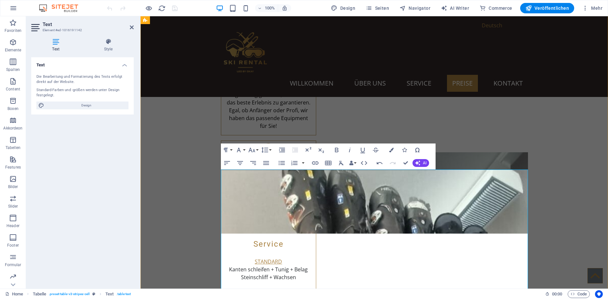
click at [378, 162] on icon "button" at bounding box center [380, 163] width 8 height 8
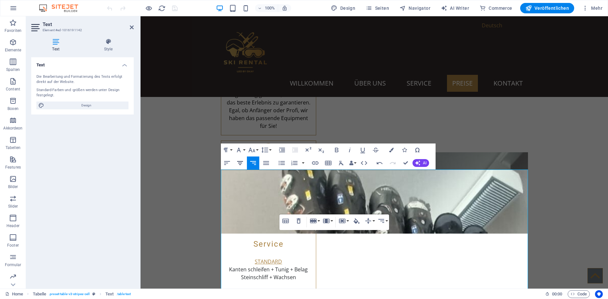
click at [240, 165] on icon "button" at bounding box center [240, 163] width 8 height 8
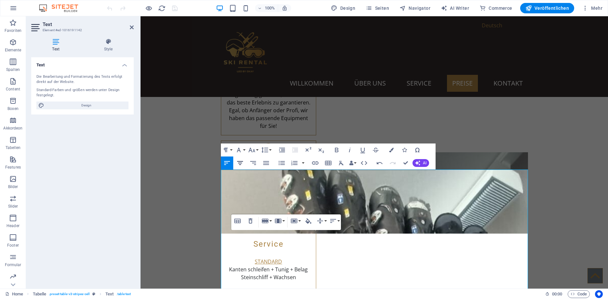
click at [240, 161] on icon "button" at bounding box center [240, 163] width 6 height 4
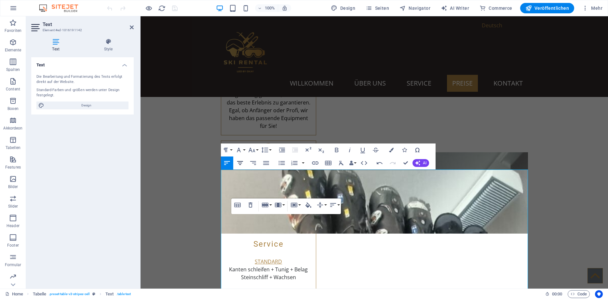
click at [242, 160] on icon "button" at bounding box center [240, 163] width 8 height 8
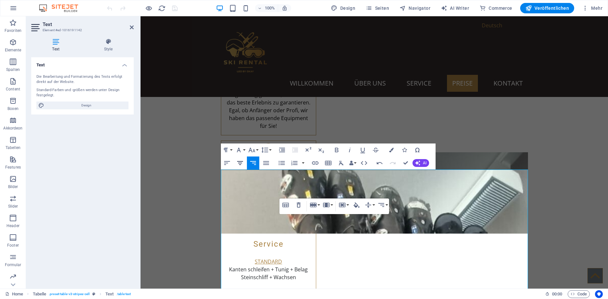
click at [244, 162] on button "Align Center" at bounding box center [240, 163] width 12 height 13
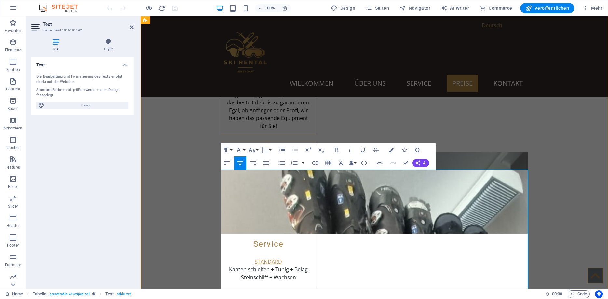
drag, startPoint x: 350, startPoint y: 213, endPoint x: 313, endPoint y: 205, distance: 37.2
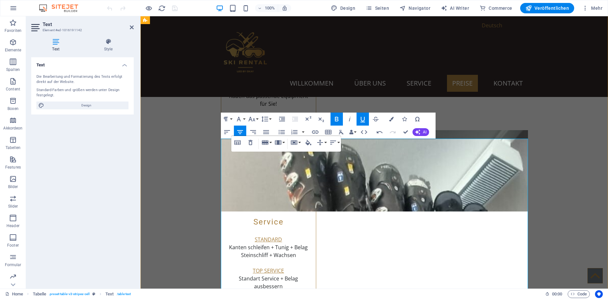
scroll to position [1029, 0]
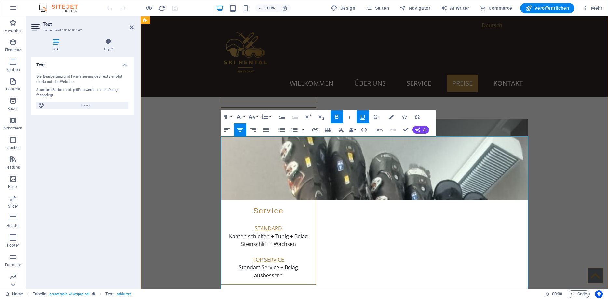
click at [330, 128] on icon "button" at bounding box center [328, 130] width 7 height 5
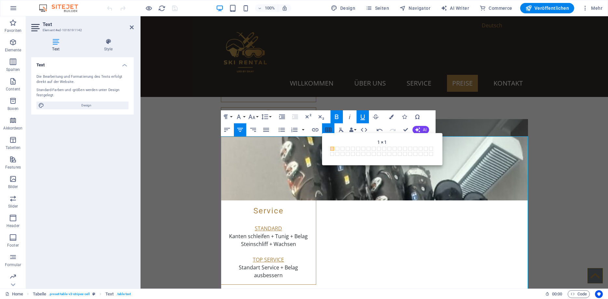
click at [330, 128] on icon "button" at bounding box center [328, 130] width 7 height 5
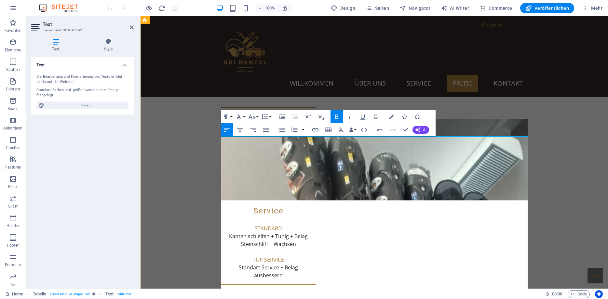
click at [420, 141] on icon "button" at bounding box center [417, 140] width 8 height 8
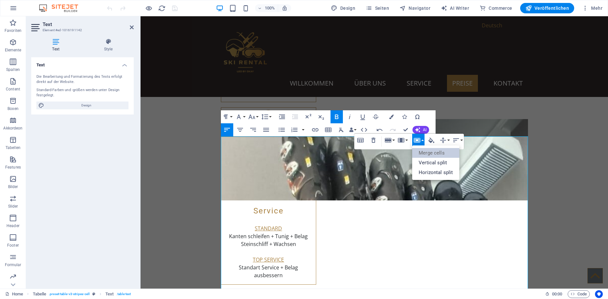
click at [428, 158] on link "Merge cells" at bounding box center [435, 153] width 47 height 10
click at [427, 163] on link "Vertical split" at bounding box center [435, 163] width 47 height 10
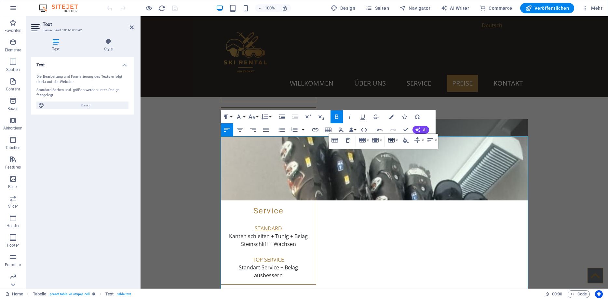
click at [396, 140] on button "Cell" at bounding box center [393, 140] width 12 height 13
click at [403, 172] on link "Horizontal split" at bounding box center [410, 173] width 47 height 10
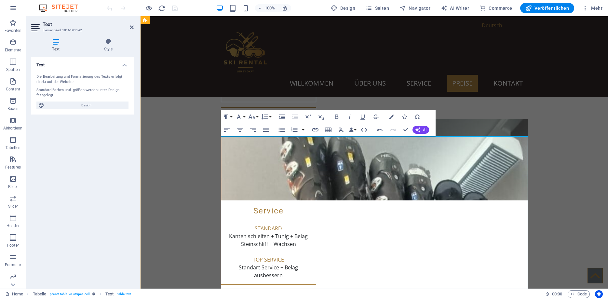
drag, startPoint x: 385, startPoint y: 172, endPoint x: 365, endPoint y: 172, distance: 19.5
copy span "SKI"
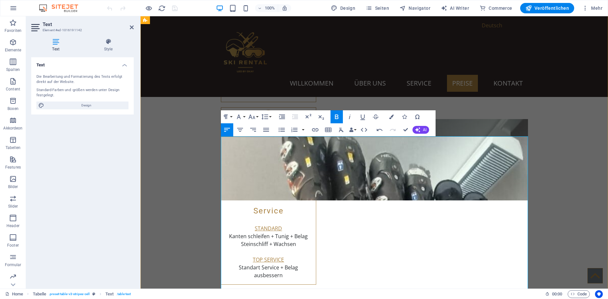
drag, startPoint x: 385, startPoint y: 171, endPoint x: 372, endPoint y: 171, distance: 13.0
drag, startPoint x: 386, startPoint y: 179, endPoint x: 363, endPoint y: 179, distance: 23.4
copy strong "+BOOTS"
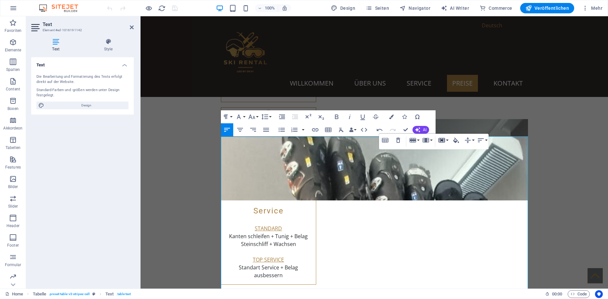
click at [448, 142] on button "Cell" at bounding box center [443, 140] width 12 height 13
click at [456, 176] on link "Horizontal split" at bounding box center [460, 173] width 47 height 10
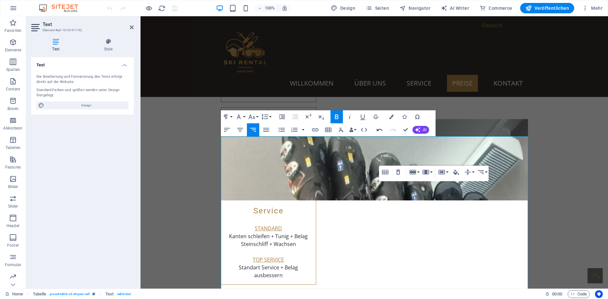
click at [380, 128] on icon "button" at bounding box center [380, 130] width 8 height 8
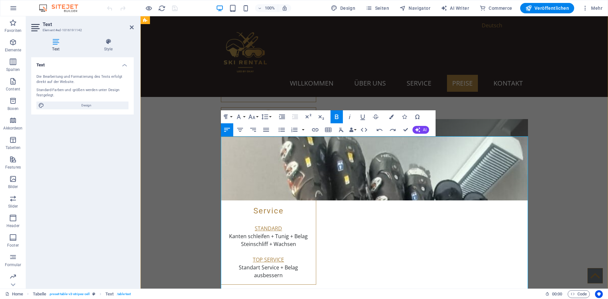
copy strong "BOOTS"
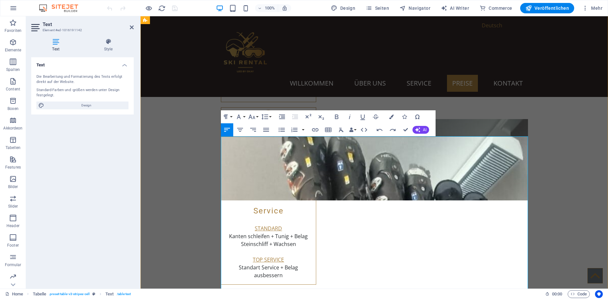
drag, startPoint x: 389, startPoint y: 179, endPoint x: 362, endPoint y: 180, distance: 27.0
copy strong "+BOOTS"
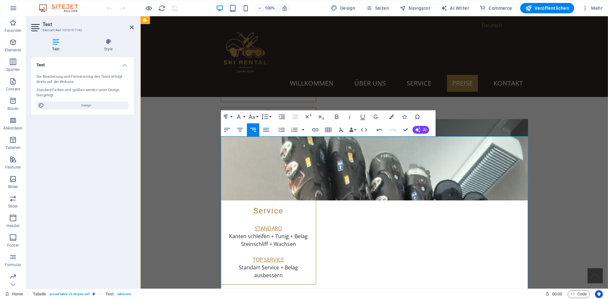
click at [377, 131] on icon "button" at bounding box center [380, 130] width 8 height 8
click at [244, 131] on button "Align Center" at bounding box center [240, 129] width 12 height 13
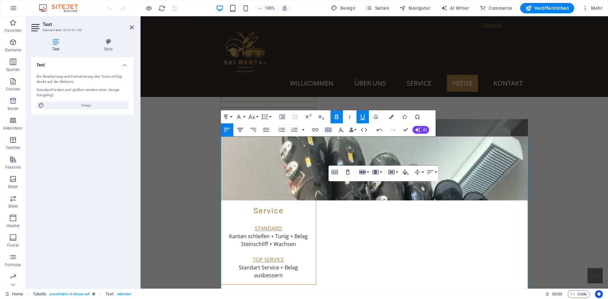
click at [239, 129] on icon "button" at bounding box center [240, 130] width 8 height 8
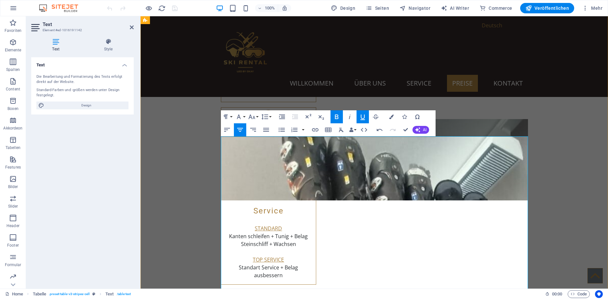
drag, startPoint x: 397, startPoint y: 180, endPoint x: 365, endPoint y: 180, distance: 32.6
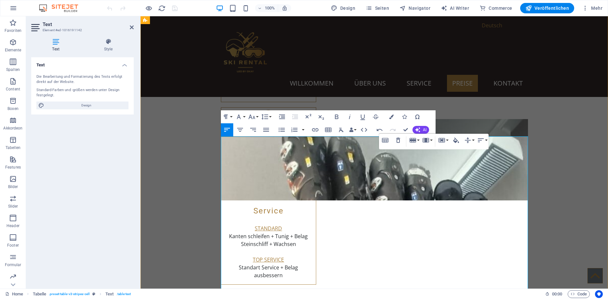
drag, startPoint x: 429, startPoint y: 173, endPoint x: 416, endPoint y: 173, distance: 13.4
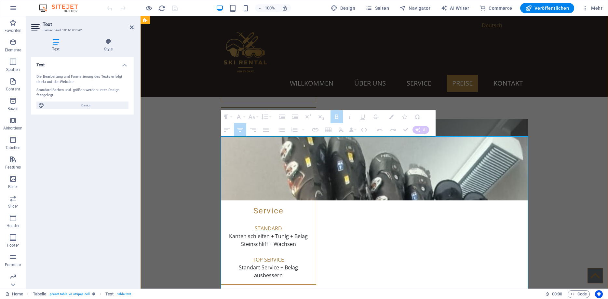
drag, startPoint x: 419, startPoint y: 173, endPoint x: 399, endPoint y: 173, distance: 19.9
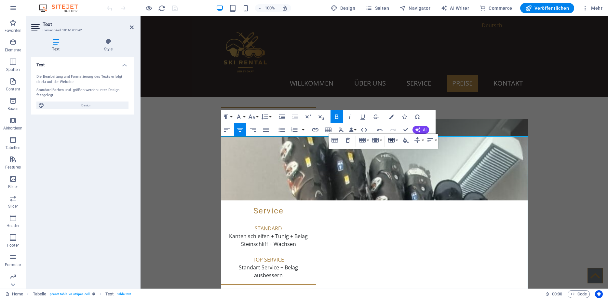
click at [395, 138] on icon "button" at bounding box center [392, 140] width 8 height 8
click at [408, 153] on link "Merge cells" at bounding box center [410, 153] width 47 height 10
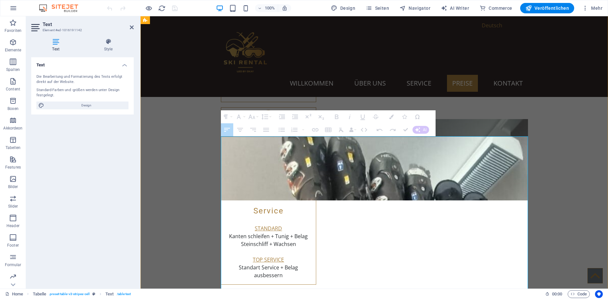
drag, startPoint x: 418, startPoint y: 182, endPoint x: 404, endPoint y: 181, distance: 14.0
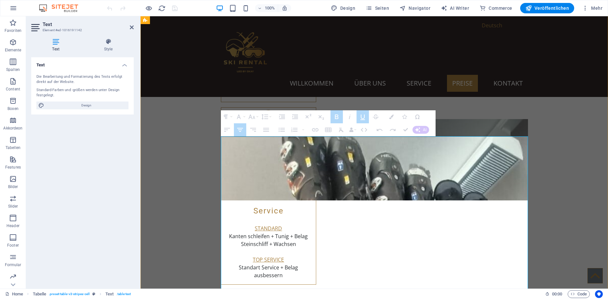
drag, startPoint x: 403, startPoint y: 174, endPoint x: 421, endPoint y: 173, distance: 18.6
drag, startPoint x: 412, startPoint y: 184, endPoint x: 400, endPoint y: 184, distance: 12.4
drag, startPoint x: 416, startPoint y: 194, endPoint x: 402, endPoint y: 194, distance: 14.0
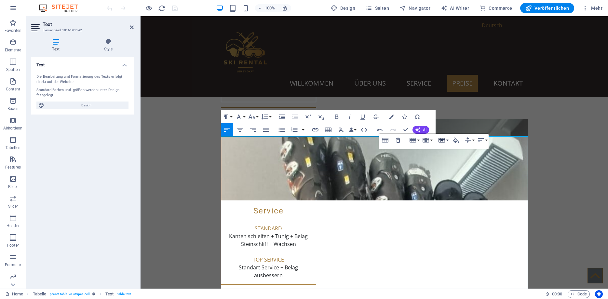
click at [446, 139] on icon "button" at bounding box center [442, 140] width 8 height 8
click at [452, 161] on link "Vertical split" at bounding box center [460, 163] width 47 height 10
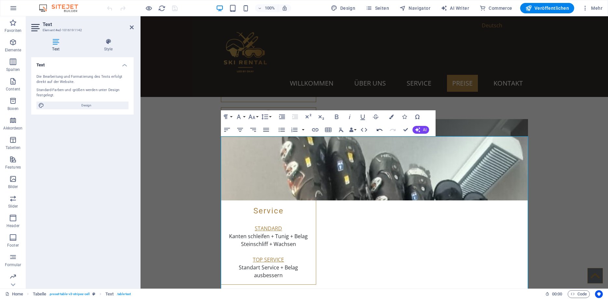
click at [380, 128] on icon "button" at bounding box center [380, 130] width 8 height 8
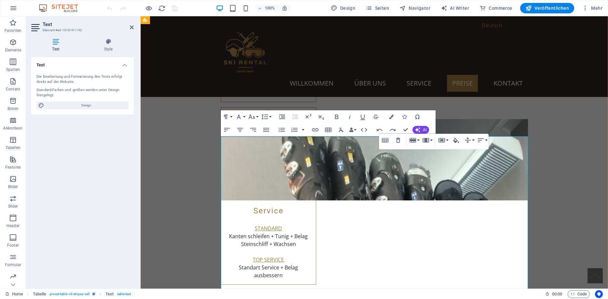
click at [445, 141] on icon "button" at bounding box center [442, 140] width 8 height 8
click at [450, 165] on link "Vertical split" at bounding box center [460, 163] width 47 height 10
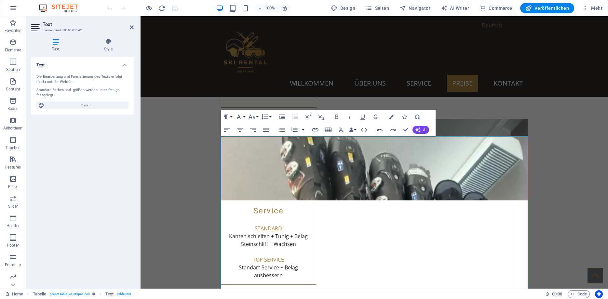
click at [382, 129] on icon "button" at bounding box center [380, 130] width 8 height 8
drag, startPoint x: 415, startPoint y: 173, endPoint x: 403, endPoint y: 173, distance: 12.4
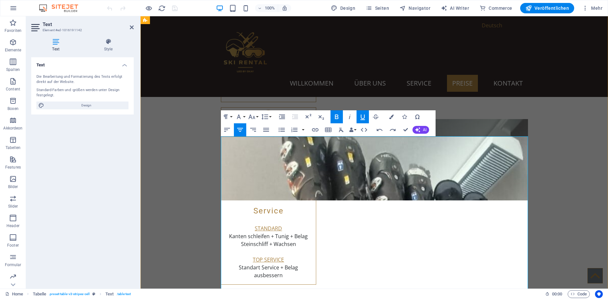
drag, startPoint x: 398, startPoint y: 167, endPoint x: 362, endPoint y: 167, distance: 35.5
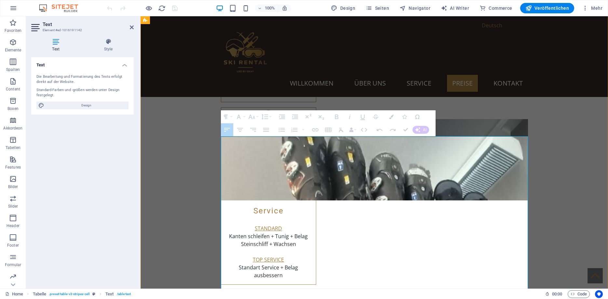
drag, startPoint x: 435, startPoint y: 173, endPoint x: 399, endPoint y: 174, distance: 36.5
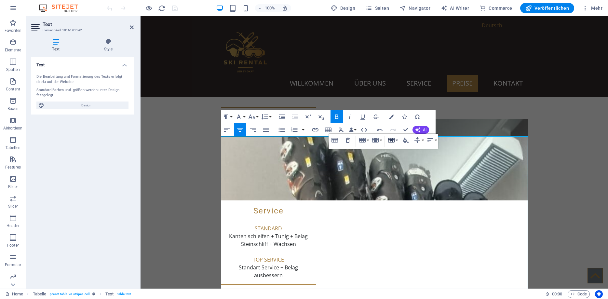
click at [397, 142] on button "Cell" at bounding box center [393, 140] width 12 height 13
click at [380, 142] on icon "button" at bounding box center [376, 140] width 8 height 8
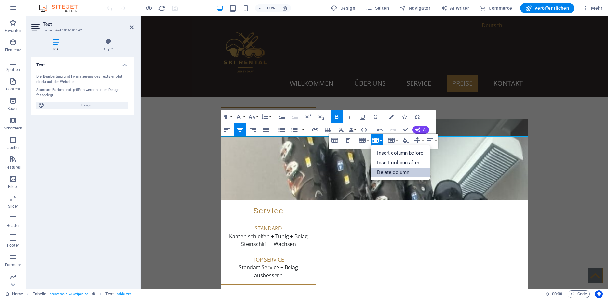
click at [385, 171] on link "Delete column" at bounding box center [400, 173] width 59 height 10
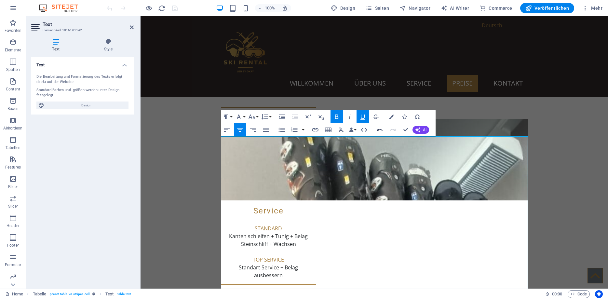
click at [381, 129] on icon "button" at bounding box center [380, 130] width 8 height 8
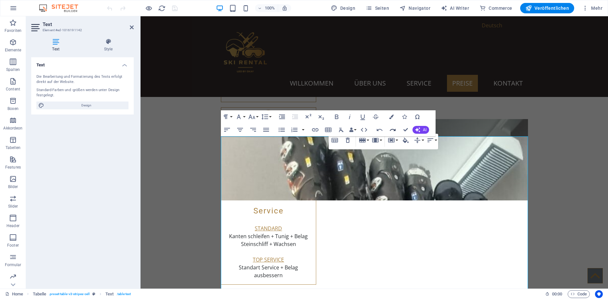
click at [393, 129] on icon "button" at bounding box center [393, 130] width 6 height 2
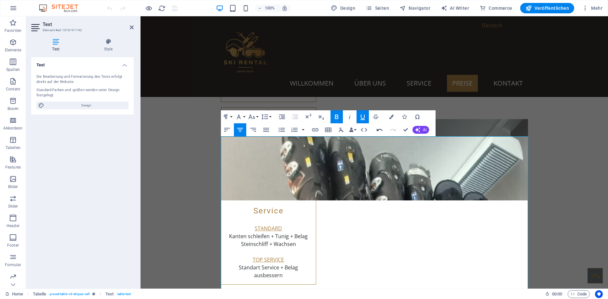
click at [383, 130] on icon "button" at bounding box center [380, 130] width 8 height 8
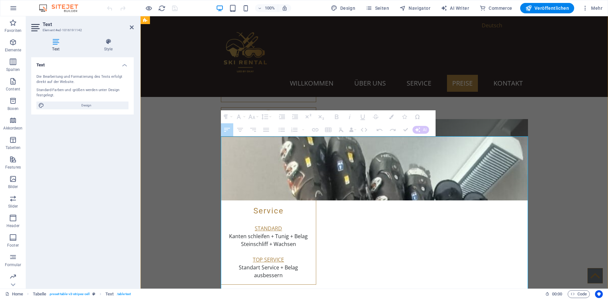
drag, startPoint x: 422, startPoint y: 175, endPoint x: 399, endPoint y: 174, distance: 23.5
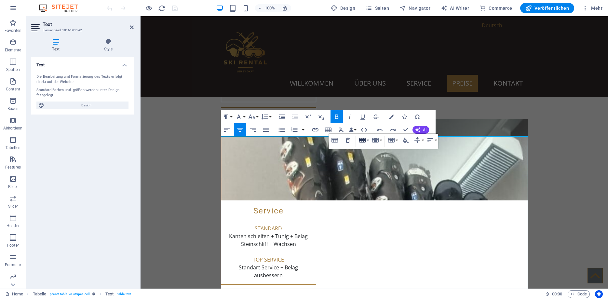
click at [368, 141] on button "Row" at bounding box center [364, 140] width 12 height 13
click at [380, 139] on icon "button" at bounding box center [376, 140] width 8 height 8
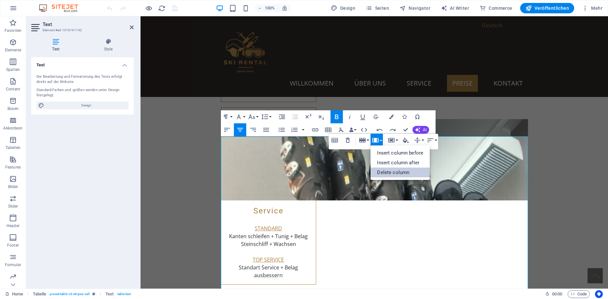
click at [394, 172] on link "Delete column" at bounding box center [400, 173] width 59 height 10
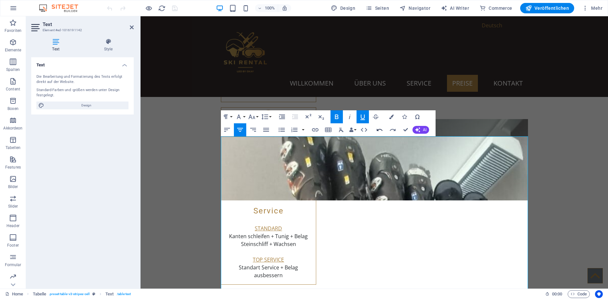
click at [380, 129] on icon "button" at bounding box center [380, 130] width 6 height 2
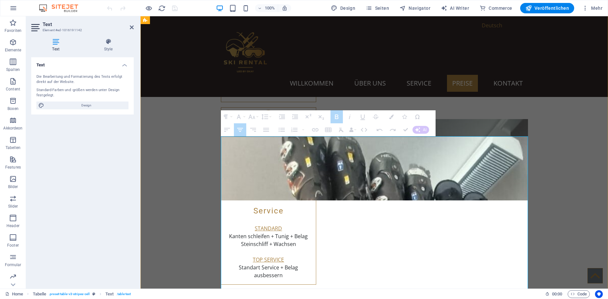
drag, startPoint x: 412, startPoint y: 171, endPoint x: 400, endPoint y: 171, distance: 11.7
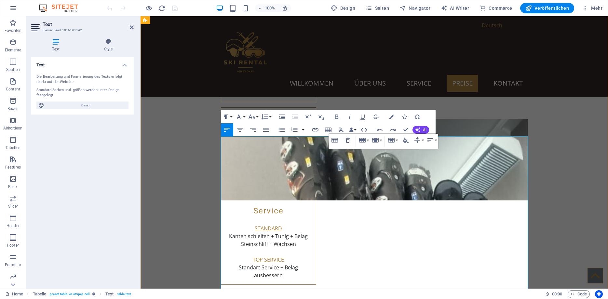
click at [380, 140] on button "Column" at bounding box center [377, 140] width 12 height 13
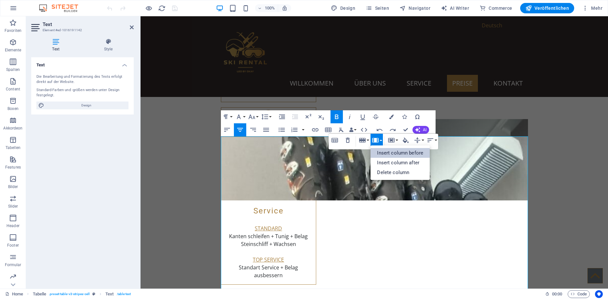
click at [383, 150] on link "Insert column before" at bounding box center [400, 153] width 59 height 10
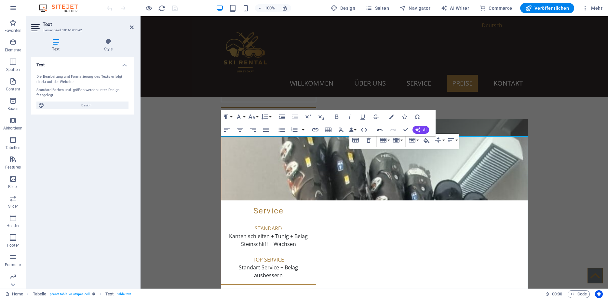
click at [378, 130] on icon "button" at bounding box center [380, 130] width 6 height 2
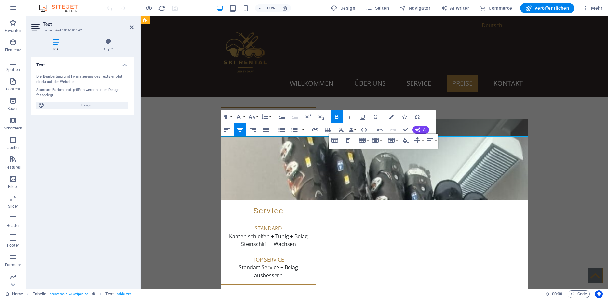
drag, startPoint x: 398, startPoint y: 172, endPoint x: 369, endPoint y: 170, distance: 29.0
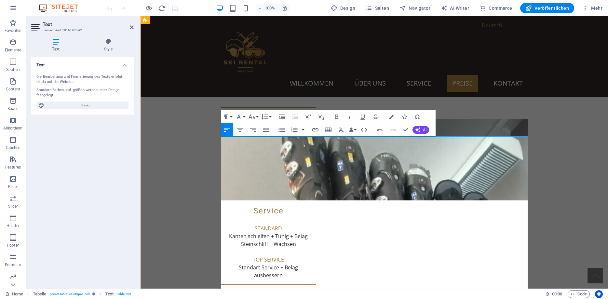
click at [368, 140] on button "Row" at bounding box center [364, 140] width 12 height 13
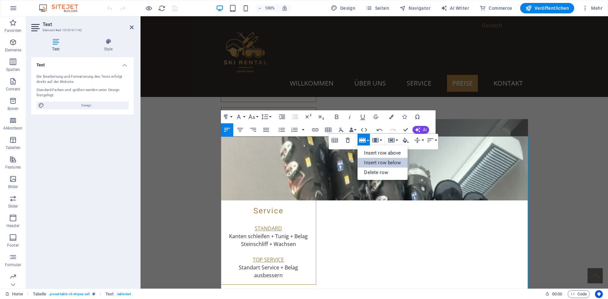
click at [373, 160] on link "Insert row below" at bounding box center [383, 163] width 50 height 10
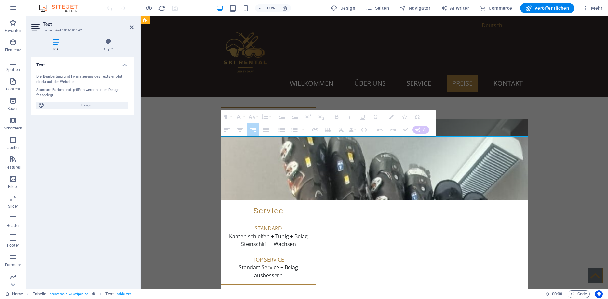
drag, startPoint x: 414, startPoint y: 195, endPoint x: 408, endPoint y: 196, distance: 6.3
drag, startPoint x: 408, startPoint y: 196, endPoint x: 430, endPoint y: 195, distance: 22.2
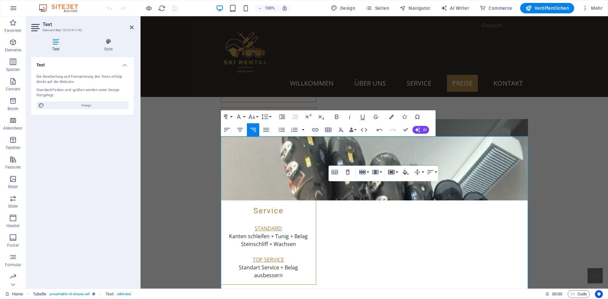
click at [396, 172] on icon "button" at bounding box center [392, 172] width 8 height 8
click at [405, 183] on link "Merge cells" at bounding box center [410, 185] width 47 height 10
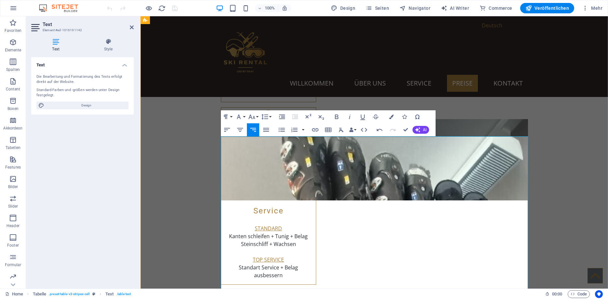
drag, startPoint x: 417, startPoint y: 162, endPoint x: 404, endPoint y: 164, distance: 12.8
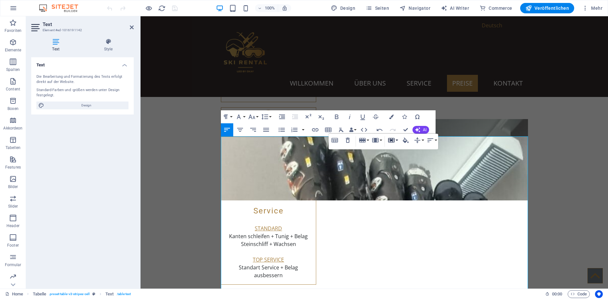
click at [397, 140] on button "Cell" at bounding box center [393, 140] width 12 height 13
click at [400, 153] on link "Merge cells" at bounding box center [410, 153] width 47 height 10
click at [381, 128] on icon "button" at bounding box center [380, 130] width 8 height 8
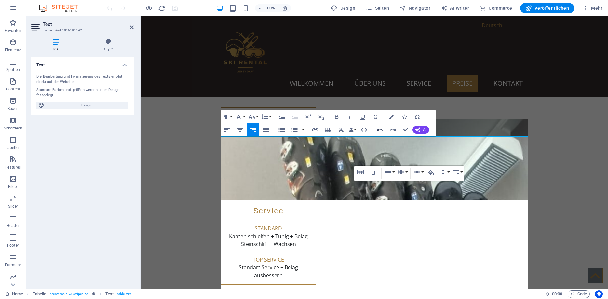
click at [381, 128] on icon "button" at bounding box center [380, 130] width 8 height 8
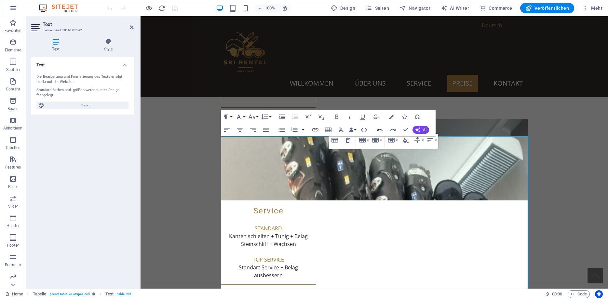
click at [381, 128] on icon "button" at bounding box center [380, 130] width 8 height 8
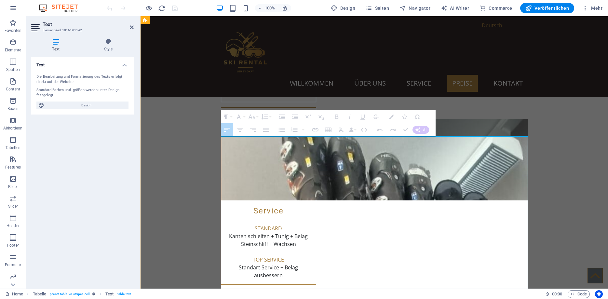
drag, startPoint x: 417, startPoint y: 177, endPoint x: 400, endPoint y: 178, distance: 17.0
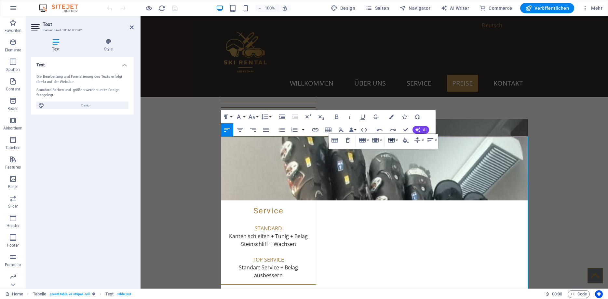
click at [395, 139] on icon "button" at bounding box center [392, 140] width 8 height 8
click at [402, 155] on link "Merge cells" at bounding box center [410, 153] width 47 height 10
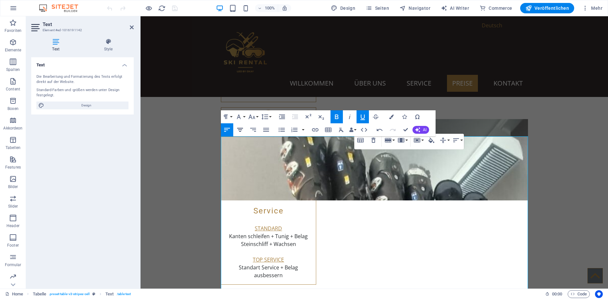
click at [242, 131] on icon "button" at bounding box center [240, 130] width 8 height 8
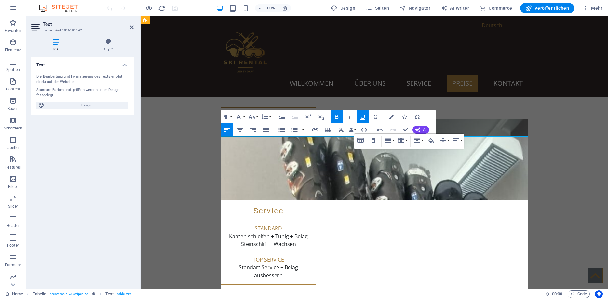
click at [381, 129] on icon "button" at bounding box center [380, 130] width 8 height 8
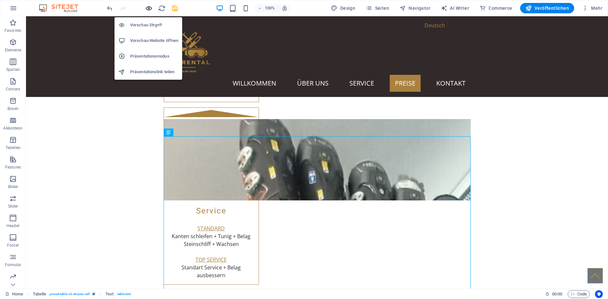
click at [148, 8] on icon "button" at bounding box center [148, 8] width 7 height 7
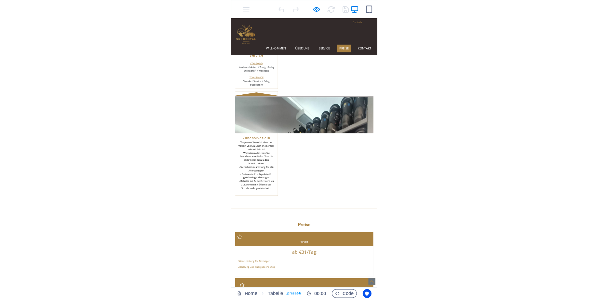
scroll to position [1096, 0]
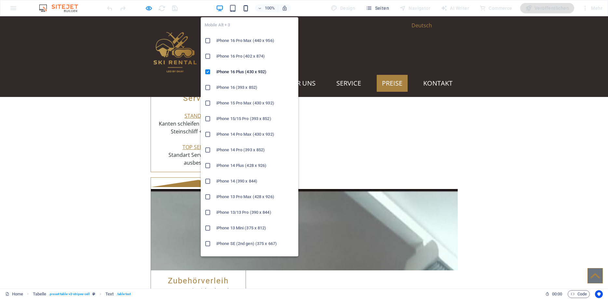
click at [245, 9] on icon "button" at bounding box center [245, 8] width 7 height 7
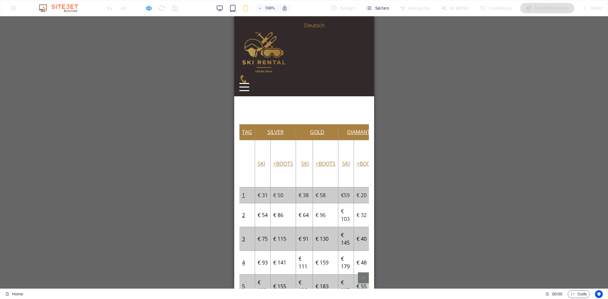
scroll to position [1707, 0]
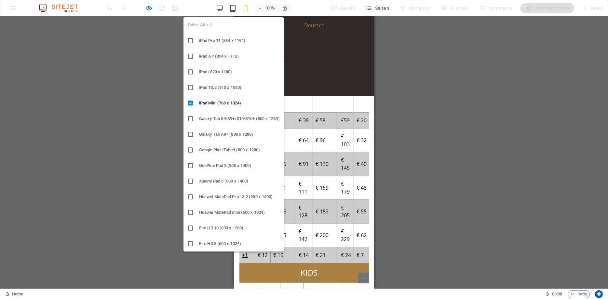
click at [235, 10] on icon "button" at bounding box center [232, 8] width 7 height 7
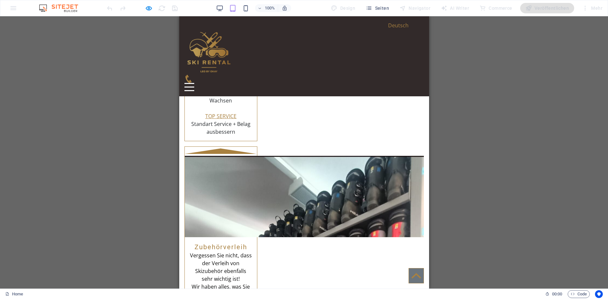
scroll to position [1169, 0]
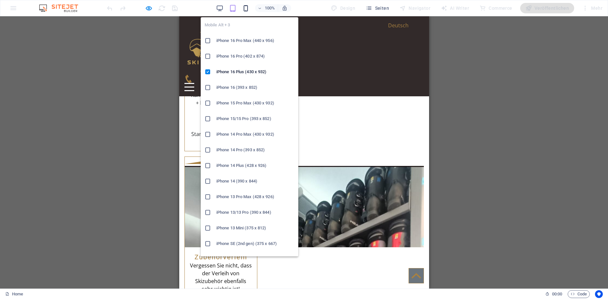
click at [246, 6] on icon "button" at bounding box center [245, 8] width 7 height 7
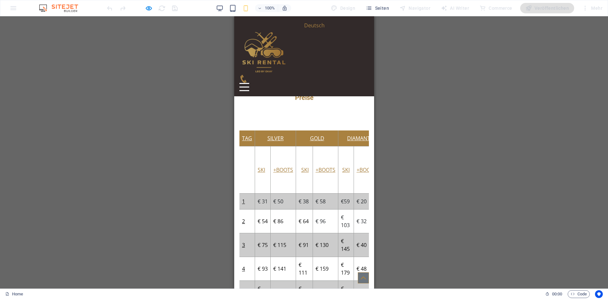
scroll to position [1601, 0]
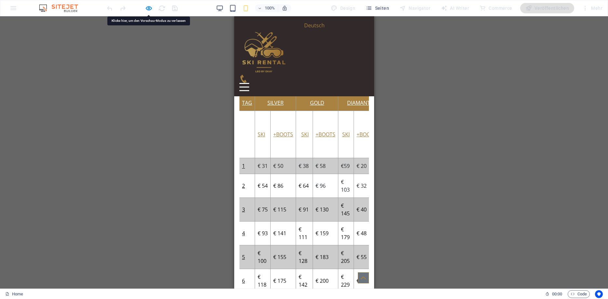
scroll to position [1734, 0]
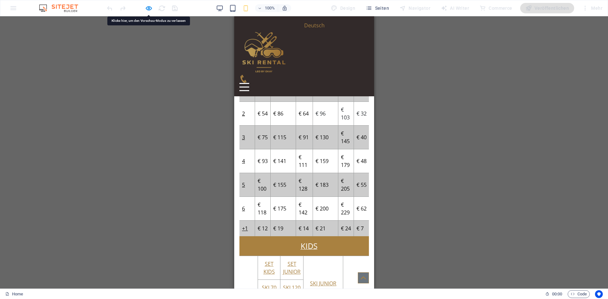
drag, startPoint x: 347, startPoint y: 185, endPoint x: 305, endPoint y: 177, distance: 42.4
drag, startPoint x: 305, startPoint y: 138, endPoint x: 270, endPoint y: 132, distance: 35.5
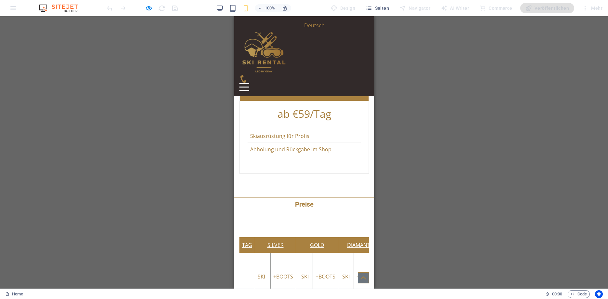
scroll to position [1468, 0]
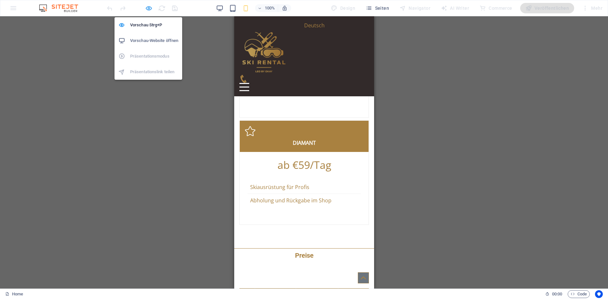
click at [147, 10] on icon "button" at bounding box center [148, 8] width 7 height 7
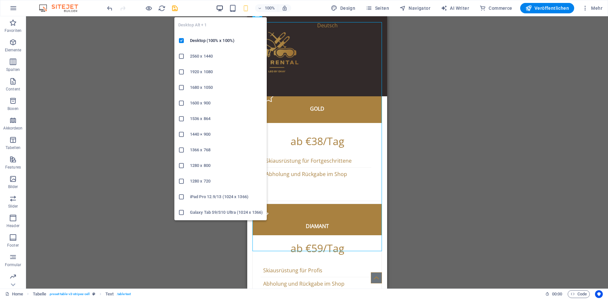
click at [220, 8] on icon "button" at bounding box center [219, 8] width 7 height 7
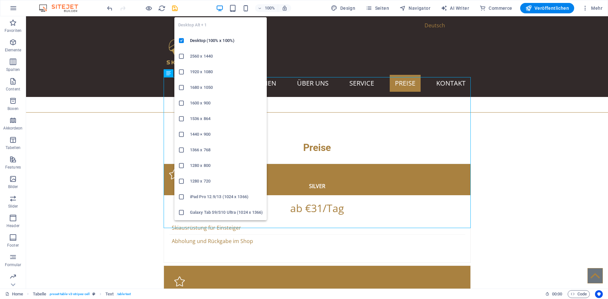
scroll to position [938, 0]
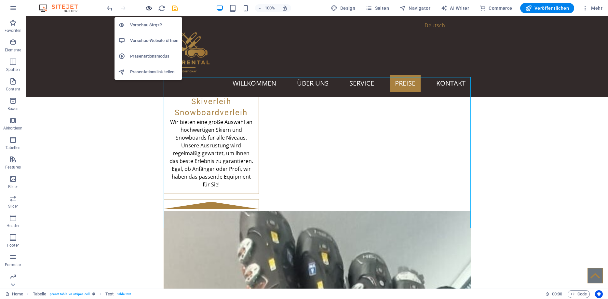
click at [152, 7] on icon "button" at bounding box center [148, 8] width 7 height 7
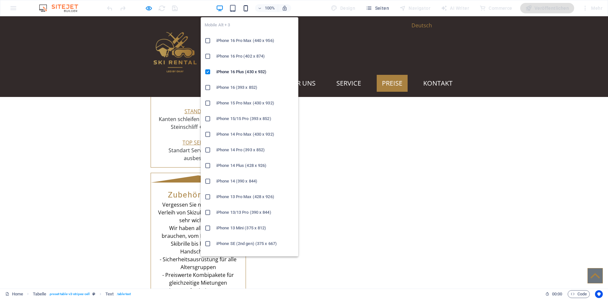
click at [250, 6] on icon "button" at bounding box center [245, 8] width 7 height 7
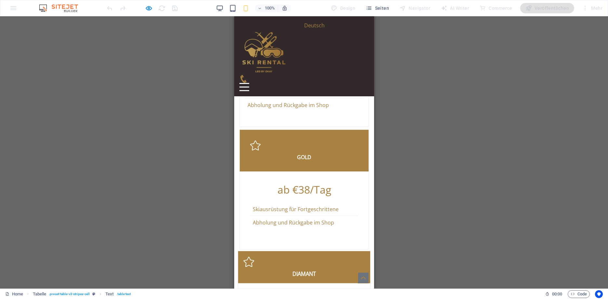
scroll to position [1402, 0]
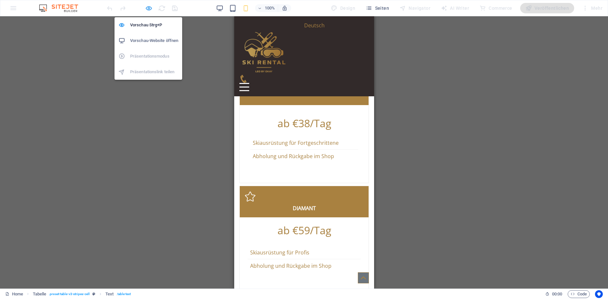
click at [151, 9] on icon "button" at bounding box center [148, 8] width 7 height 7
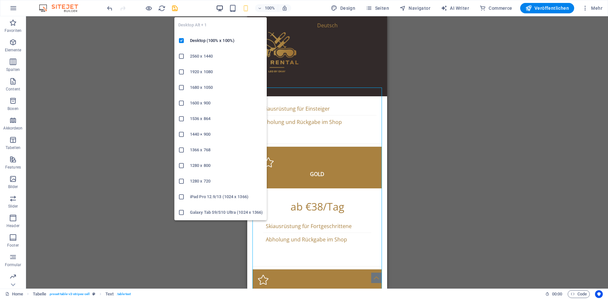
click at [220, 7] on icon "button" at bounding box center [219, 8] width 7 height 7
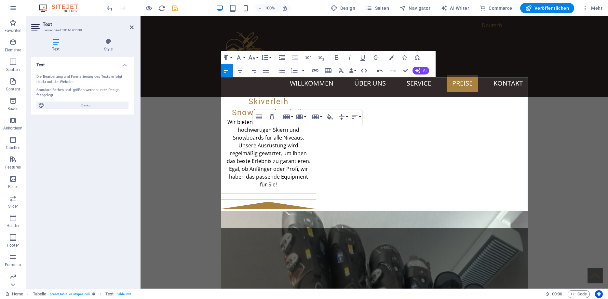
click at [380, 71] on icon "button" at bounding box center [380, 71] width 8 height 8
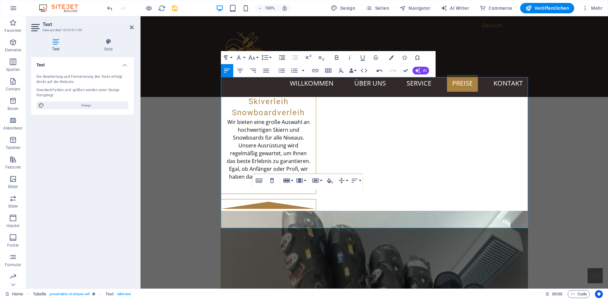
click at [381, 70] on icon "button" at bounding box center [380, 70] width 6 height 2
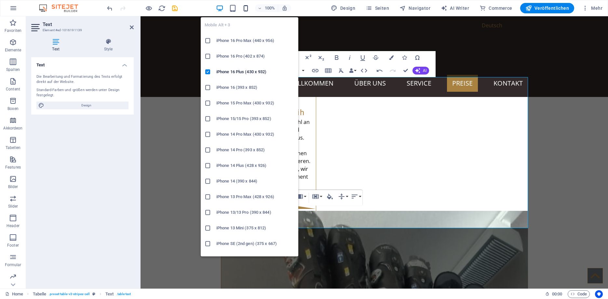
click at [245, 7] on icon "button" at bounding box center [245, 8] width 7 height 7
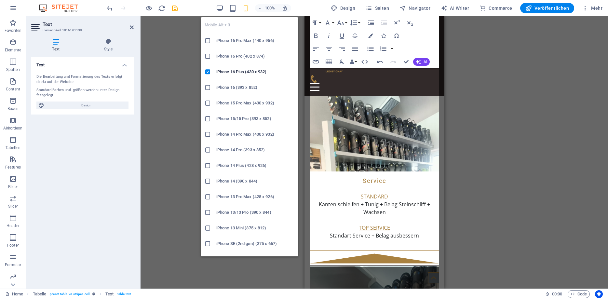
scroll to position [1452, 0]
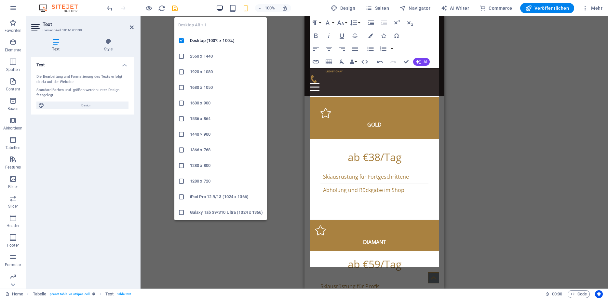
click at [222, 8] on icon "button" at bounding box center [219, 8] width 7 height 7
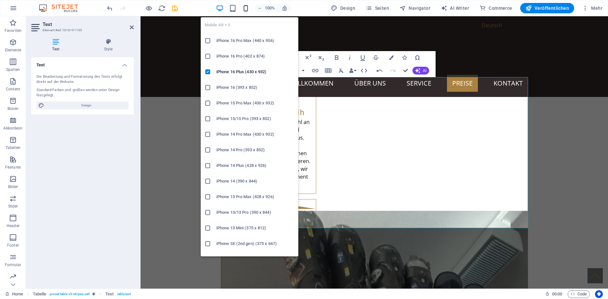
click at [244, 9] on icon "button" at bounding box center [245, 8] width 7 height 7
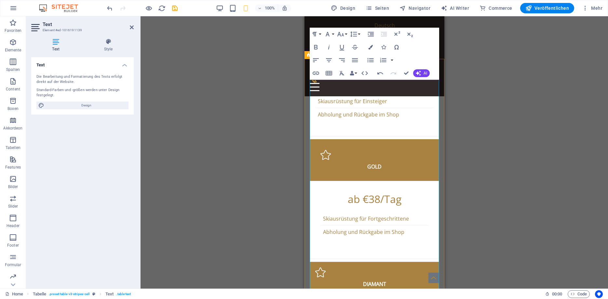
scroll to position [1419, 0]
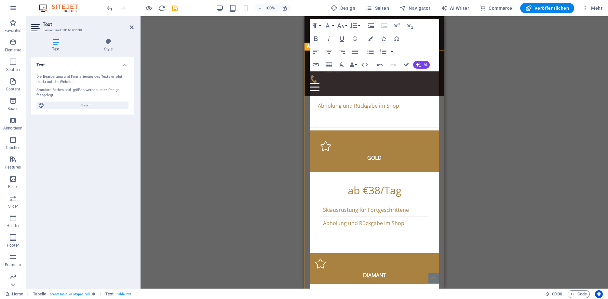
click at [276, 138] on div "Ziehe hier rein, um den vorhandenen Inhalt zu ersetzen. Drücke "Strg", wenn du …" at bounding box center [375, 152] width 468 height 272
click at [272, 109] on div "Ziehe hier rein, um den vorhandenen Inhalt zu ersetzen. Drücke "Strg", wenn du …" at bounding box center [375, 152] width 468 height 272
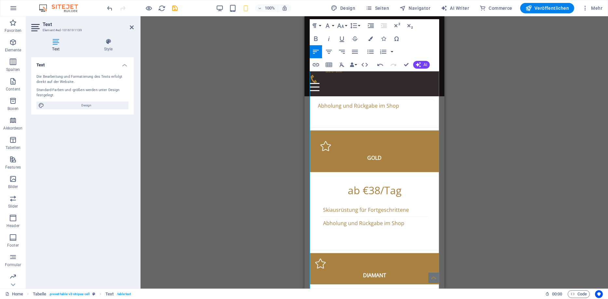
click at [256, 164] on div "Ziehe hier rein, um den vorhandenen Inhalt zu ersetzen. Drücke "Strg", wenn du …" at bounding box center [375, 152] width 468 height 272
click at [254, 152] on div "Ziehe hier rein, um den vorhandenen Inhalt zu ersetzen. Drücke "Strg", wenn du …" at bounding box center [375, 152] width 468 height 272
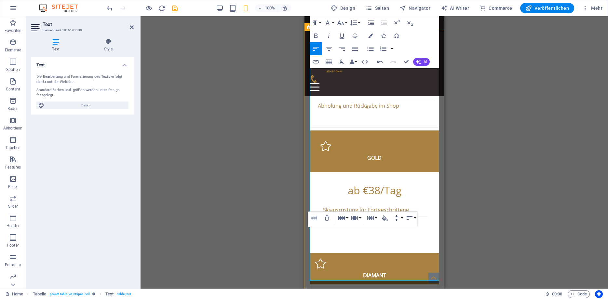
scroll to position [1452, 0]
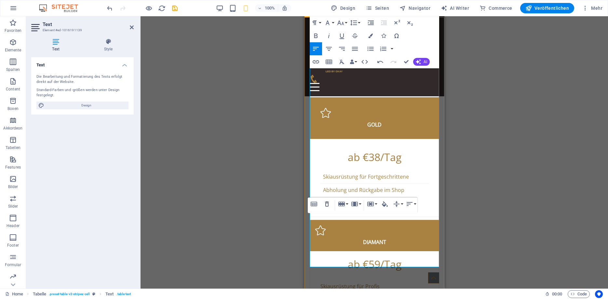
click at [475, 170] on div "Ziehe hier rein, um den vorhandenen Inhalt zu ersetzen. Drücke "Strg", wenn du …" at bounding box center [375, 152] width 468 height 272
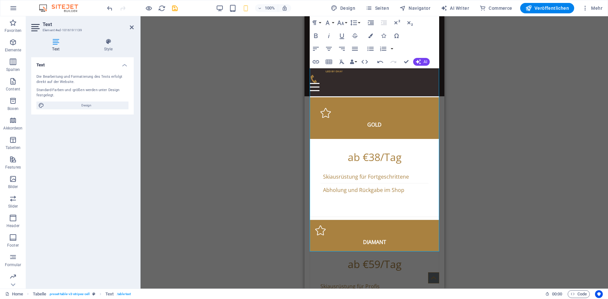
click at [503, 179] on div "Ziehe hier rein, um den vorhandenen Inhalt zu ersetzen. Drücke "Strg", wenn du …" at bounding box center [375, 152] width 468 height 272
click at [537, 139] on div "Ziehe hier rein, um den vorhandenen Inhalt zu ersetzen. Drücke "Strg", wenn du …" at bounding box center [375, 152] width 468 height 272
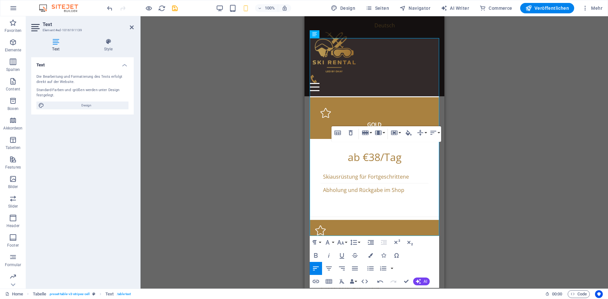
click at [499, 145] on div "Ziehe hier rein, um den vorhandenen Inhalt zu ersetzen. Drücke "Strg", wenn du …" at bounding box center [375, 152] width 468 height 272
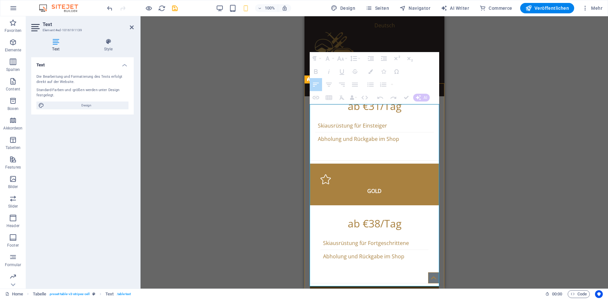
scroll to position [0, 57]
drag, startPoint x: 427, startPoint y: 180, endPoint x: 758, endPoint y: 204, distance: 331.6
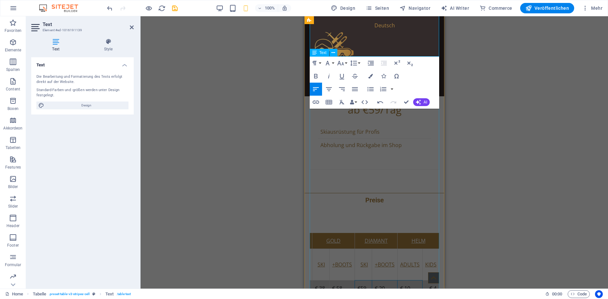
scroll to position [1618, 0]
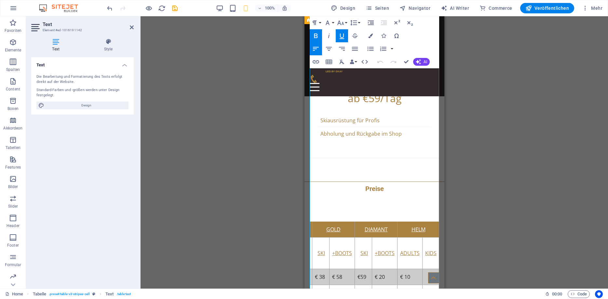
click at [286, 182] on div "Ziehe hier rein, um den vorhandenen Inhalt zu ersetzen. Drücke "Strg", wenn du …" at bounding box center [375, 152] width 468 height 272
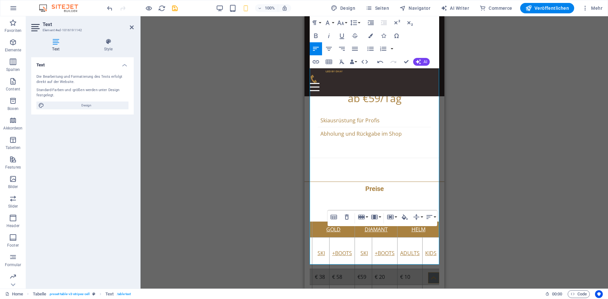
click at [495, 151] on div "Ziehe hier rein, um den vorhandenen Inhalt zu ersetzen. Drücke "Strg", wenn du …" at bounding box center [375, 152] width 468 height 272
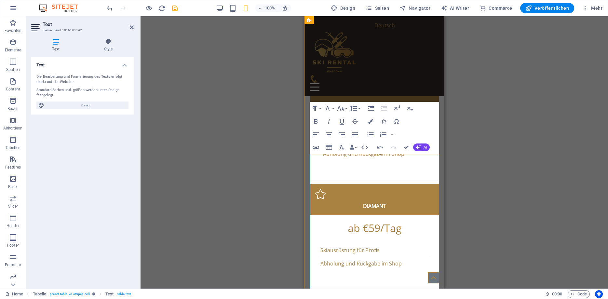
scroll to position [1452, 0]
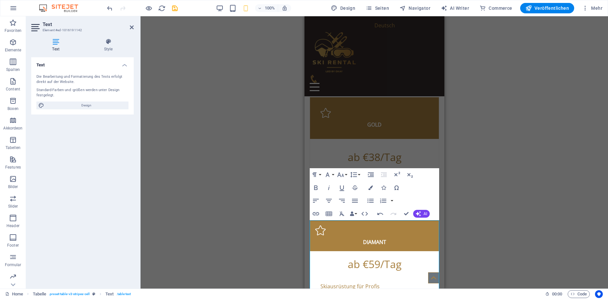
click at [479, 156] on div "Ziehe hier rein, um den vorhandenen Inhalt zu ersetzen. Drücke "Strg", wenn du …" at bounding box center [375, 152] width 468 height 272
click at [478, 157] on div "Ziehe hier rein, um den vorhandenen Inhalt zu ersetzen. Drücke "Strg", wenn du …" at bounding box center [375, 152] width 468 height 272
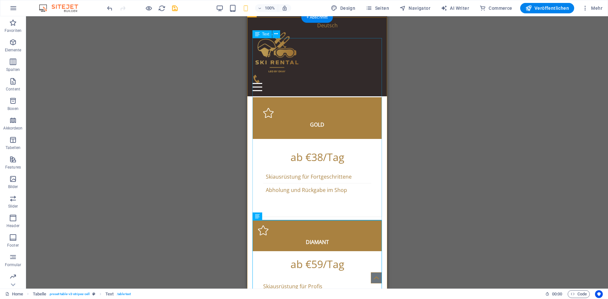
click at [260, 117] on div "Ziehe hier rein, um den vorhandenen Inhalt zu ersetzen. Drücke "Strg", wenn du …" at bounding box center [317, 152] width 582 height 272
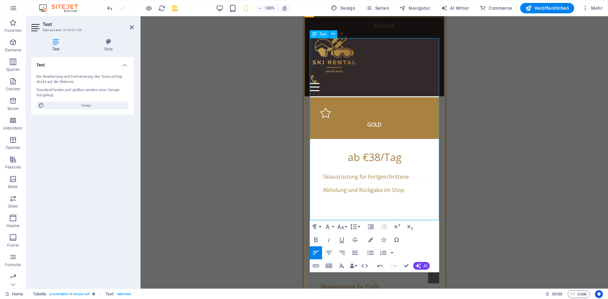
click at [381, 262] on icon "button" at bounding box center [381, 266] width 8 height 8
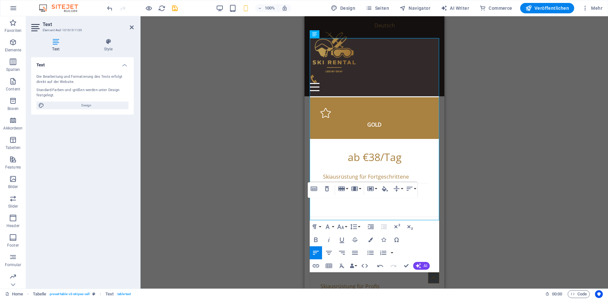
click at [267, 183] on div "Ziehe hier rein, um den vorhandenen Inhalt zu ersetzen. Drücke "Strg", wenn du …" at bounding box center [375, 152] width 468 height 272
click at [284, 178] on div "Ziehe hier rein, um den vorhandenen Inhalt zu ersetzen. Drücke "Strg", wenn du …" at bounding box center [375, 152] width 468 height 272
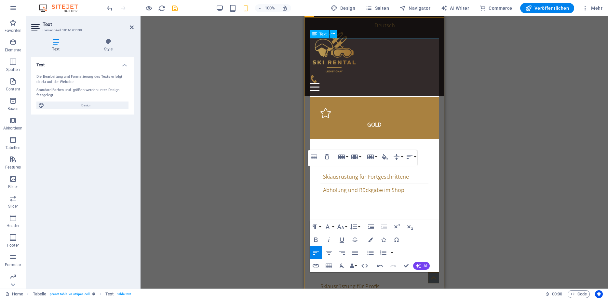
click at [291, 166] on div "Ziehe hier rein, um den vorhandenen Inhalt zu ersetzen. Drücke "Strg", wenn du …" at bounding box center [375, 152] width 468 height 272
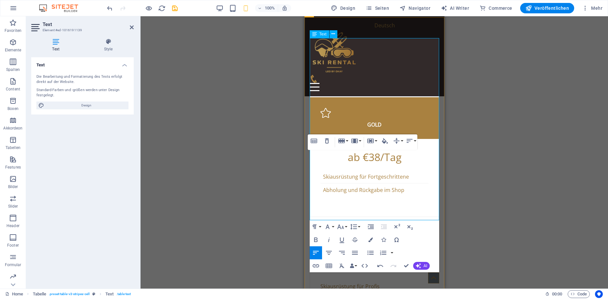
click at [281, 160] on div "Ziehe hier rein, um den vorhandenen Inhalt zu ersetzen. Drücke "Strg", wenn du …" at bounding box center [375, 152] width 468 height 272
click at [290, 148] on div "Ziehe hier rein, um den vorhandenen Inhalt zu ersetzen. Drücke "Strg", wenn du …" at bounding box center [375, 152] width 468 height 272
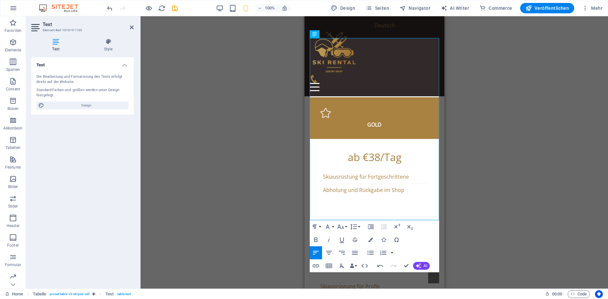
click at [284, 133] on div "Ziehe hier rein, um den vorhandenen Inhalt zu ersetzen. Drücke "Strg", wenn du …" at bounding box center [375, 152] width 468 height 272
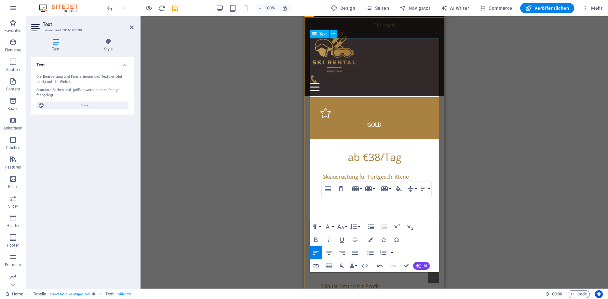
click at [266, 186] on div "Ziehe hier rein, um den vorhandenen Inhalt zu ersetzen. Drücke "Strg", wenn du …" at bounding box center [375, 152] width 468 height 272
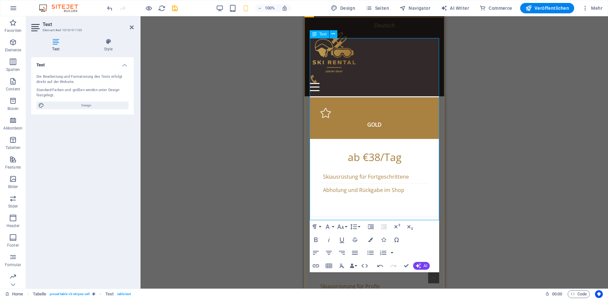
click at [296, 147] on div "Ziehe hier rein, um den vorhandenen Inhalt zu ersetzen. Drücke "Strg", wenn du …" at bounding box center [375, 152] width 468 height 272
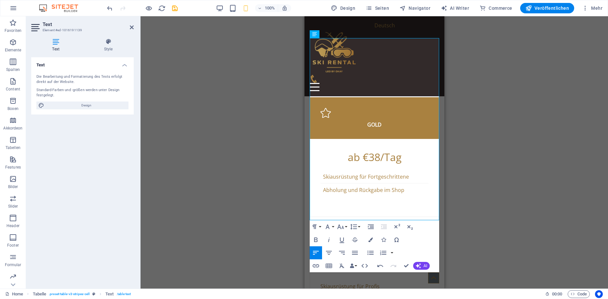
click at [287, 135] on div "Ziehe hier rein, um den vorhandenen Inhalt zu ersetzen. Drücke "Strg", wenn du …" at bounding box center [375, 152] width 468 height 272
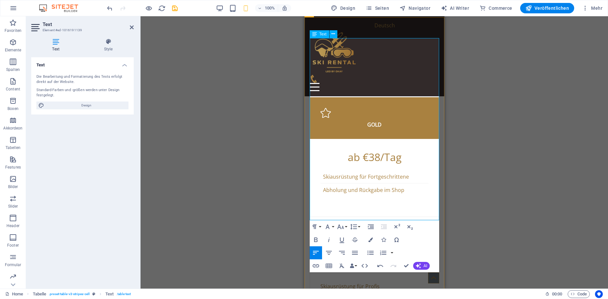
drag, startPoint x: 718, startPoint y: 219, endPoint x: 386, endPoint y: 205, distance: 332.4
drag, startPoint x: 406, startPoint y: 165, endPoint x: 376, endPoint y: 165, distance: 29.6
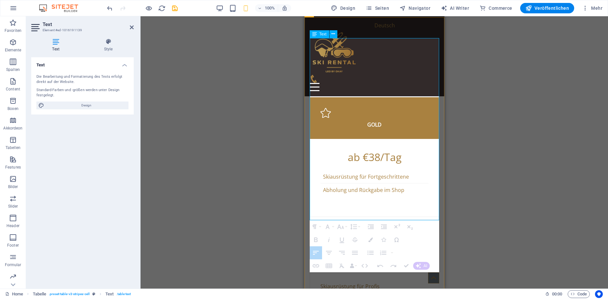
drag, startPoint x: 434, startPoint y: 214, endPoint x: 552, endPoint y: 186, distance: 121.4
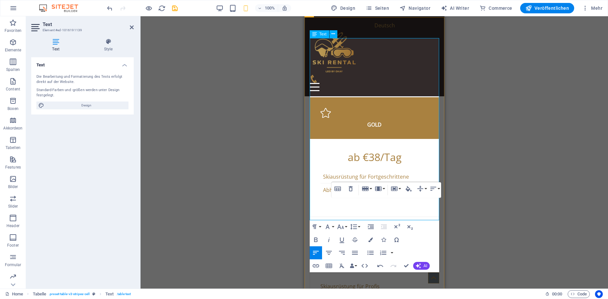
click at [406, 165] on div "Table Header Remove Table Row Insert row above Insert row below Delete row Colu…" at bounding box center [387, 158] width 110 height 16
click at [405, 166] on div "Table Header Remove Table Row Insert row above Insert row below Delete row Colu…" at bounding box center [387, 158] width 110 height 16
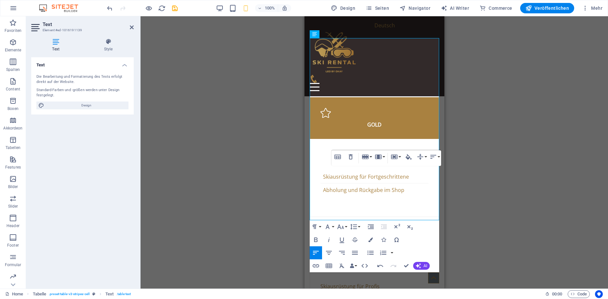
click at [405, 166] on div "Table Header Remove Table Row Insert row above Insert row below Delete row Colu…" at bounding box center [387, 158] width 110 height 16
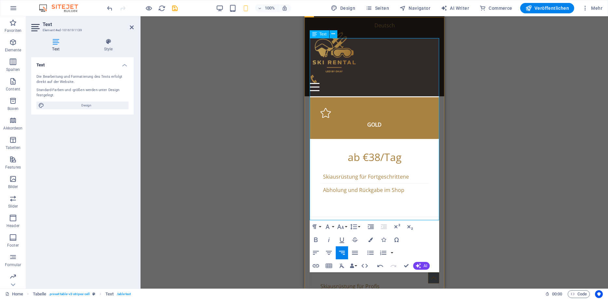
click at [431, 165] on div "Table Header Remove Table Row Insert row above Insert row below Delete row Colu…" at bounding box center [387, 158] width 110 height 16
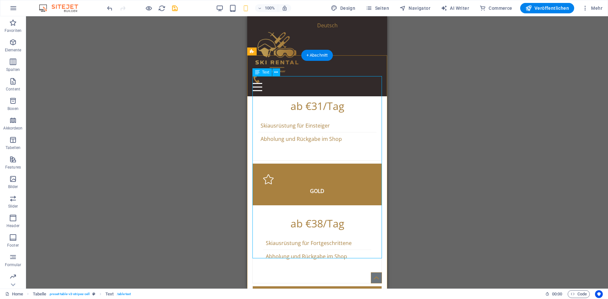
scroll to position [1518, 0]
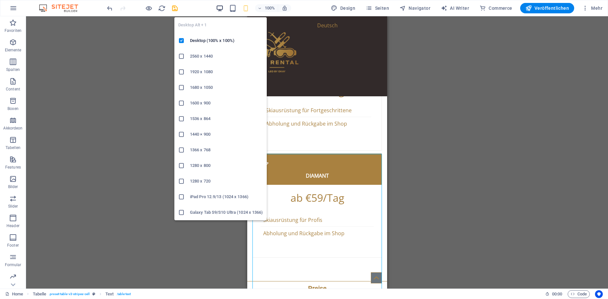
click at [221, 9] on icon "button" at bounding box center [219, 8] width 7 height 7
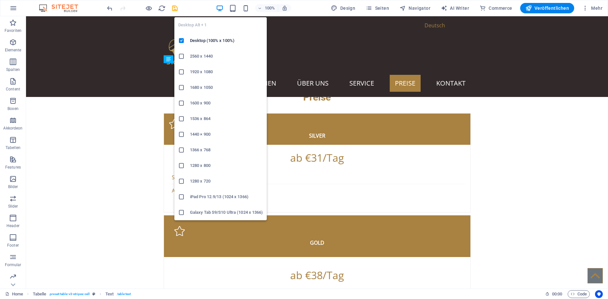
scroll to position [1110, 0]
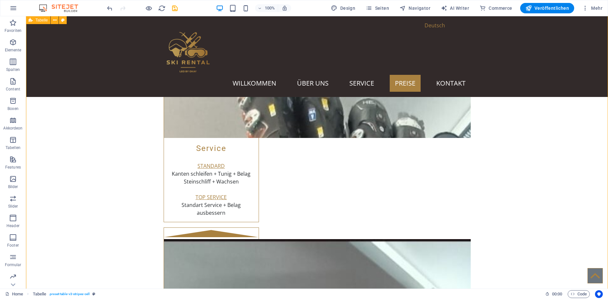
scroll to position [1077, 0]
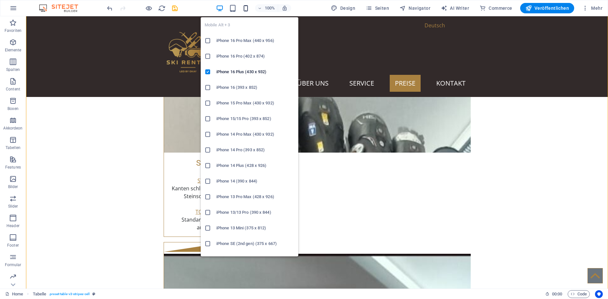
click at [245, 10] on icon "button" at bounding box center [245, 8] width 7 height 7
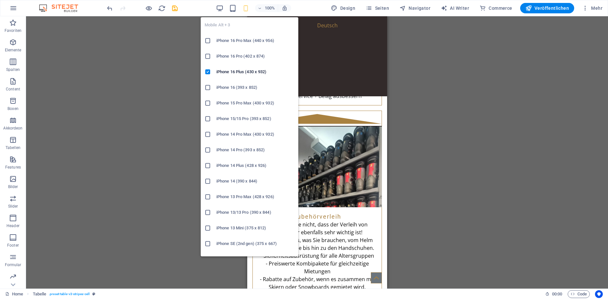
scroll to position [0, 57]
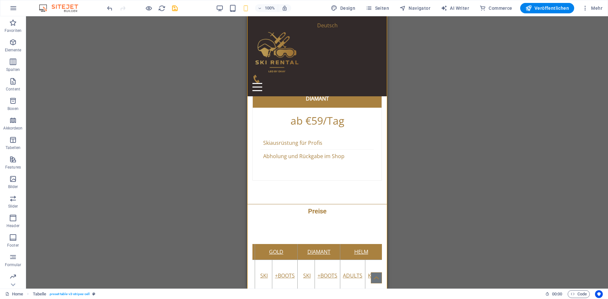
click at [174, 117] on div "Ziehe hier rein, um den vorhandenen Inhalt zu ersetzen. Drücke "Strg", wenn du …" at bounding box center [317, 152] width 582 height 272
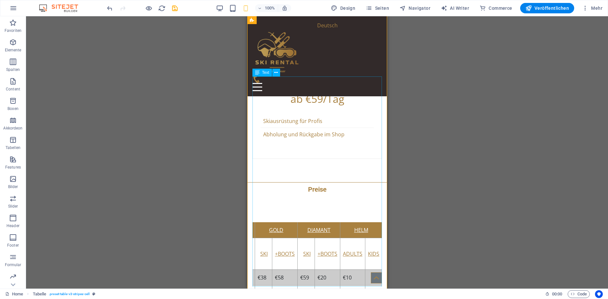
scroll to position [1629, 0]
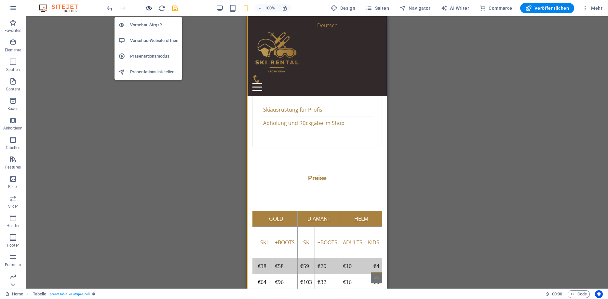
click at [148, 8] on icon "button" at bounding box center [148, 8] width 7 height 7
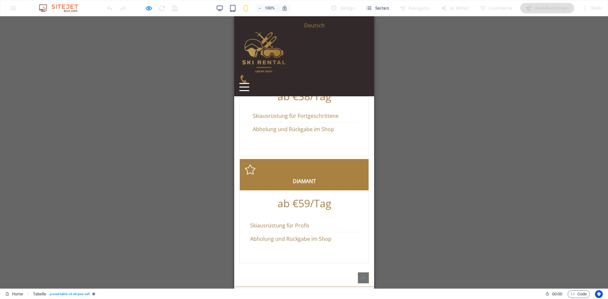
scroll to position [1396, 0]
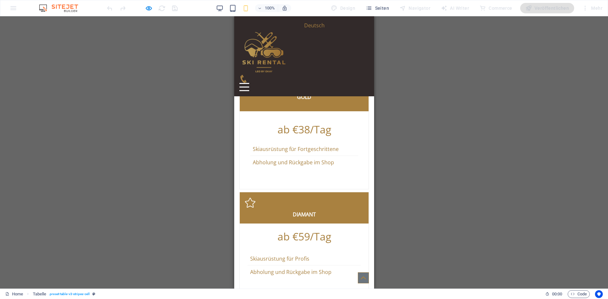
drag, startPoint x: 327, startPoint y: 246, endPoint x: 294, endPoint y: 245, distance: 32.6
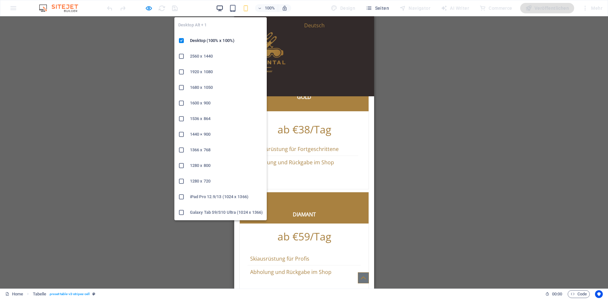
click at [221, 8] on icon "button" at bounding box center [219, 8] width 7 height 7
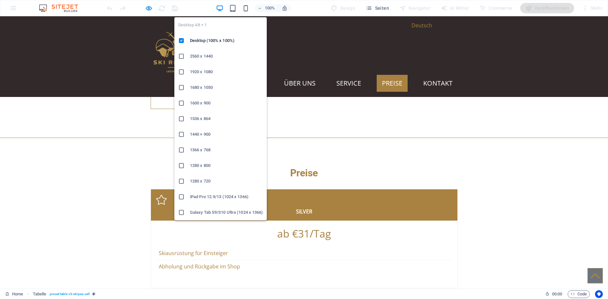
scroll to position [1058, 0]
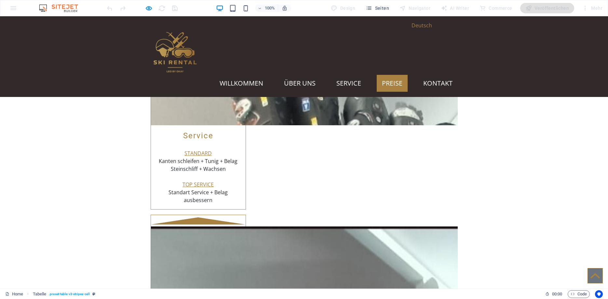
drag, startPoint x: 282, startPoint y: 176, endPoint x: 246, endPoint y: 158, distance: 39.9
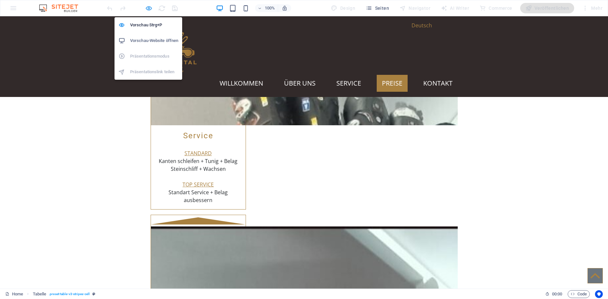
click at [150, 7] on icon "button" at bounding box center [148, 8] width 7 height 7
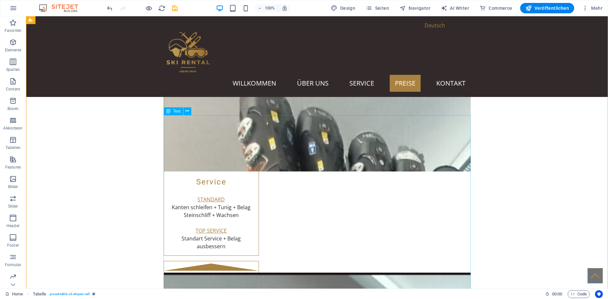
drag, startPoint x: 295, startPoint y: 175, endPoint x: 284, endPoint y: 165, distance: 15.0
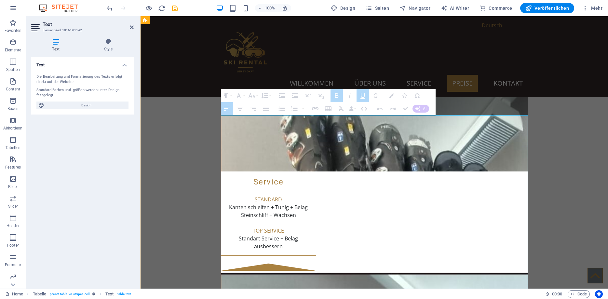
drag, startPoint x: 352, startPoint y: 175, endPoint x: 323, endPoint y: 160, distance: 32.3
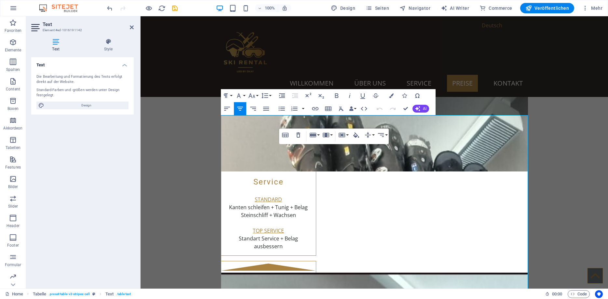
click at [350, 136] on div "Table Header Remove Table Row Insert row above Insert row below Delete row Colu…" at bounding box center [334, 137] width 110 height 16
click at [348, 136] on button "Cell" at bounding box center [343, 135] width 12 height 13
click at [358, 150] on link "Merge cells" at bounding box center [360, 148] width 47 height 10
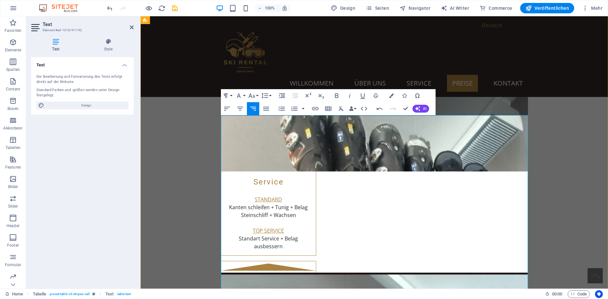
drag, startPoint x: 304, startPoint y: 176, endPoint x: 265, endPoint y: 158, distance: 43.2
drag, startPoint x: 303, startPoint y: 173, endPoint x: 286, endPoint y: 160, distance: 21.0
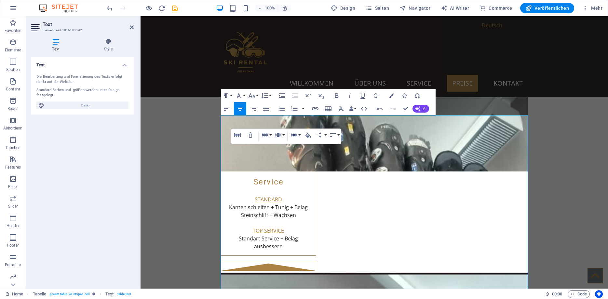
click at [300, 136] on button "Cell" at bounding box center [295, 135] width 12 height 13
click at [307, 150] on link "Merge cells" at bounding box center [312, 148] width 47 height 10
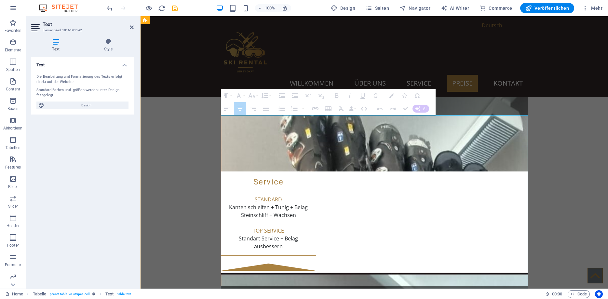
drag, startPoint x: 352, startPoint y: 159, endPoint x: 309, endPoint y: 159, distance: 42.3
drag, startPoint x: 321, startPoint y: 167, endPoint x: 311, endPoint y: 158, distance: 12.7
click at [255, 95] on icon "button" at bounding box center [252, 96] width 8 height 8
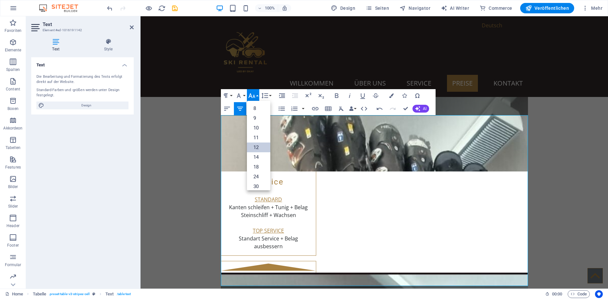
click at [263, 147] on link "12" at bounding box center [258, 148] width 23 height 10
drag, startPoint x: 320, startPoint y: 168, endPoint x: 312, endPoint y: 158, distance: 13.0
click at [245, 97] on button "Font Family" at bounding box center [240, 95] width 12 height 13
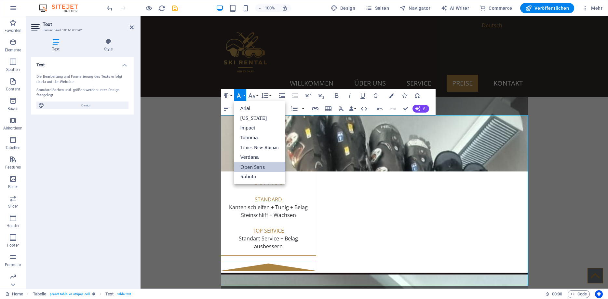
scroll to position [0, 0]
click at [255, 96] on icon "button" at bounding box center [251, 95] width 7 height 5
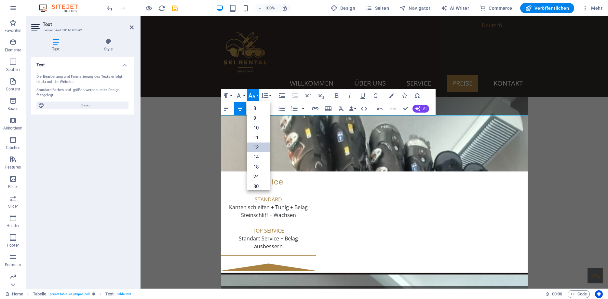
scroll to position [47, 0]
click at [258, 121] on link "18" at bounding box center [258, 121] width 23 height 10
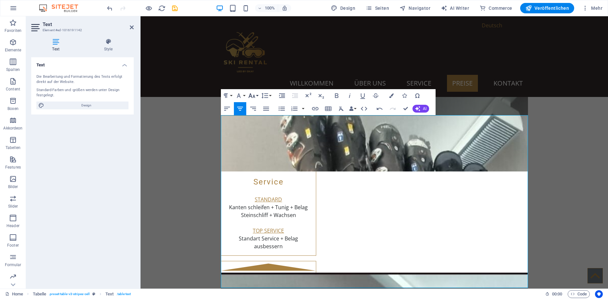
click at [258, 96] on button "Font Size" at bounding box center [253, 95] width 12 height 13
click at [260, 104] on link "14" at bounding box center [258, 105] width 23 height 10
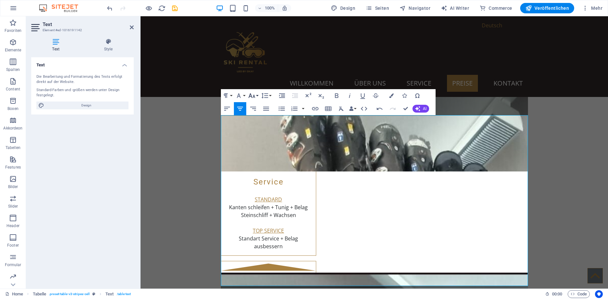
click at [257, 95] on button "Font Size" at bounding box center [253, 95] width 12 height 13
click at [258, 132] on link "14" at bounding box center [258, 134] width 23 height 10
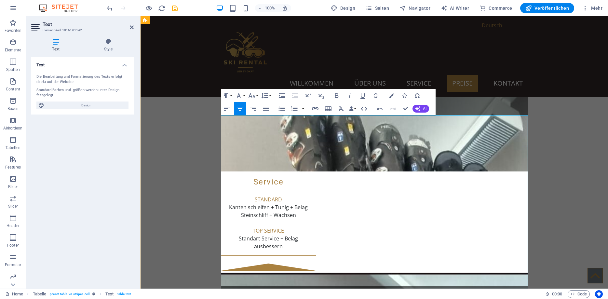
drag, startPoint x: 349, startPoint y: 160, endPoint x: 311, endPoint y: 159, distance: 37.8
drag, startPoint x: 354, startPoint y: 167, endPoint x: 317, endPoint y: 168, distance: 37.4
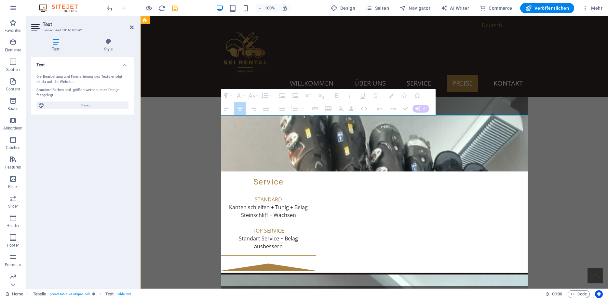
drag, startPoint x: 354, startPoint y: 166, endPoint x: 307, endPoint y: 168, distance: 46.9
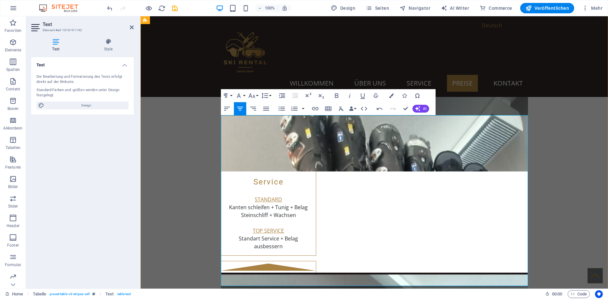
drag, startPoint x: 356, startPoint y: 166, endPoint x: 314, endPoint y: 167, distance: 42.3
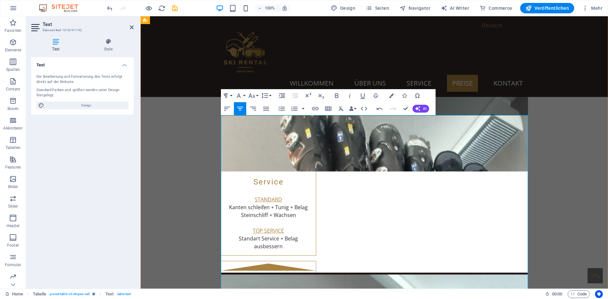
scroll to position [0, 3]
drag, startPoint x: 343, startPoint y: 182, endPoint x: 313, endPoint y: 168, distance: 33.5
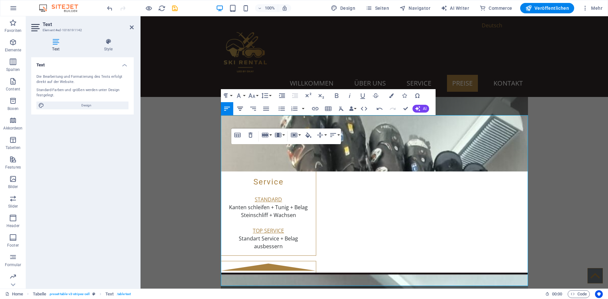
click at [243, 107] on icon "button" at bounding box center [240, 109] width 6 height 4
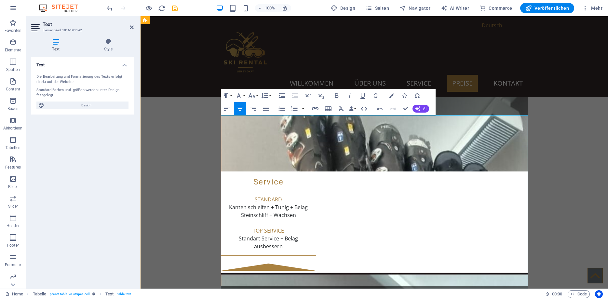
click at [246, 109] on button "Align Center" at bounding box center [240, 108] width 12 height 13
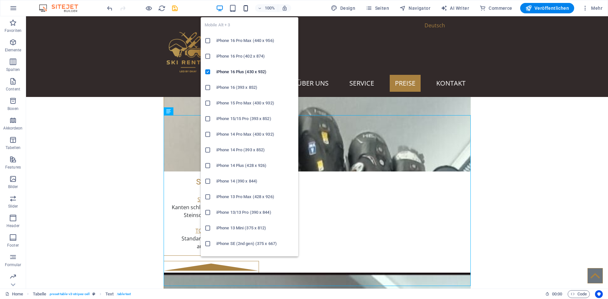
click at [250, 9] on icon "button" at bounding box center [245, 8] width 7 height 7
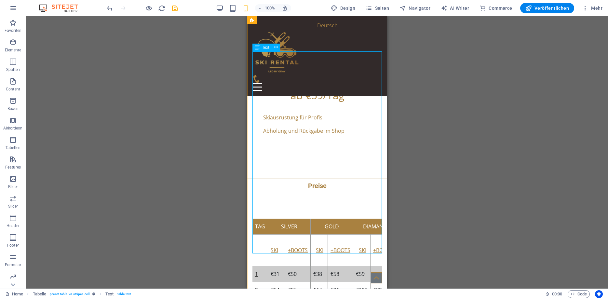
scroll to position [1554, 0]
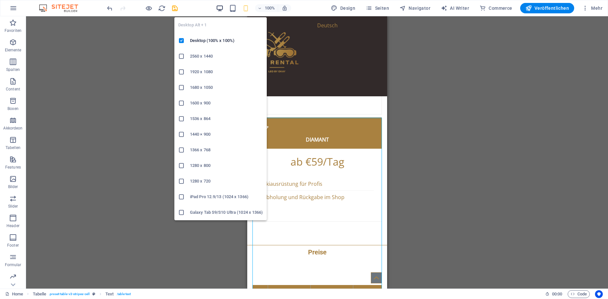
click at [221, 10] on icon "button" at bounding box center [219, 8] width 7 height 7
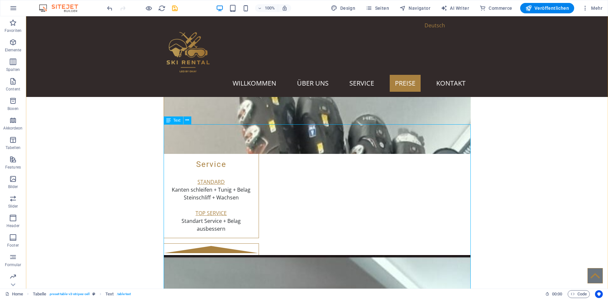
scroll to position [1040, 0]
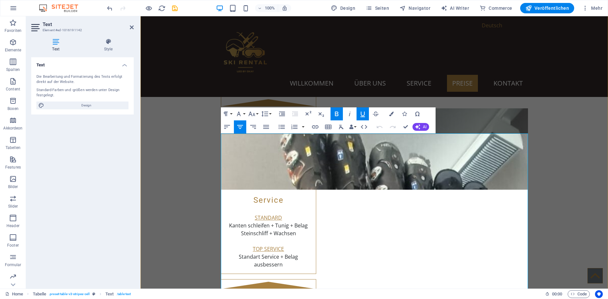
drag, startPoint x: 425, startPoint y: 163, endPoint x: 391, endPoint y: 167, distance: 33.5
copy u "SKI JUNIOR"
drag, startPoint x: 432, startPoint y: 166, endPoint x: 365, endPoint y: 165, distance: 66.7
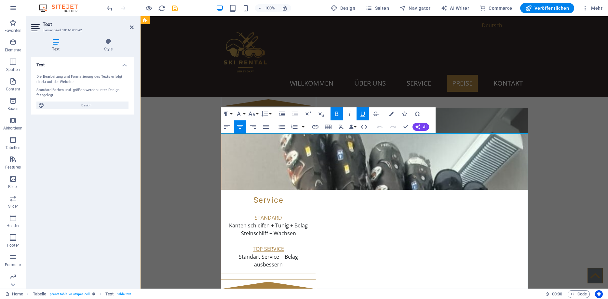
click at [420, 166] on button "Vertical Align" at bounding box center [419, 161] width 12 height 13
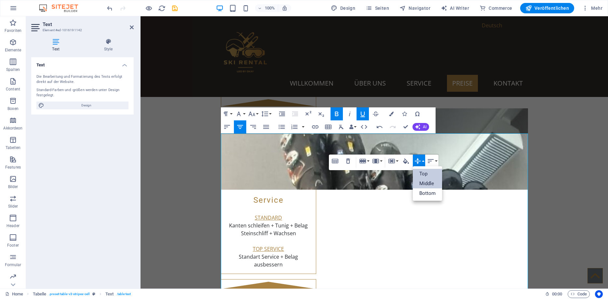
scroll to position [0, 0]
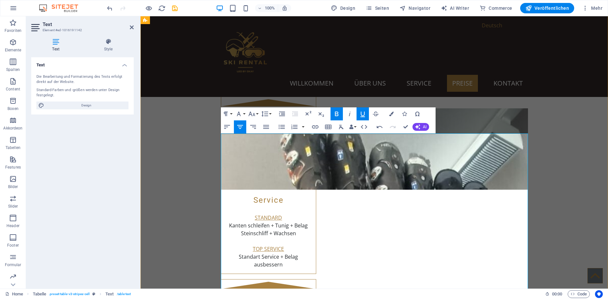
drag, startPoint x: 393, startPoint y: 184, endPoint x: 373, endPoint y: 187, distance: 19.7
drag, startPoint x: 443, startPoint y: 187, endPoint x: 373, endPoint y: 165, distance: 73.5
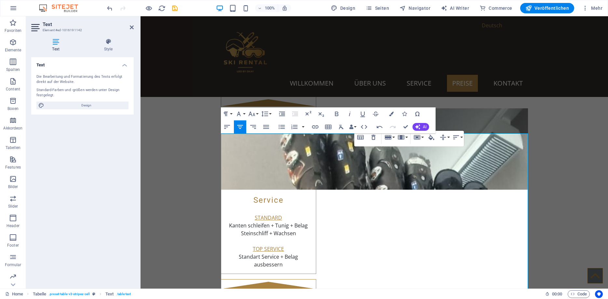
click at [235, 124] on button "Align Center" at bounding box center [240, 126] width 12 height 13
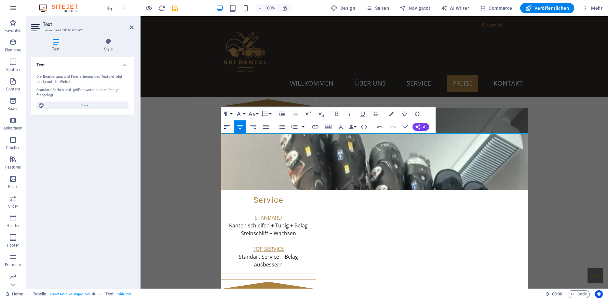
click at [226, 127] on icon "button" at bounding box center [227, 127] width 6 height 4
drag, startPoint x: 242, startPoint y: 124, endPoint x: 146, endPoint y: 129, distance: 95.8
click at [242, 124] on icon "button" at bounding box center [240, 127] width 8 height 8
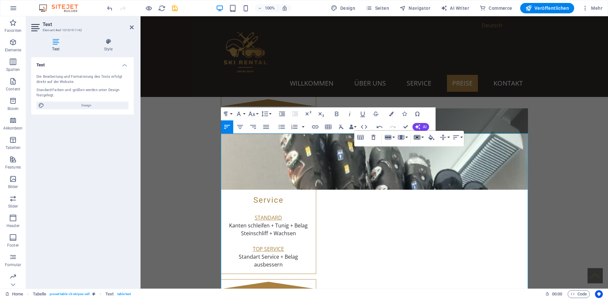
click at [420, 138] on icon "button" at bounding box center [417, 137] width 7 height 5
click at [425, 150] on link "Merge cells" at bounding box center [435, 150] width 47 height 10
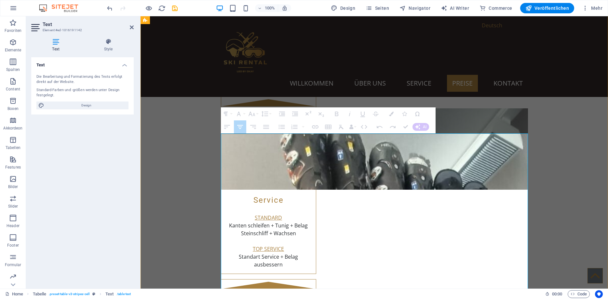
drag, startPoint x: 453, startPoint y: 186, endPoint x: 367, endPoint y: 167, distance: 88.8
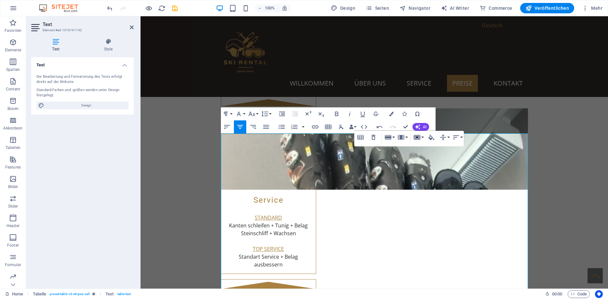
click at [420, 138] on icon "button" at bounding box center [417, 137] width 7 height 5
click at [425, 151] on link "Merge cells" at bounding box center [435, 150] width 47 height 10
click at [378, 126] on icon "button" at bounding box center [380, 127] width 8 height 8
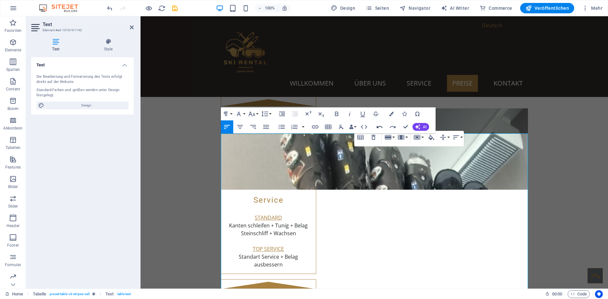
click at [381, 126] on icon "button" at bounding box center [380, 127] width 6 height 2
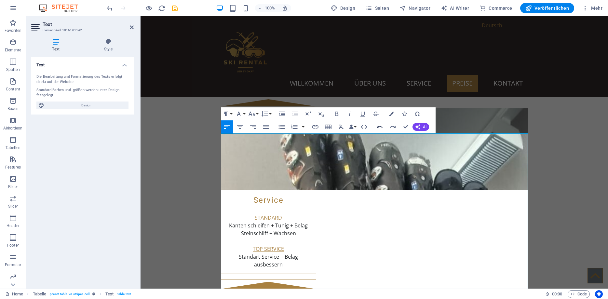
click at [381, 126] on icon "button" at bounding box center [380, 127] width 6 height 2
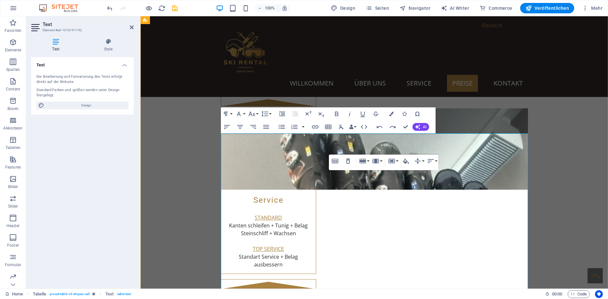
click at [381, 126] on icon "button" at bounding box center [380, 127] width 6 height 2
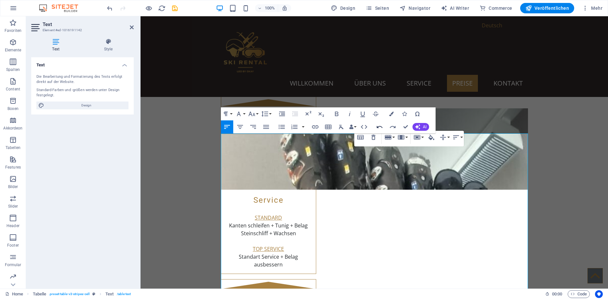
click at [381, 126] on icon "button" at bounding box center [380, 127] width 6 height 2
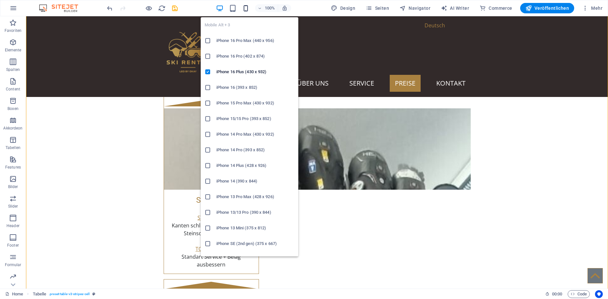
click at [245, 7] on icon "button" at bounding box center [245, 8] width 7 height 7
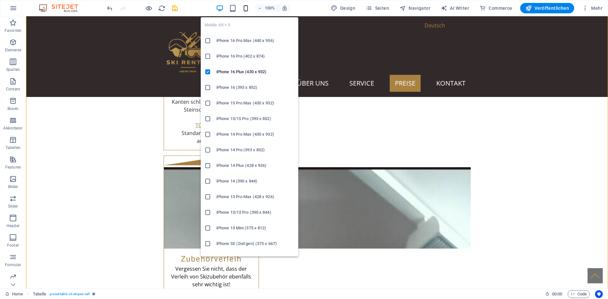
scroll to position [1592, 0]
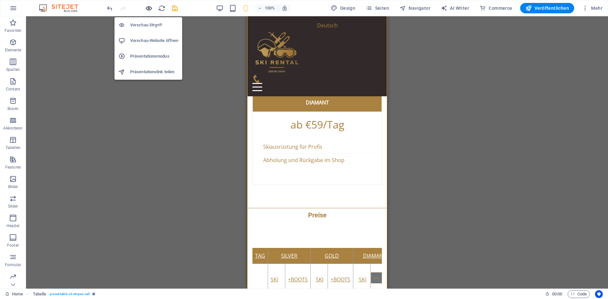
click at [151, 8] on icon "button" at bounding box center [148, 8] width 7 height 7
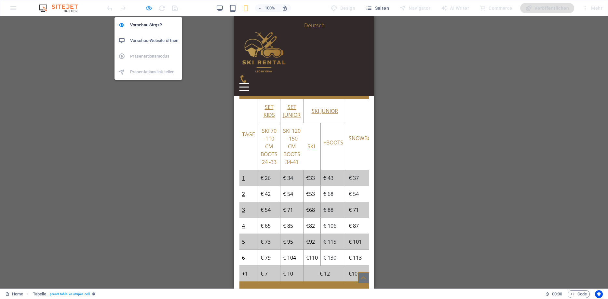
click at [149, 7] on icon "button" at bounding box center [148, 8] width 7 height 7
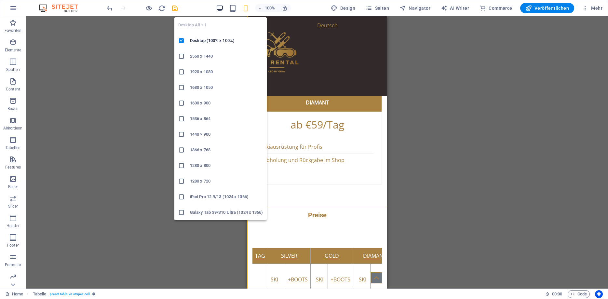
click at [223, 8] on icon "button" at bounding box center [219, 8] width 7 height 7
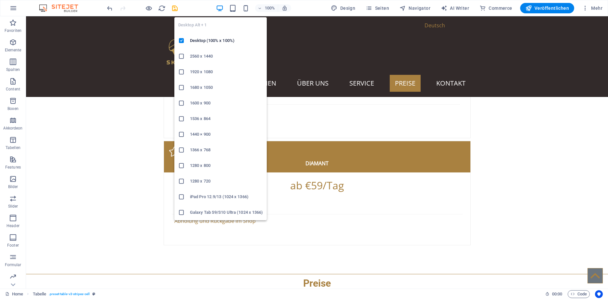
scroll to position [1054, 0]
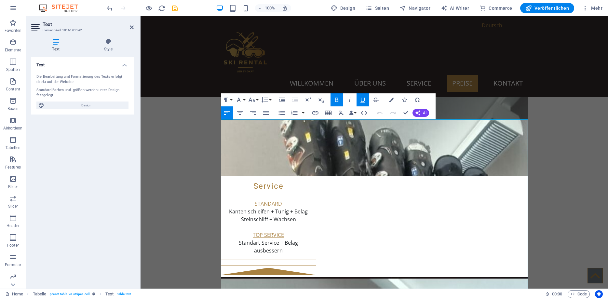
click at [330, 114] on icon "button" at bounding box center [328, 113] width 7 height 5
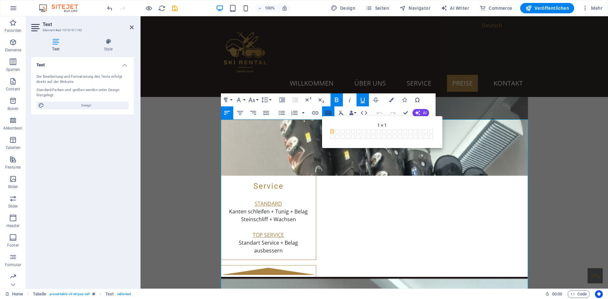
click at [330, 114] on icon "button" at bounding box center [328, 113] width 7 height 5
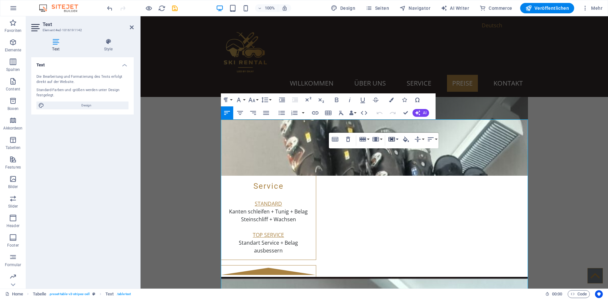
click at [397, 140] on button "Cell" at bounding box center [393, 139] width 12 height 13
click at [403, 169] on link "Horizontal split" at bounding box center [410, 172] width 47 height 10
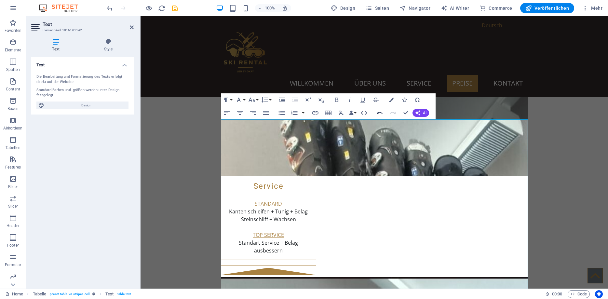
click at [380, 113] on icon "button" at bounding box center [380, 113] width 6 height 2
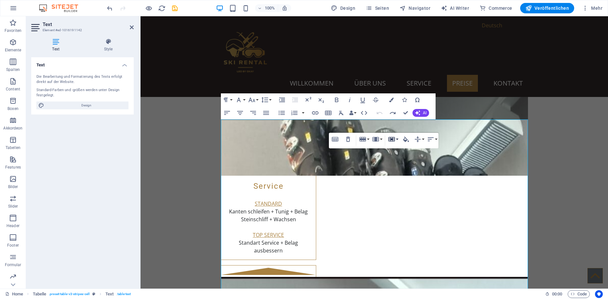
click at [396, 140] on icon "button" at bounding box center [392, 139] width 8 height 8
click at [399, 162] on link "Vertical split" at bounding box center [410, 162] width 47 height 10
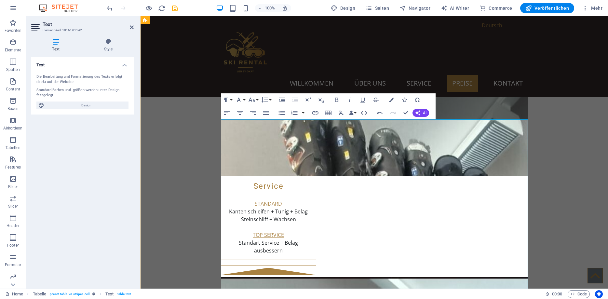
copy div "SKI"
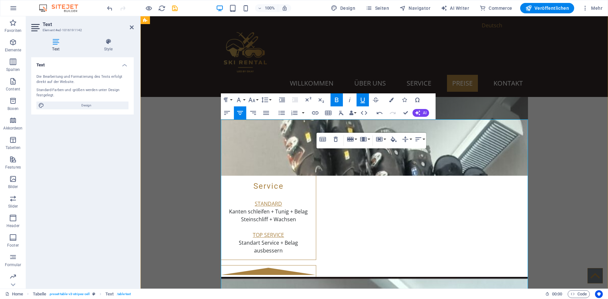
drag, startPoint x: 379, startPoint y: 162, endPoint x: 372, endPoint y: 164, distance: 7.3
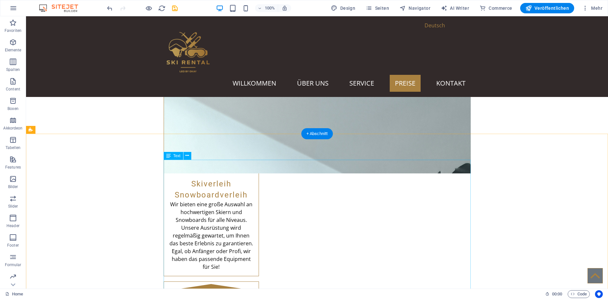
scroll to position [855, 0]
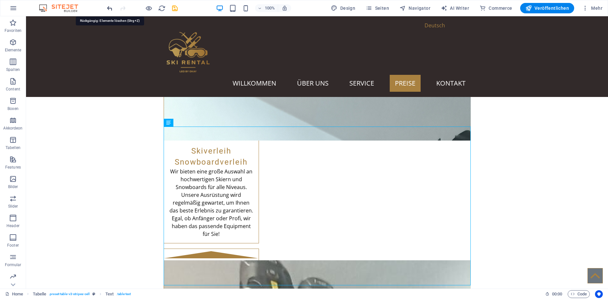
click at [111, 9] on icon "undo" at bounding box center [109, 8] width 7 height 7
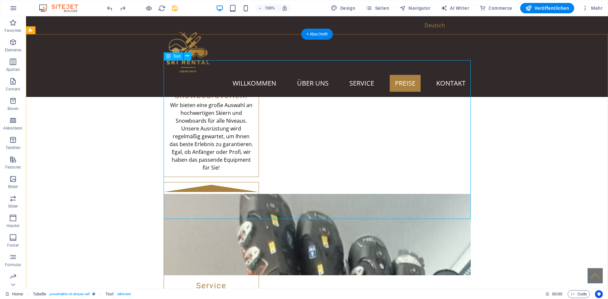
scroll to position [1054, 0]
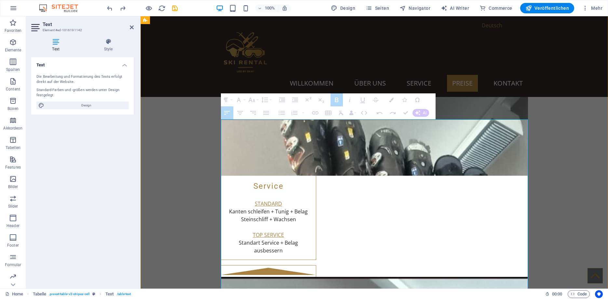
drag, startPoint x: 399, startPoint y: 167, endPoint x: 374, endPoint y: 169, distance: 24.5
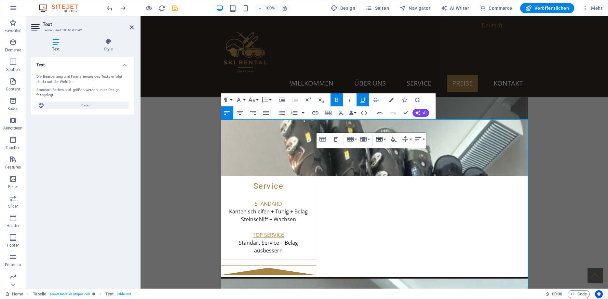
click at [384, 143] on button "Cell" at bounding box center [381, 139] width 12 height 13
click at [390, 153] on link "Merge cells" at bounding box center [398, 152] width 47 height 10
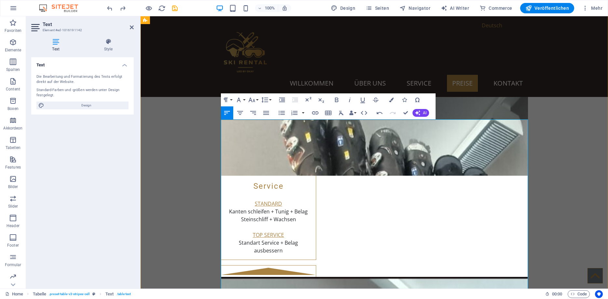
drag, startPoint x: 354, startPoint y: 170, endPoint x: 312, endPoint y: 164, distance: 42.0
copy div "SKI 120 - 150 CM BOOTS 34-41"
drag, startPoint x: 373, startPoint y: 173, endPoint x: 320, endPoint y: 163, distance: 54.0
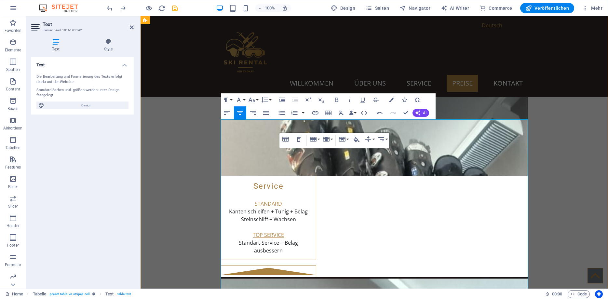
drag, startPoint x: 350, startPoint y: 172, endPoint x: 315, endPoint y: 163, distance: 35.6
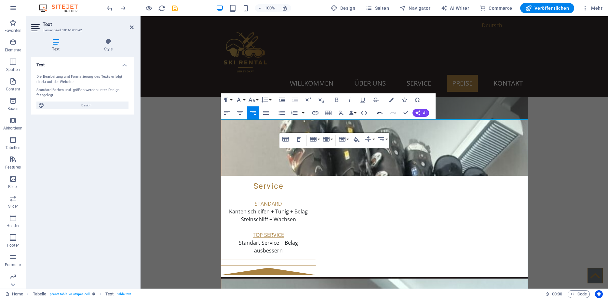
click at [380, 111] on icon "button" at bounding box center [380, 113] width 8 height 8
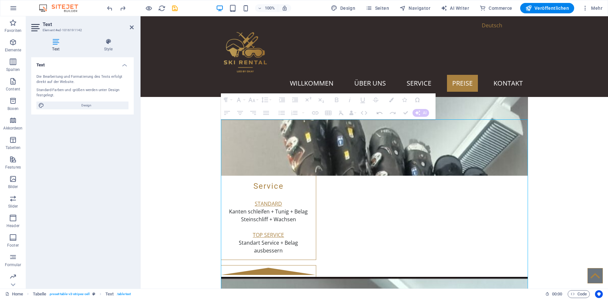
click at [378, 112] on icon "button" at bounding box center [380, 113] width 8 height 8
click at [112, 8] on icon "undo" at bounding box center [109, 8] width 7 height 7
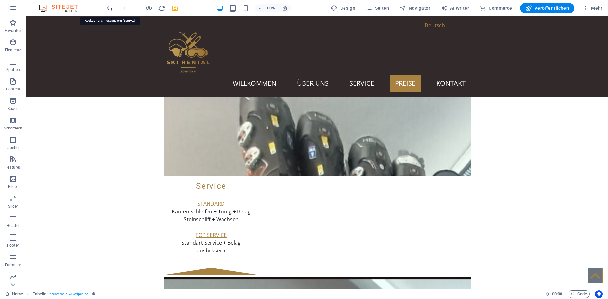
click at [108, 9] on icon "undo" at bounding box center [109, 8] width 7 height 7
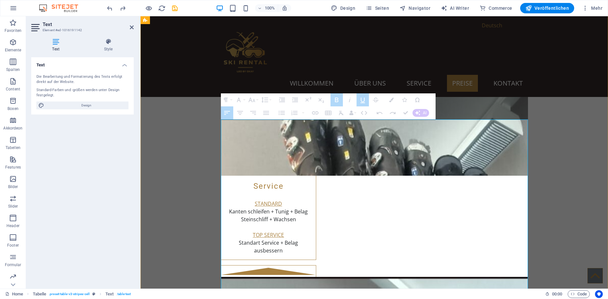
drag, startPoint x: 397, startPoint y: 167, endPoint x: 377, endPoint y: 167, distance: 20.5
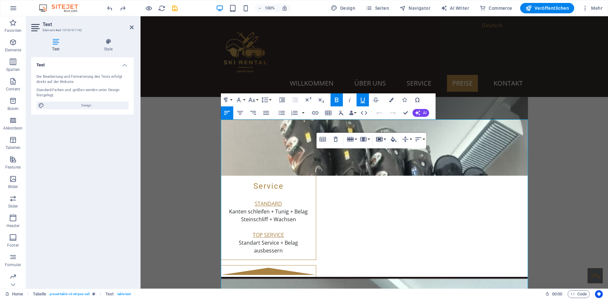
click at [383, 140] on icon "button" at bounding box center [380, 139] width 8 height 8
click at [392, 153] on link "Merge cells" at bounding box center [398, 152] width 47 height 10
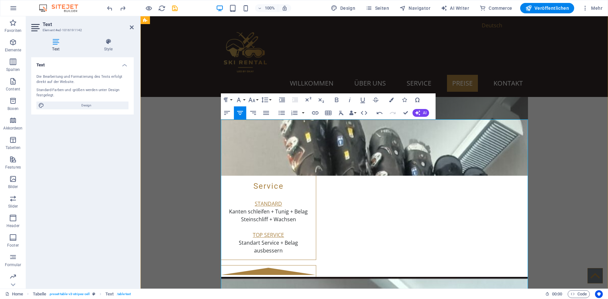
drag, startPoint x: 352, startPoint y: 170, endPoint x: 311, endPoint y: 162, distance: 41.4
click at [256, 101] on icon "button" at bounding box center [252, 100] width 8 height 8
click at [254, 126] on link "9" at bounding box center [258, 123] width 23 height 10
click at [246, 102] on div "Paragraph Format Normal Heading 1 Heading 2 Heading 3 Heading 4 Heading 5 Headi…" at bounding box center [247, 99] width 52 height 13
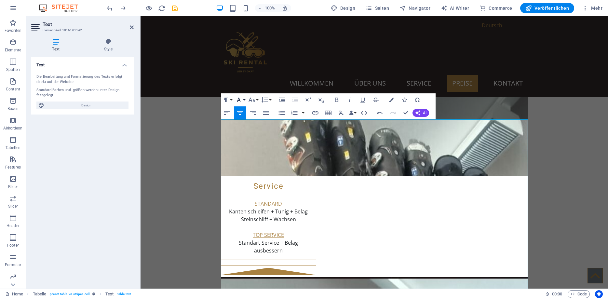
click at [245, 100] on button "Font Family" at bounding box center [240, 99] width 12 height 13
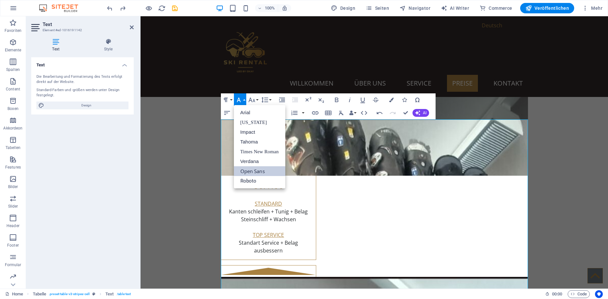
scroll to position [0, 0]
click at [245, 100] on button "Font Family" at bounding box center [240, 99] width 12 height 13
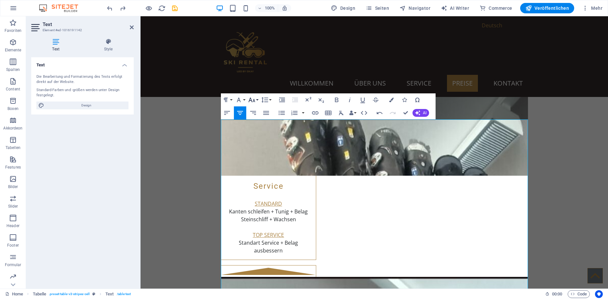
click at [254, 99] on icon "button" at bounding box center [251, 100] width 7 height 5
click at [258, 132] on link "12" at bounding box center [258, 135] width 23 height 10
click at [244, 99] on button "Font Family" at bounding box center [240, 99] width 12 height 13
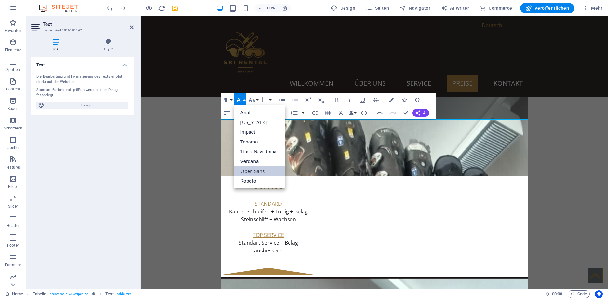
scroll to position [0, 0]
click at [244, 99] on button "Font Family" at bounding box center [240, 99] width 12 height 13
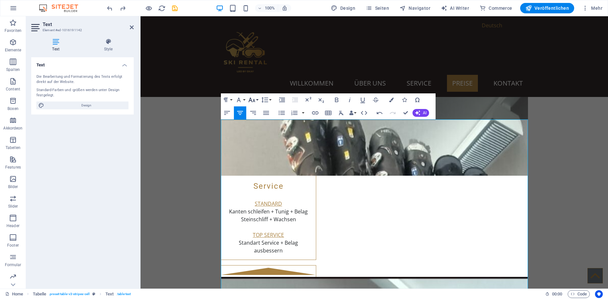
click at [257, 98] on button "Font Size" at bounding box center [253, 99] width 12 height 13
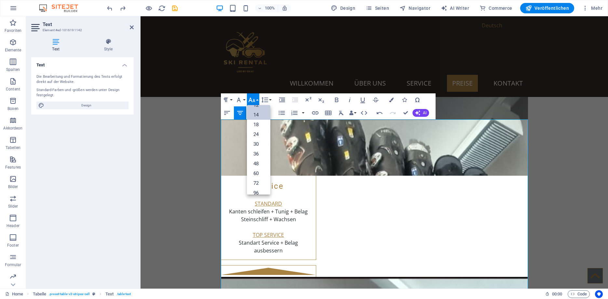
click at [260, 118] on link "14" at bounding box center [258, 115] width 23 height 10
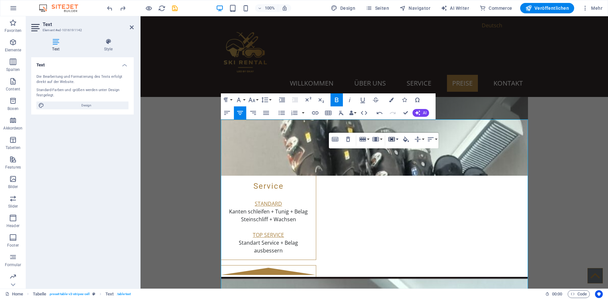
click at [393, 139] on icon "button" at bounding box center [392, 139] width 7 height 5
click at [404, 170] on link "Horizontal split" at bounding box center [410, 172] width 47 height 10
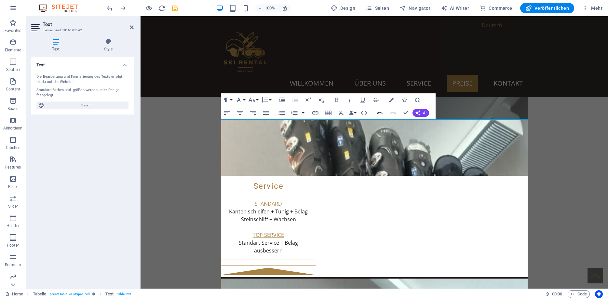
click at [377, 112] on icon "button" at bounding box center [380, 113] width 6 height 2
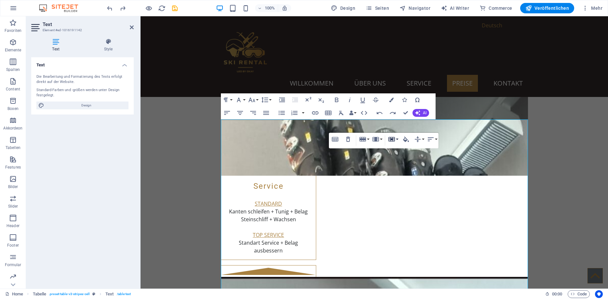
click at [398, 138] on button "Cell" at bounding box center [393, 139] width 12 height 13
click at [407, 160] on link "Vertical split" at bounding box center [410, 162] width 47 height 10
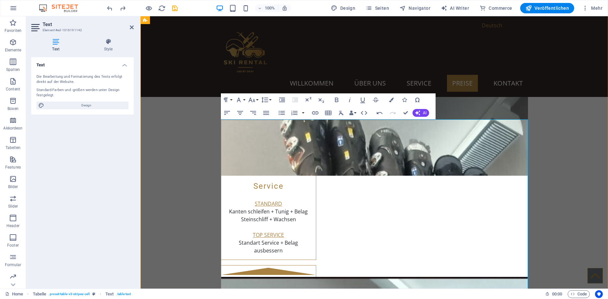
click at [380, 113] on icon "button" at bounding box center [380, 113] width 6 height 2
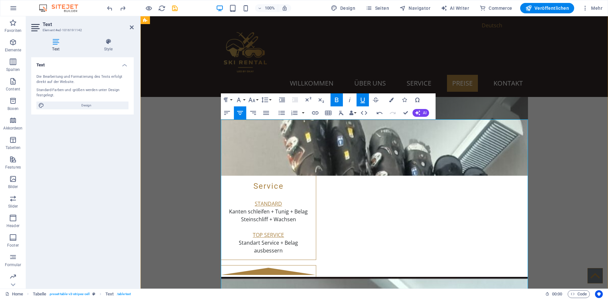
drag, startPoint x: 363, startPoint y: 168, endPoint x: 362, endPoint y: 164, distance: 4.7
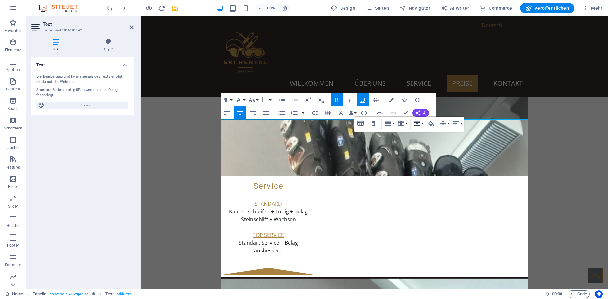
click at [418, 123] on icon "button" at bounding box center [417, 123] width 7 height 5
click at [427, 156] on link "Horizontal split" at bounding box center [435, 156] width 47 height 10
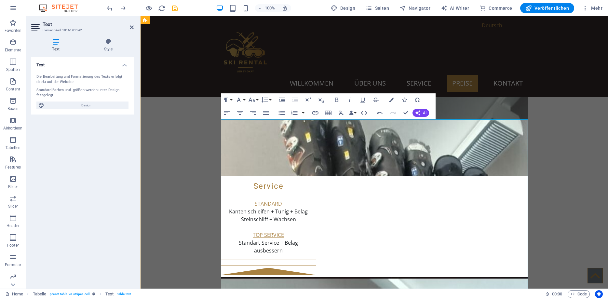
drag, startPoint x: 429, startPoint y: 147, endPoint x: 391, endPoint y: 147, distance: 38.1
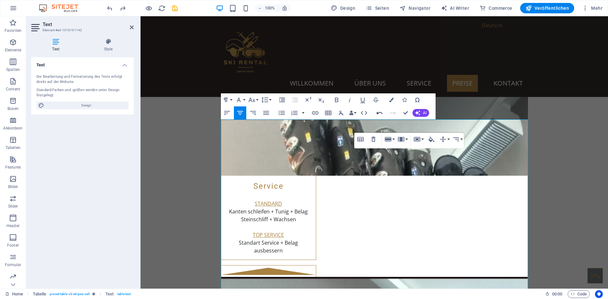
click at [380, 112] on icon "button" at bounding box center [380, 113] width 8 height 8
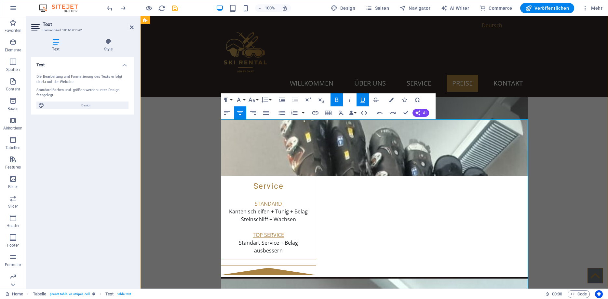
drag, startPoint x: 429, startPoint y: 147, endPoint x: 397, endPoint y: 145, distance: 32.9
copy u "SKI JUNIOR"
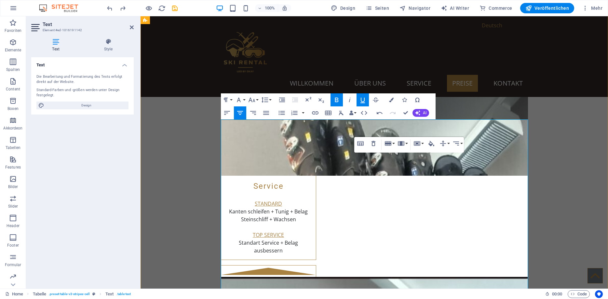
drag, startPoint x: 426, startPoint y: 146, endPoint x: 388, endPoint y: 147, distance: 38.8
drag, startPoint x: 433, startPoint y: 168, endPoint x: 388, endPoint y: 164, distance: 45.1
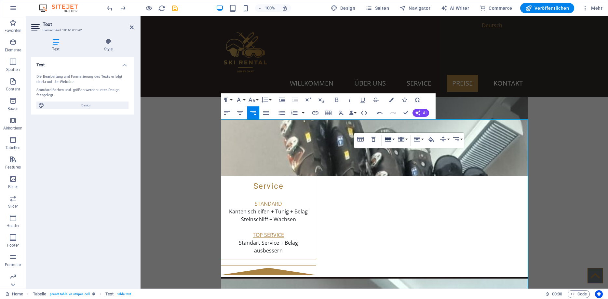
click at [394, 140] on button "Row" at bounding box center [389, 139] width 12 height 13
click at [402, 168] on link "Delete row" at bounding box center [408, 172] width 50 height 10
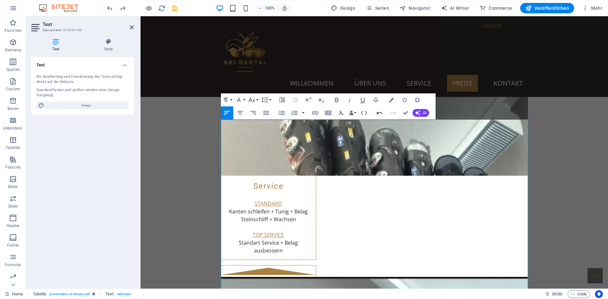
click at [378, 112] on icon "button" at bounding box center [380, 113] width 8 height 8
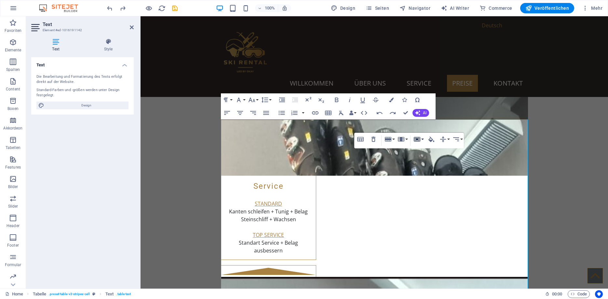
click at [422, 140] on button "Cell" at bounding box center [418, 139] width 12 height 13
click at [430, 153] on link "Merge cells" at bounding box center [435, 152] width 47 height 10
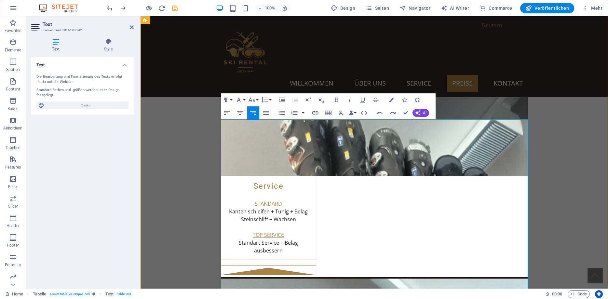
drag, startPoint x: 391, startPoint y: 178, endPoint x: 366, endPoint y: 181, distance: 25.6
click at [378, 114] on icon "button" at bounding box center [380, 113] width 8 height 8
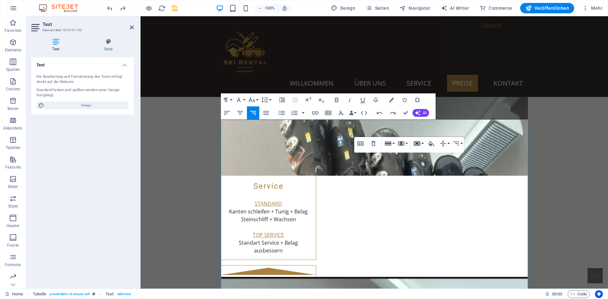
click at [421, 144] on icon "button" at bounding box center [417, 144] width 8 height 8
click at [426, 176] on link "Horizontal split" at bounding box center [435, 176] width 47 height 10
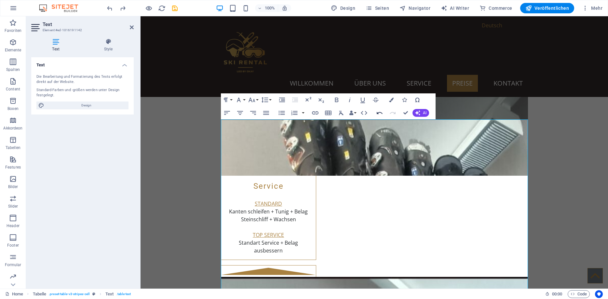
click at [381, 115] on icon "button" at bounding box center [380, 113] width 8 height 8
click at [424, 144] on button "Cell" at bounding box center [418, 143] width 12 height 13
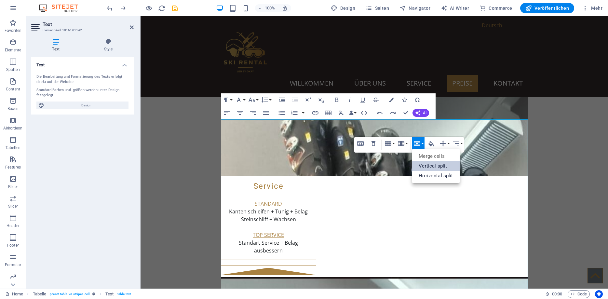
click at [424, 163] on link "Vertical split" at bounding box center [435, 166] width 47 height 10
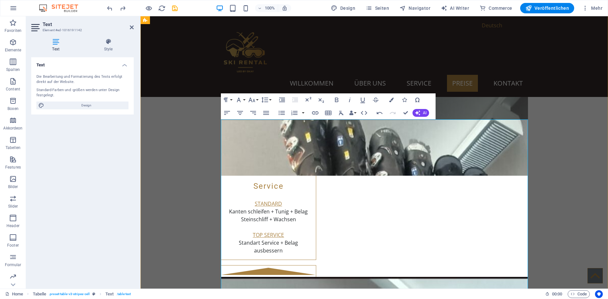
drag, startPoint x: 414, startPoint y: 185, endPoint x: 390, endPoint y: 179, distance: 25.4
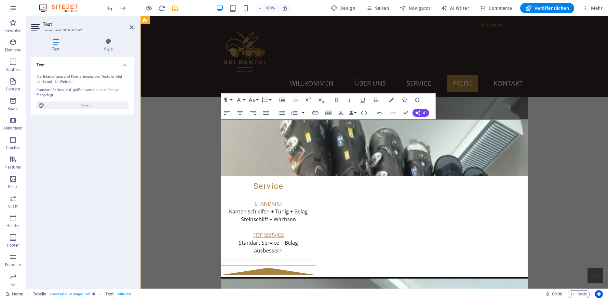
drag, startPoint x: 534, startPoint y: 195, endPoint x: 395, endPoint y: 162, distance: 142.5
click at [379, 112] on icon "button" at bounding box center [380, 113] width 8 height 8
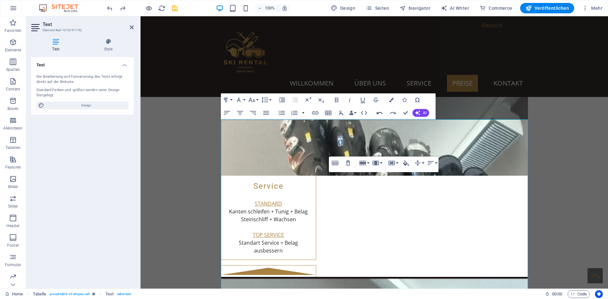
click at [379, 112] on icon "button" at bounding box center [380, 113] width 8 height 8
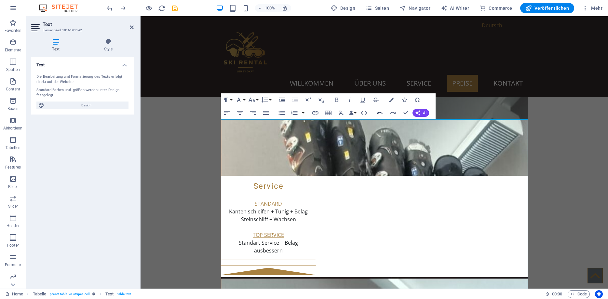
click at [379, 113] on icon "button" at bounding box center [380, 113] width 8 height 8
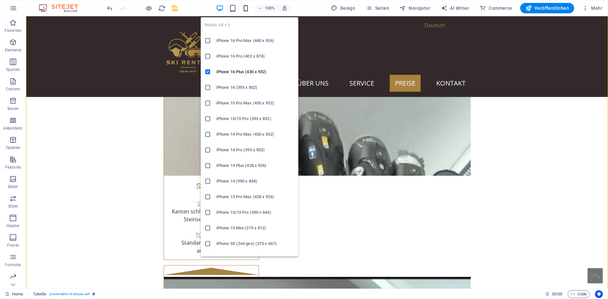
click at [245, 7] on icon "button" at bounding box center [245, 8] width 7 height 7
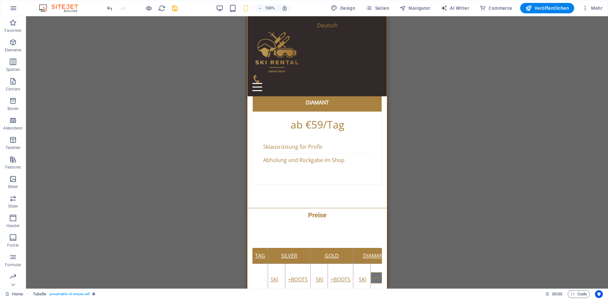
click at [430, 131] on div "Ziehe hier rein, um den vorhandenen Inhalt zu ersetzen. Drücke "Strg", wenn du …" at bounding box center [317, 152] width 582 height 272
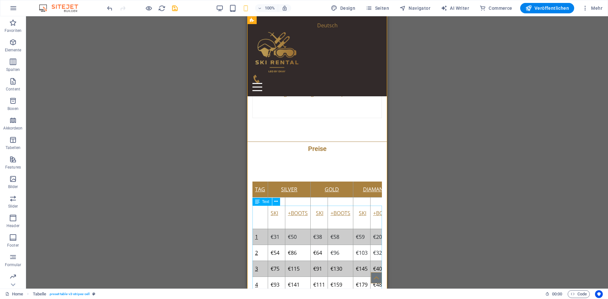
scroll to position [1758, 0]
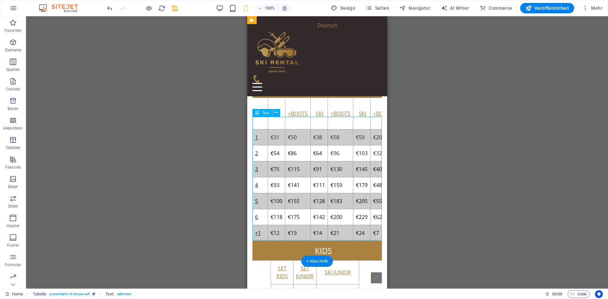
drag, startPoint x: 344, startPoint y: 220, endPoint x: 303, endPoint y: 217, distance: 40.8
drag, startPoint x: 336, startPoint y: 181, endPoint x: 373, endPoint y: 180, distance: 37.1
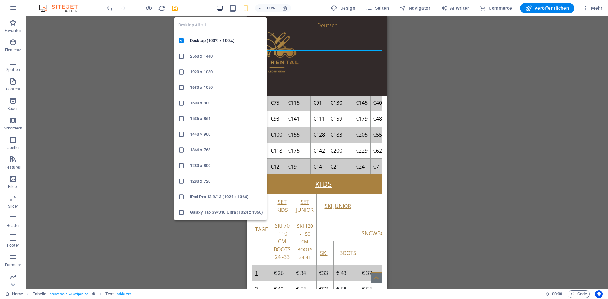
click at [222, 10] on icon "button" at bounding box center [219, 8] width 7 height 7
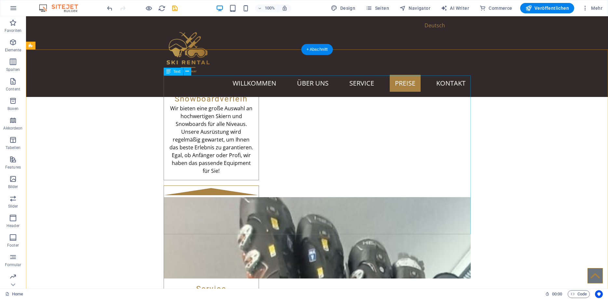
scroll to position [962, 0]
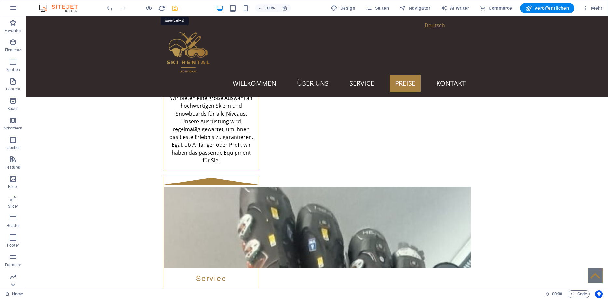
click at [175, 8] on icon "save" at bounding box center [174, 8] width 7 height 7
click at [549, 7] on span "Veröffentlichen" at bounding box center [548, 8] width 44 height 7
